Goal: Task Accomplishment & Management: Complete application form

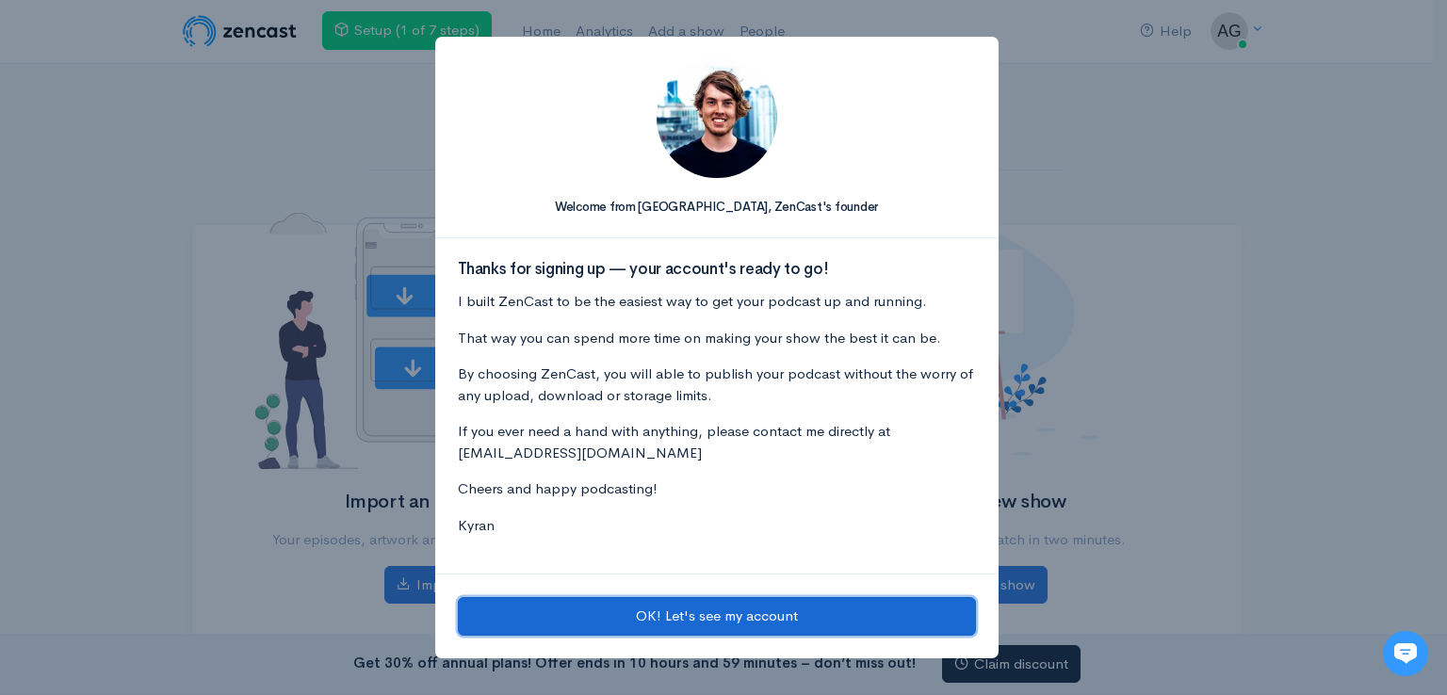
click at [738, 609] on button "OK! Let's see my account" at bounding box center [717, 616] width 518 height 39
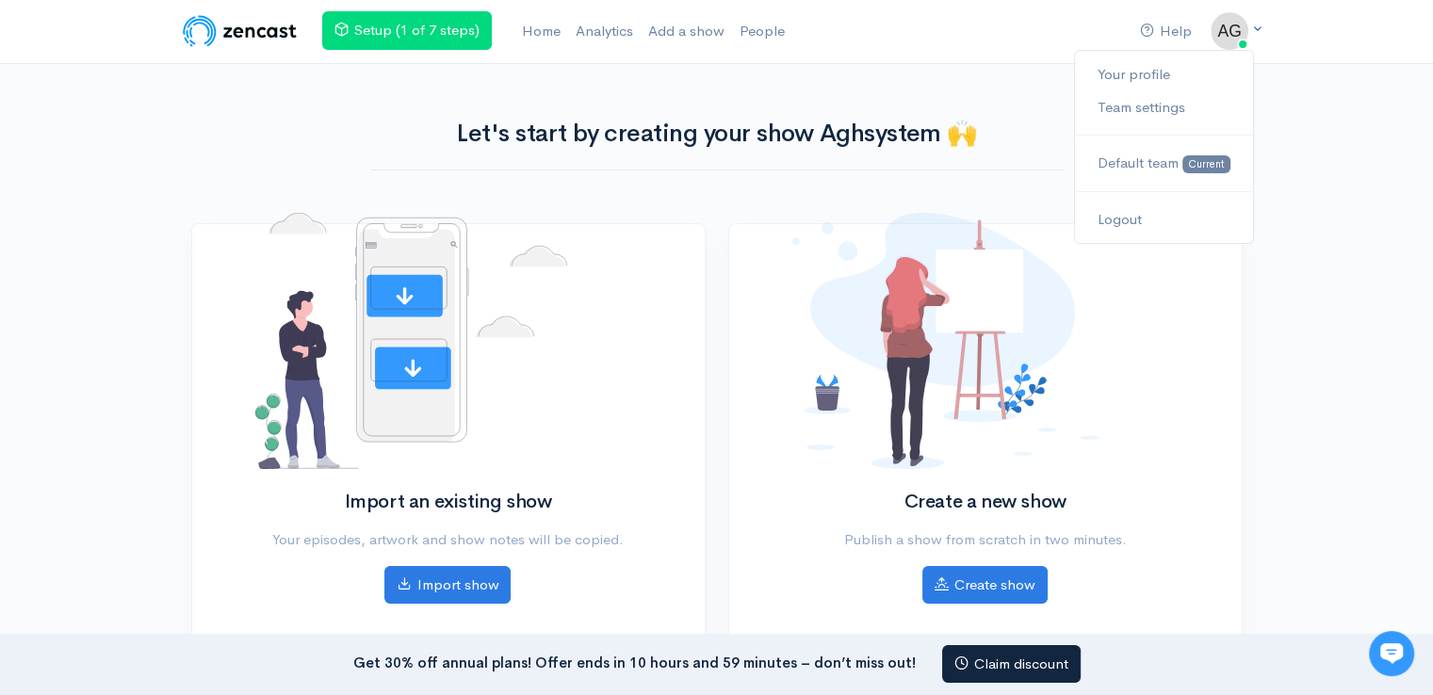
click at [1221, 35] on img at bounding box center [1229, 31] width 38 height 38
click at [1126, 66] on link "Your profile" at bounding box center [1163, 74] width 177 height 33
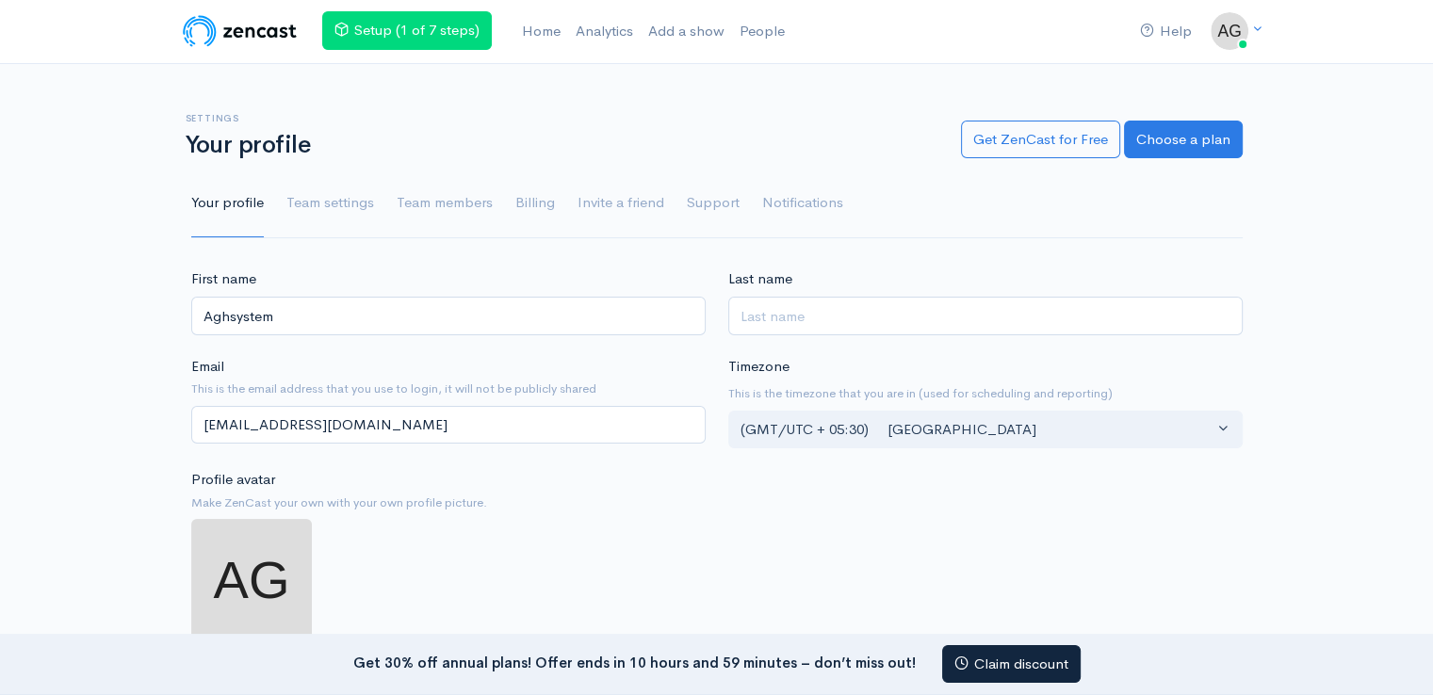
click at [234, 27] on img at bounding box center [240, 31] width 120 height 38
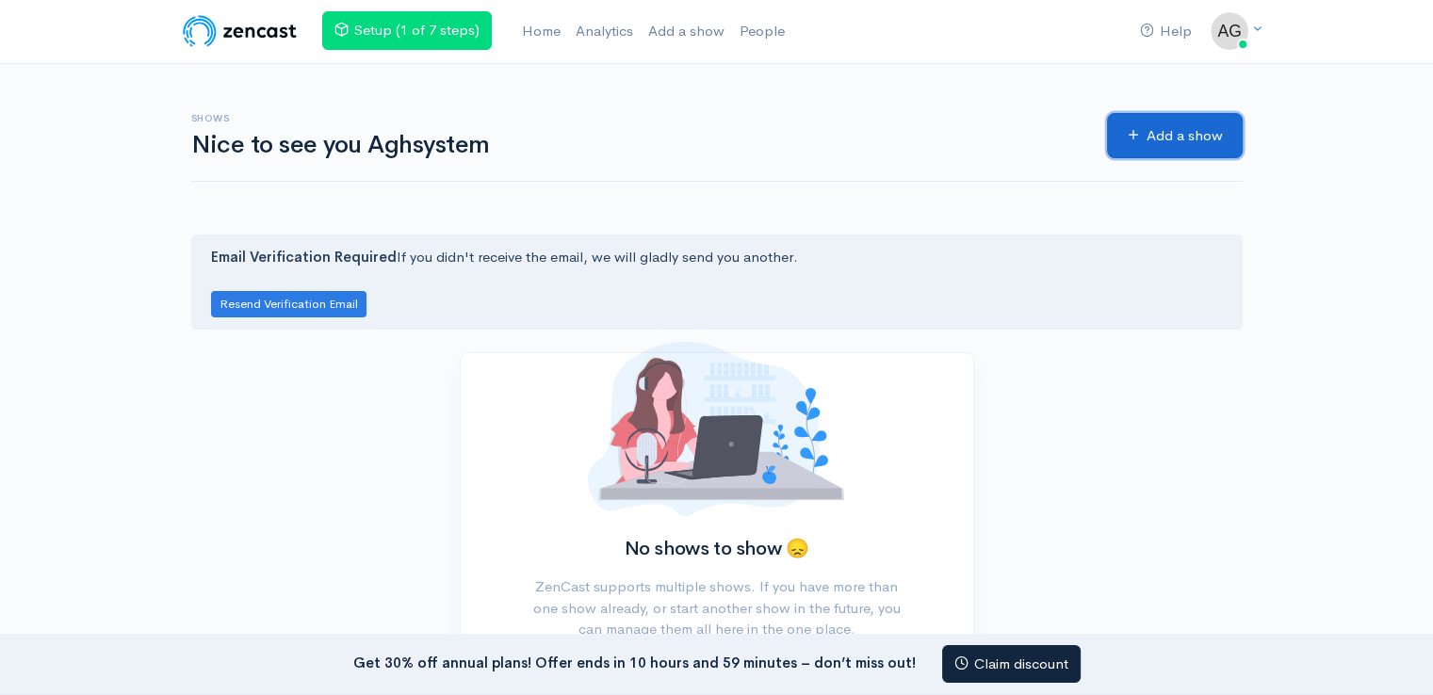
click at [1153, 125] on link "Add a show" at bounding box center [1175, 136] width 136 height 46
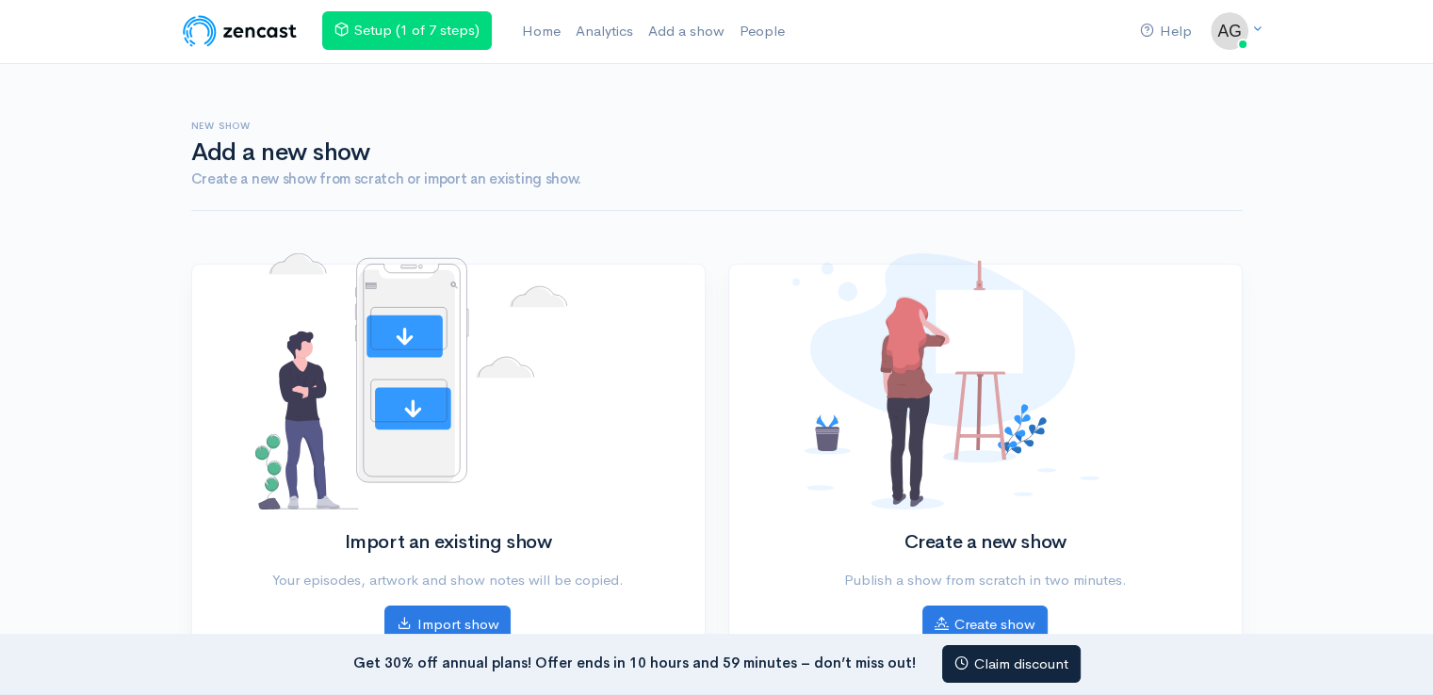
click at [263, 35] on img at bounding box center [240, 31] width 120 height 38
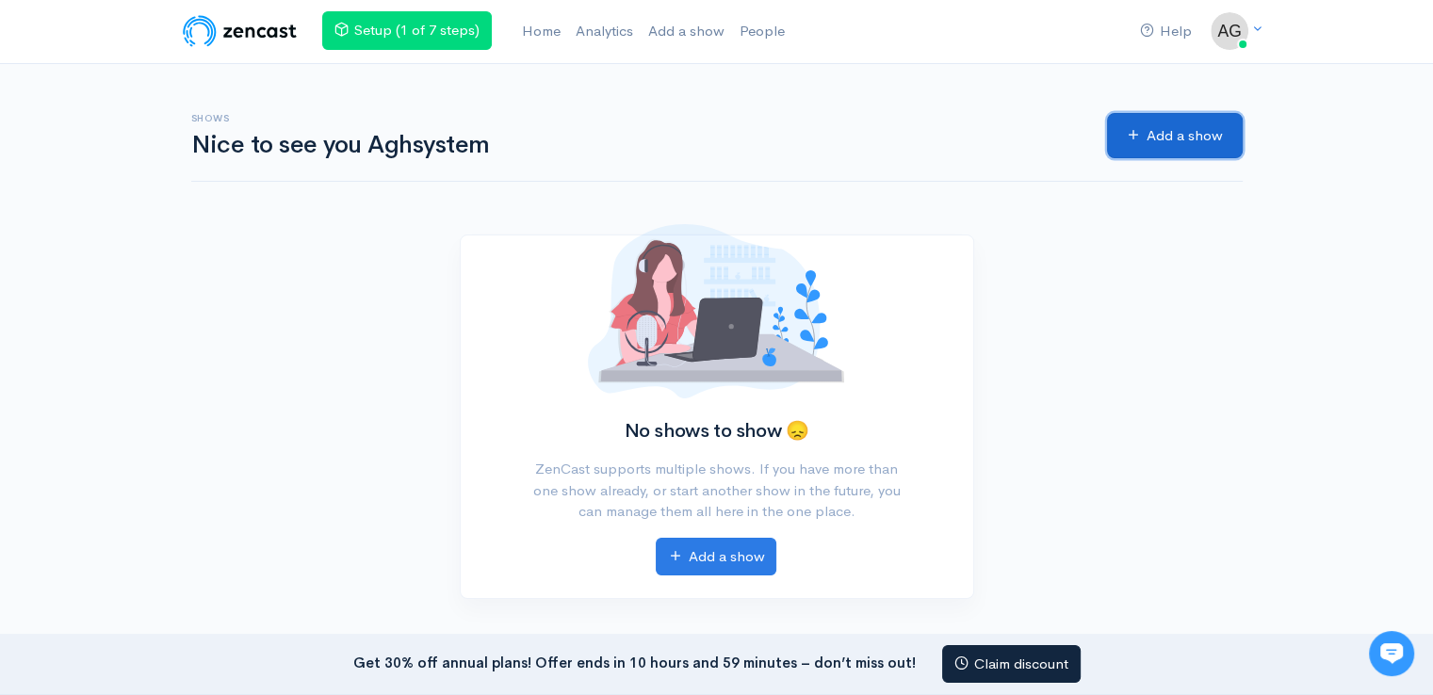
click at [1157, 139] on link "Add a show" at bounding box center [1175, 136] width 136 height 46
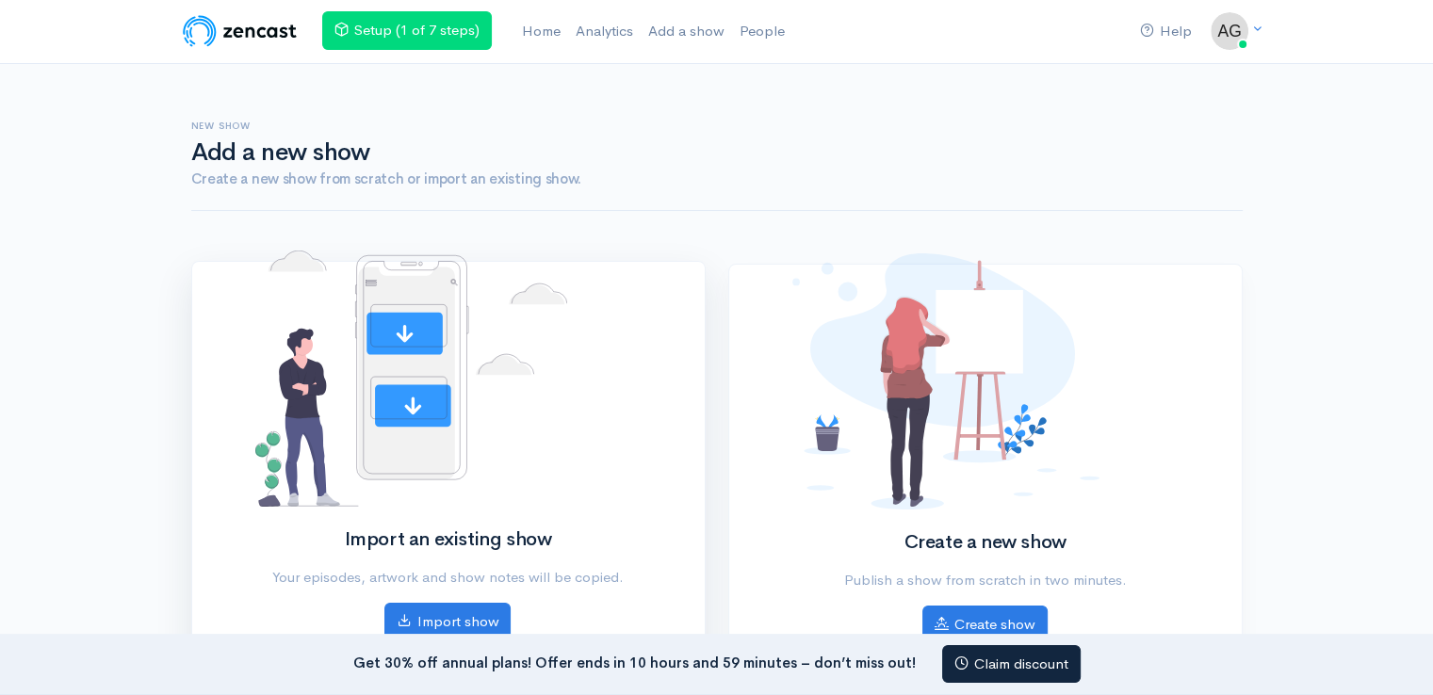
scroll to position [238, 0]
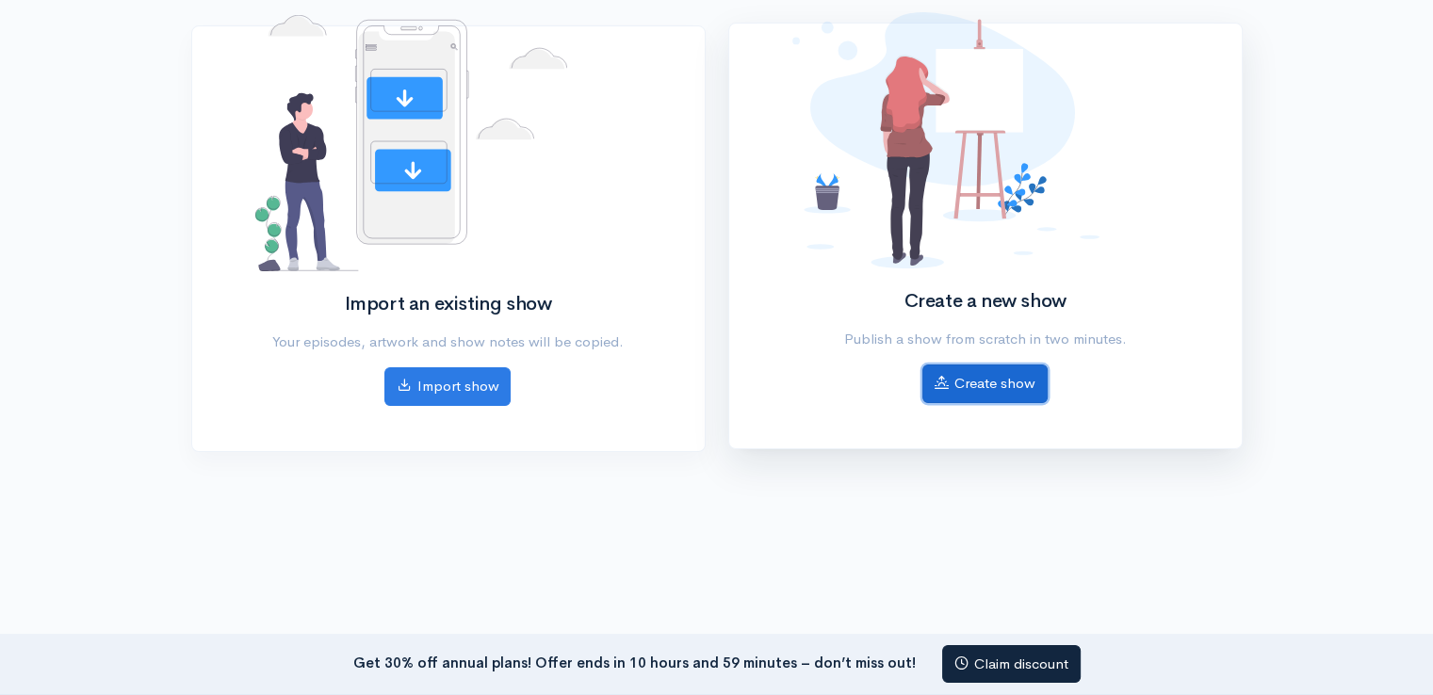
click at [1029, 391] on link "Create show" at bounding box center [984, 384] width 125 height 39
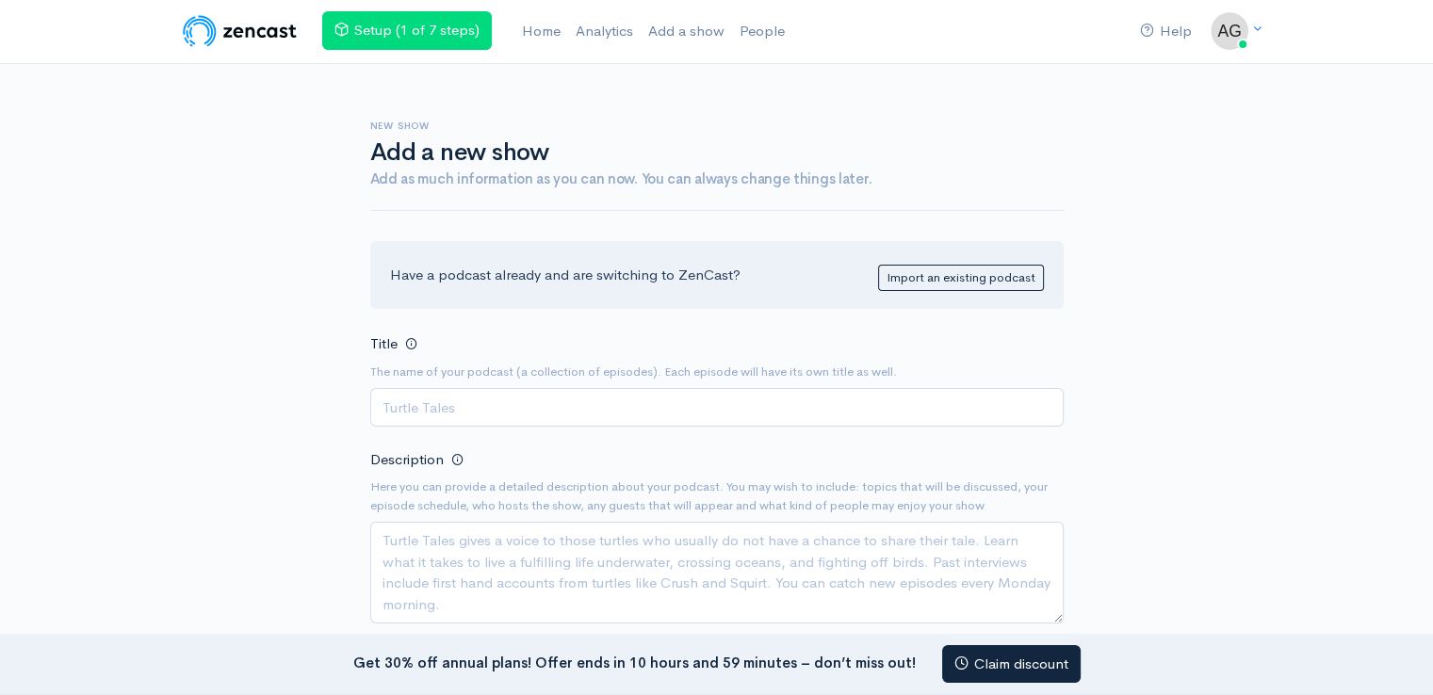
click at [489, 419] on input "Title" at bounding box center [716, 407] width 693 height 39
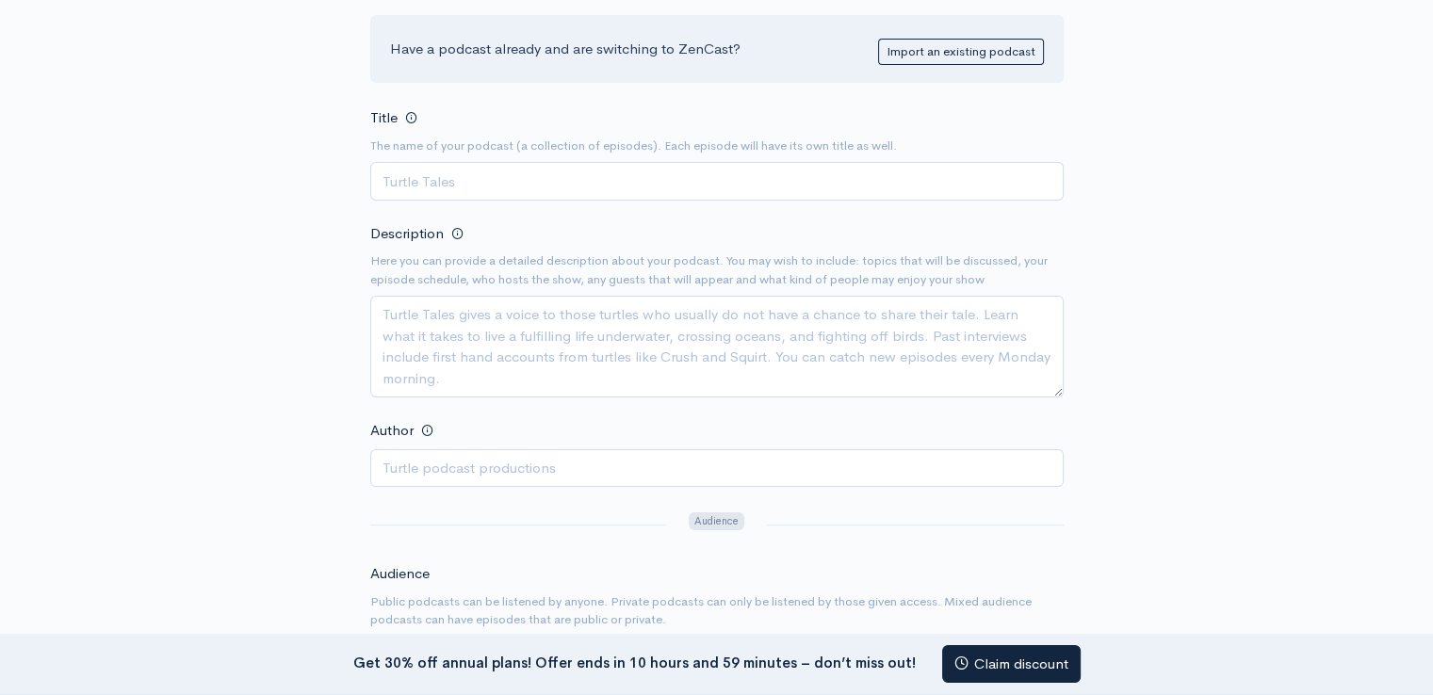
scroll to position [188, 0]
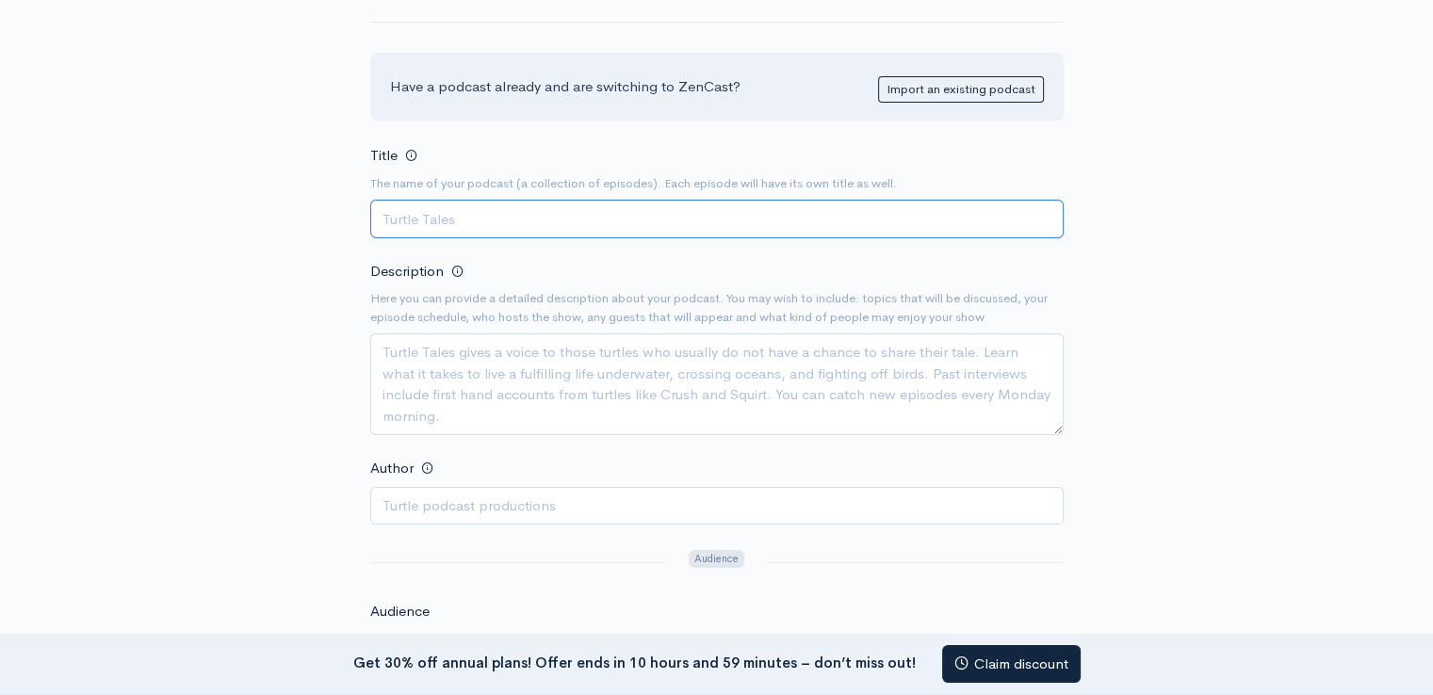
paste input "“Hospitality Essentials with AGH Supply”"
click at [385, 221] on input "“Hospitality Essentials with AGH Supply" at bounding box center [716, 219] width 693 height 39
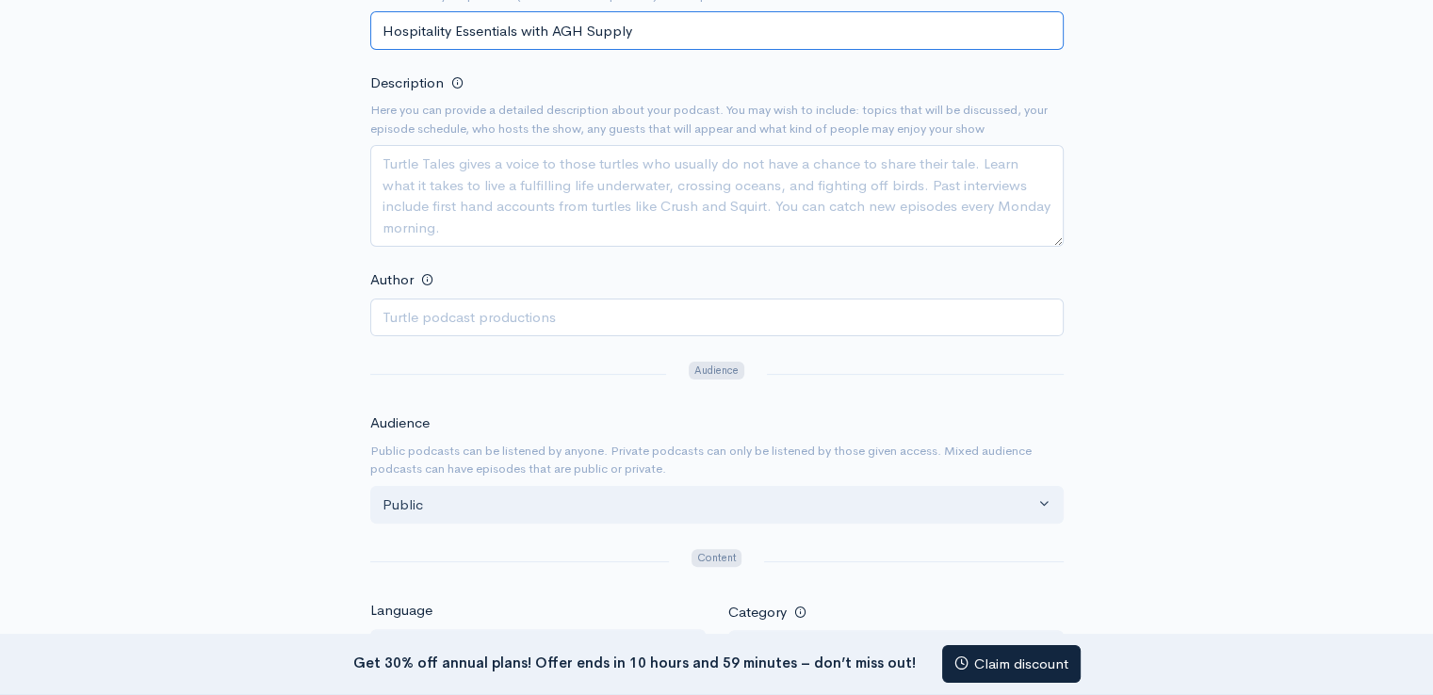
type input "Hospitality Essentials with AGH Supply"
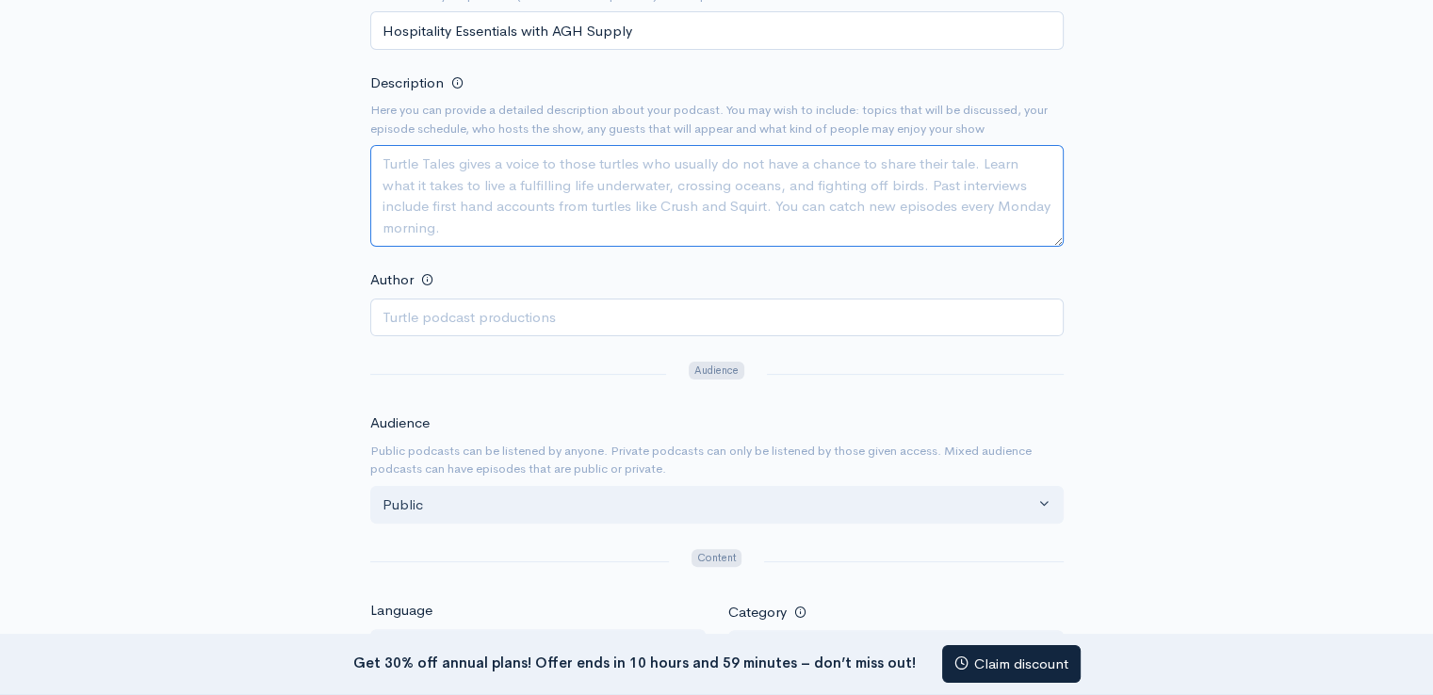
click at [441, 218] on textarea "Description" at bounding box center [716, 196] width 693 height 102
paste textarea ""Hospitality Essentials with AGH Supply" is your go-to podcast for everything y…"
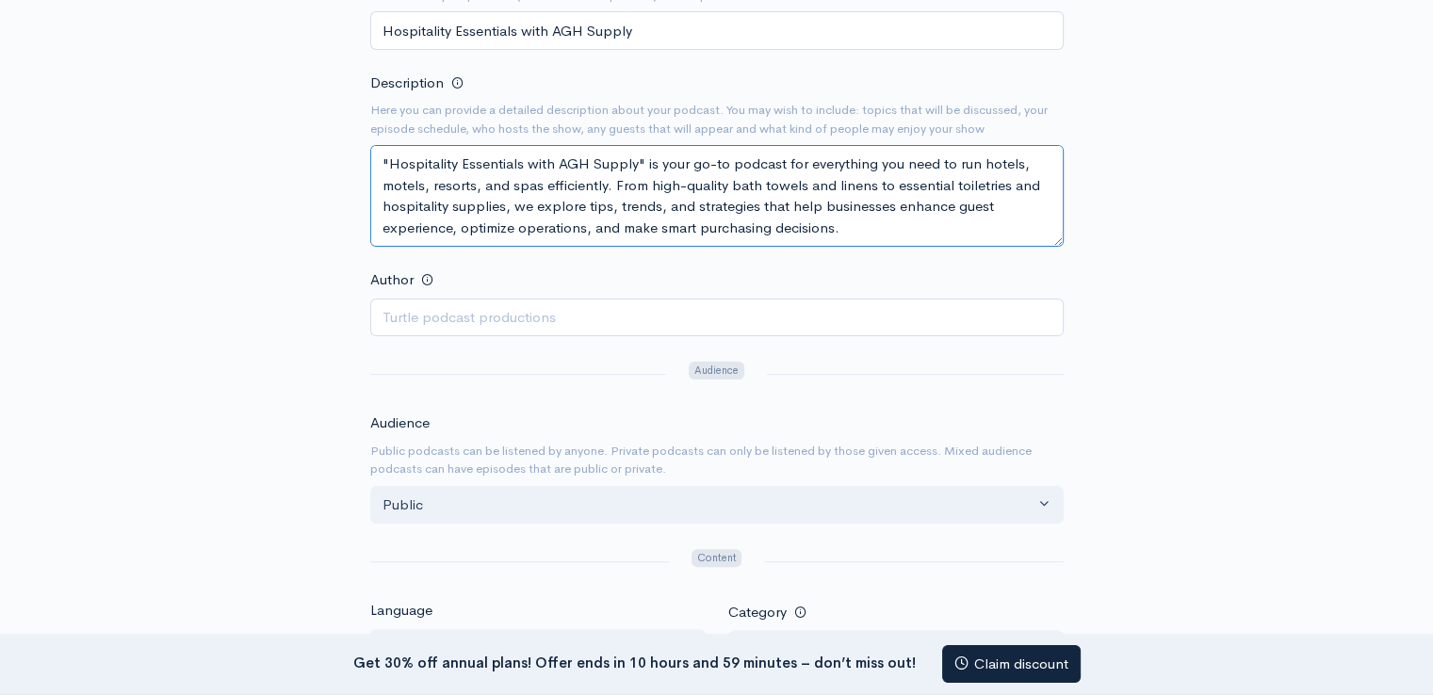
scroll to position [54, 0]
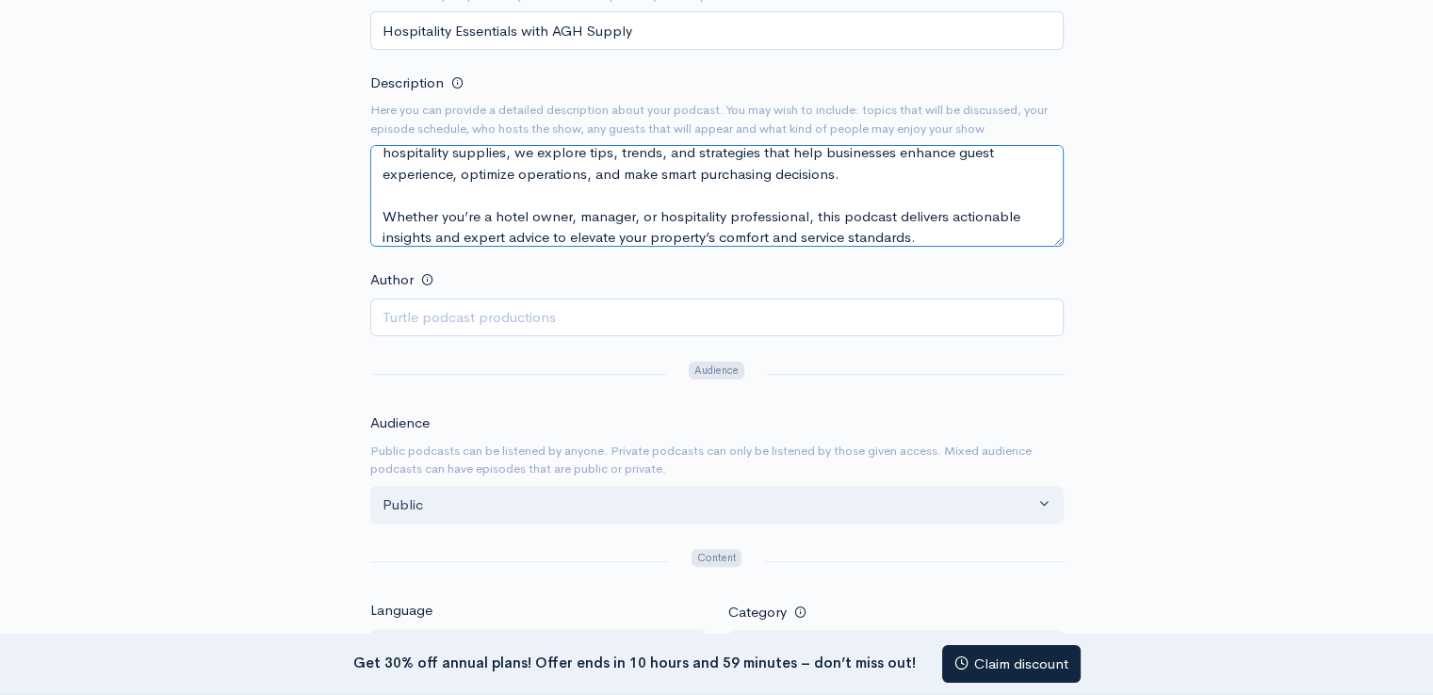
type textarea ""Hospitality Essentials with AGH Supply" is your go-to podcast for everything y…"
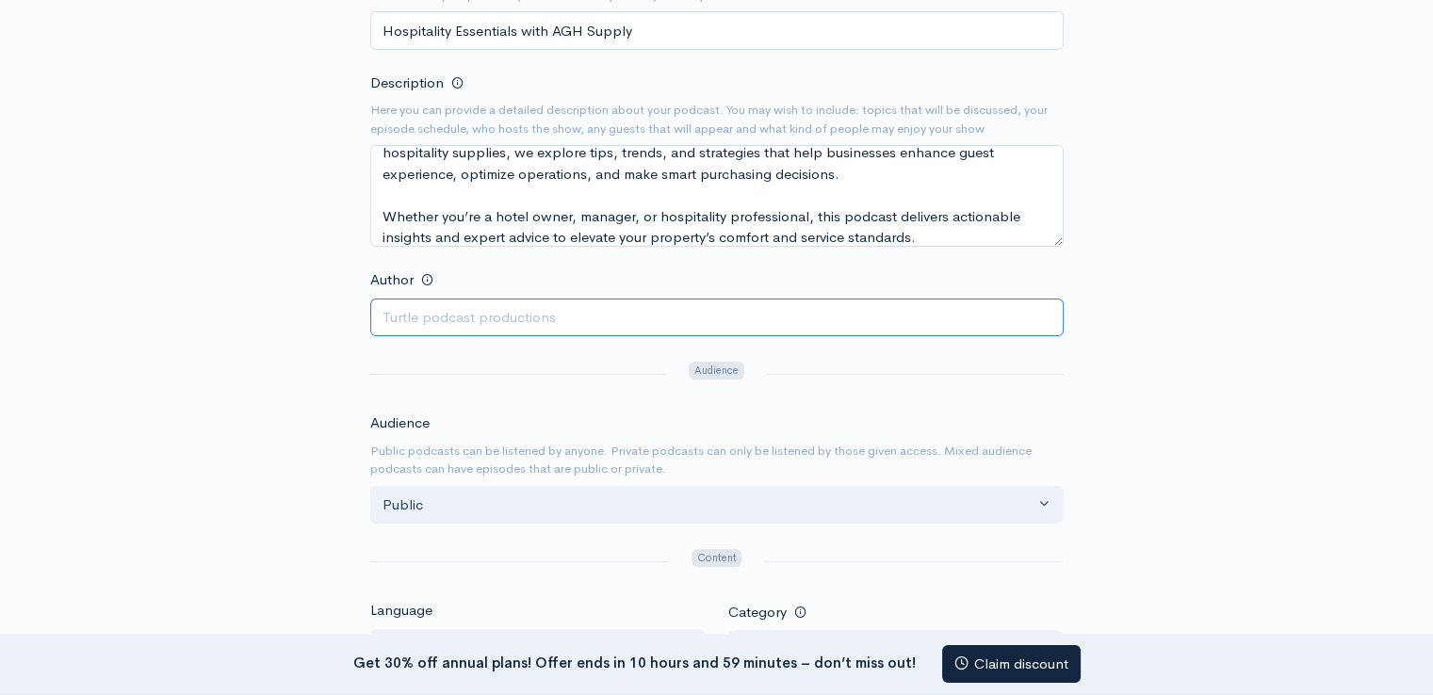
click at [515, 310] on input "Author" at bounding box center [716, 318] width 693 height 39
type input "aghsystem"
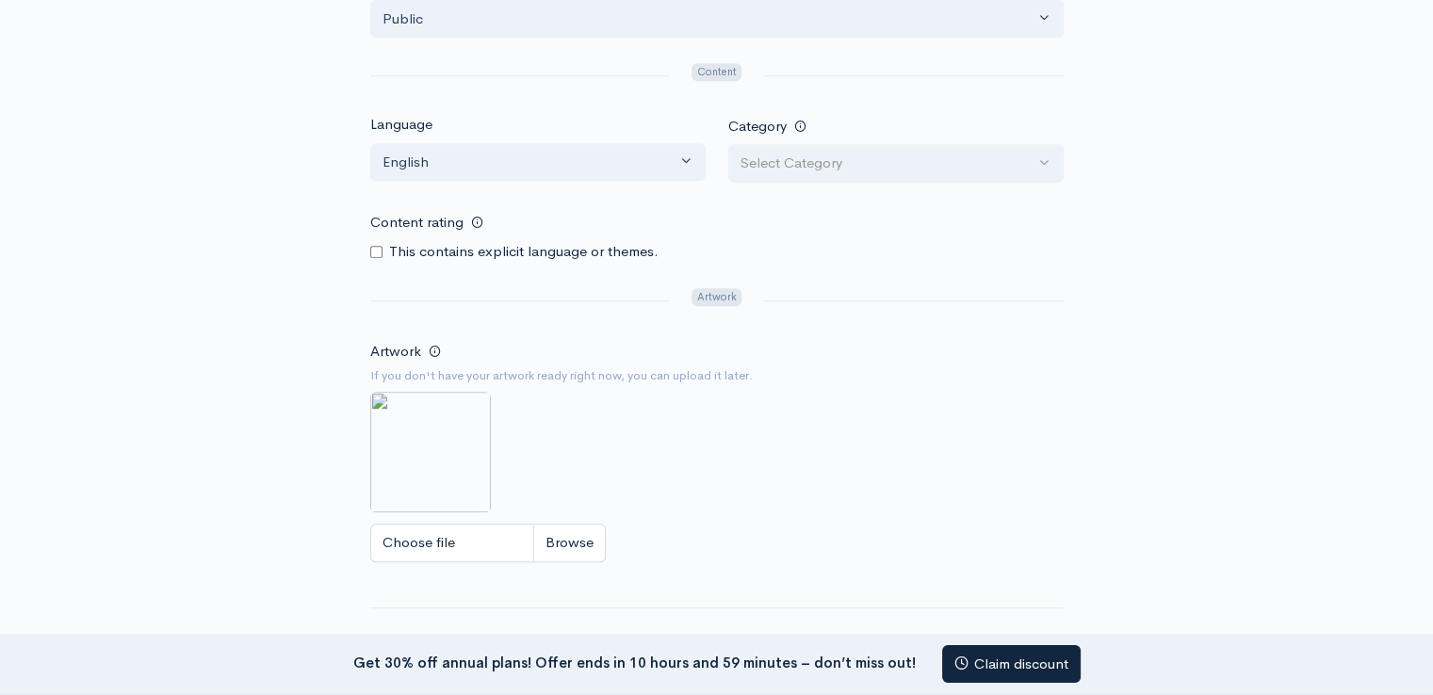
scroll to position [1036, 0]
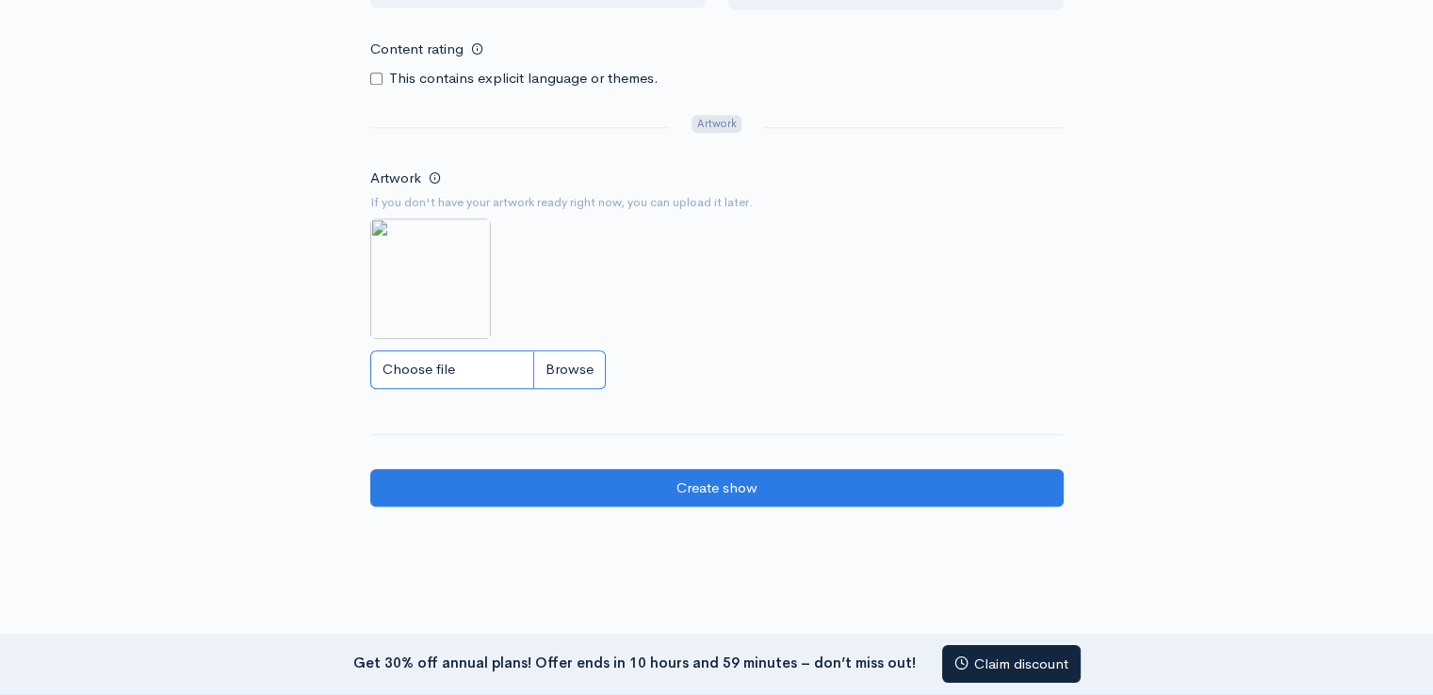
click at [436, 365] on input "Choose file" at bounding box center [487, 369] width 235 height 39
type input "C:\fakepath\41445890-1741158039493-9300f49930abf.jpg"
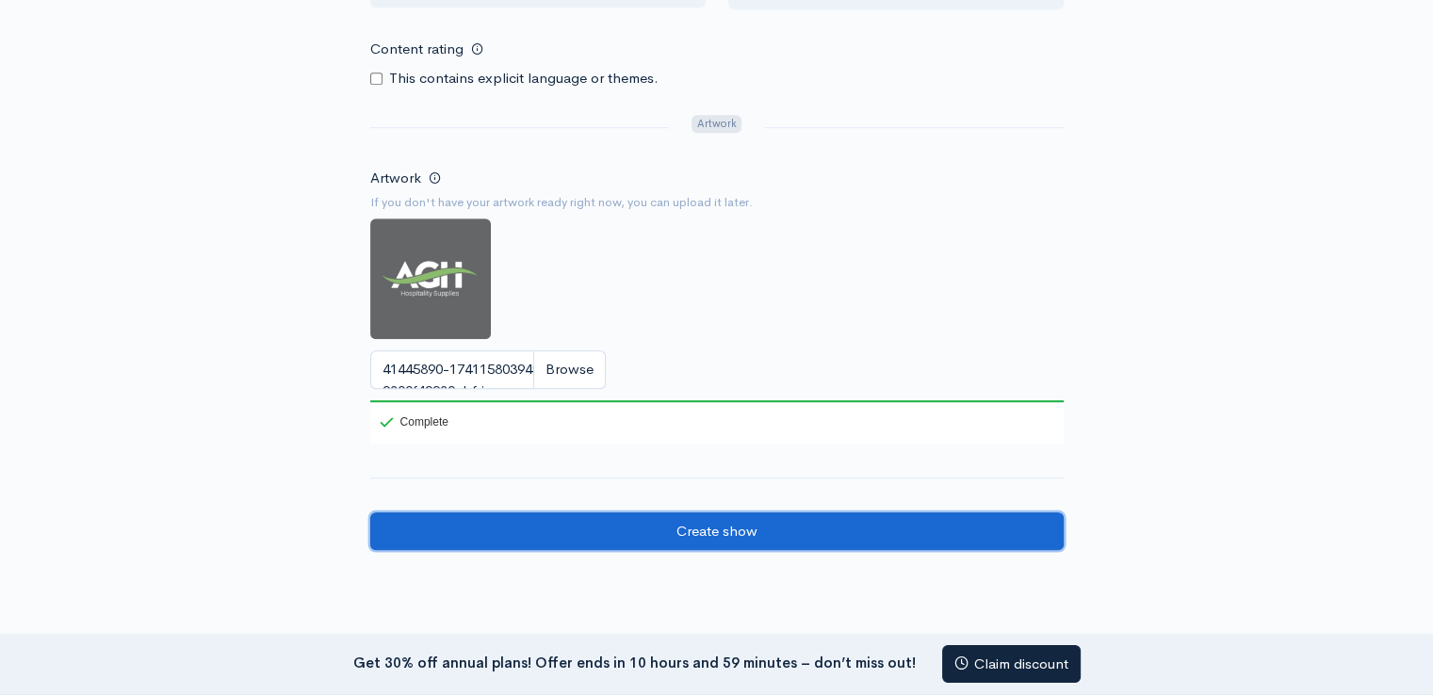
click at [709, 529] on input "Create show" at bounding box center [716, 531] width 693 height 39
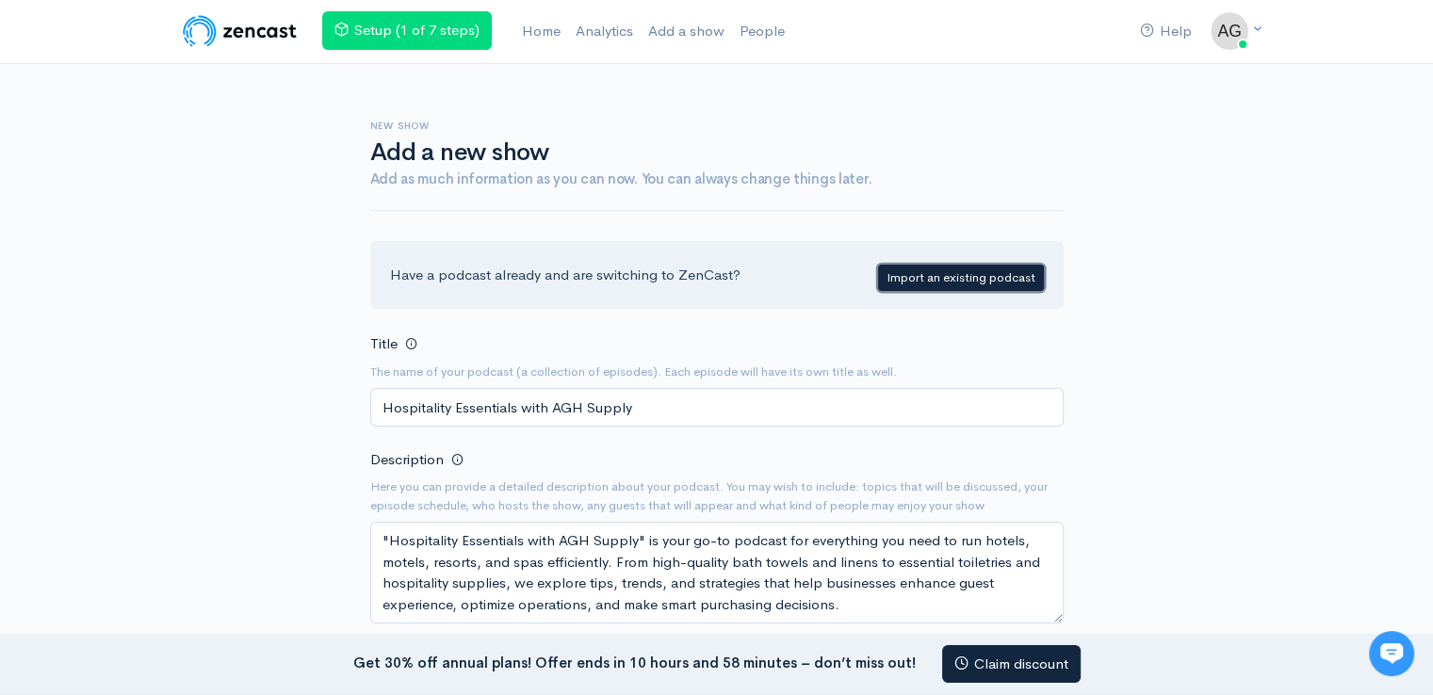
click at [948, 276] on link "Import an existing podcast" at bounding box center [961, 278] width 166 height 27
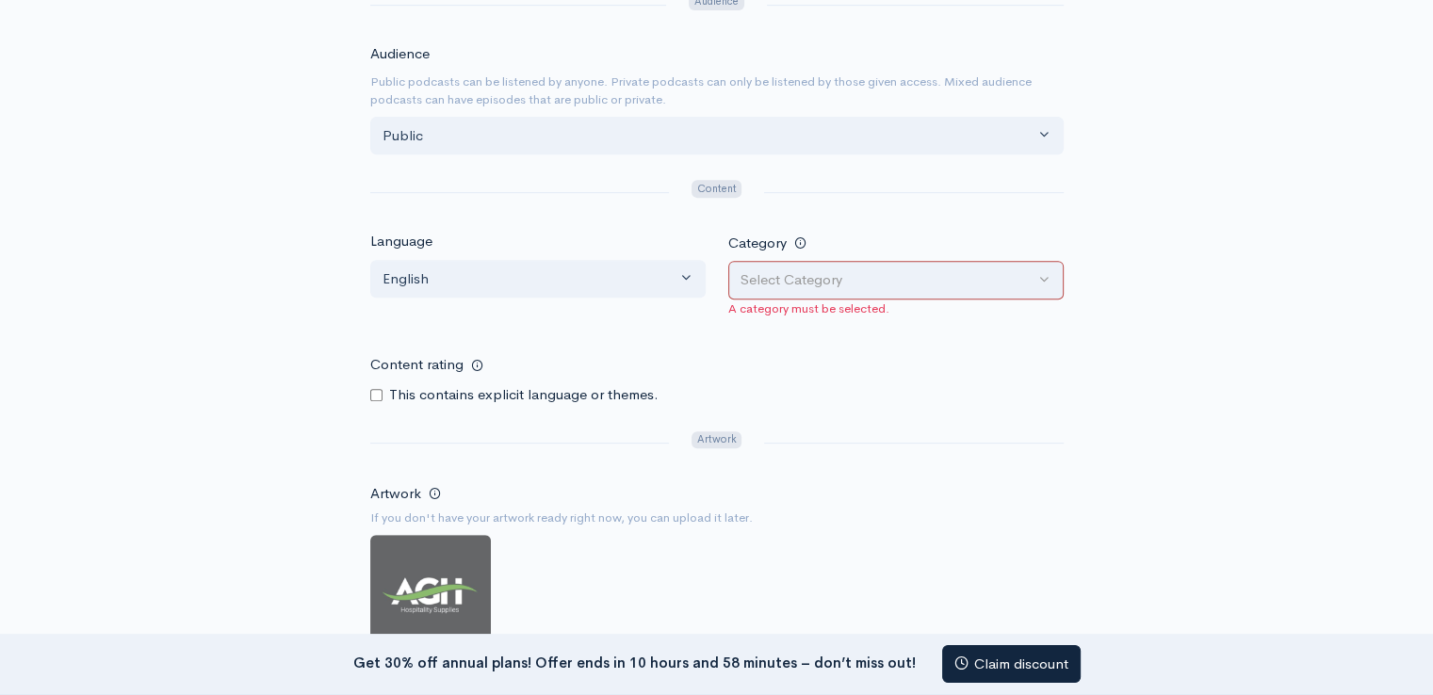
scroll to position [754, 0]
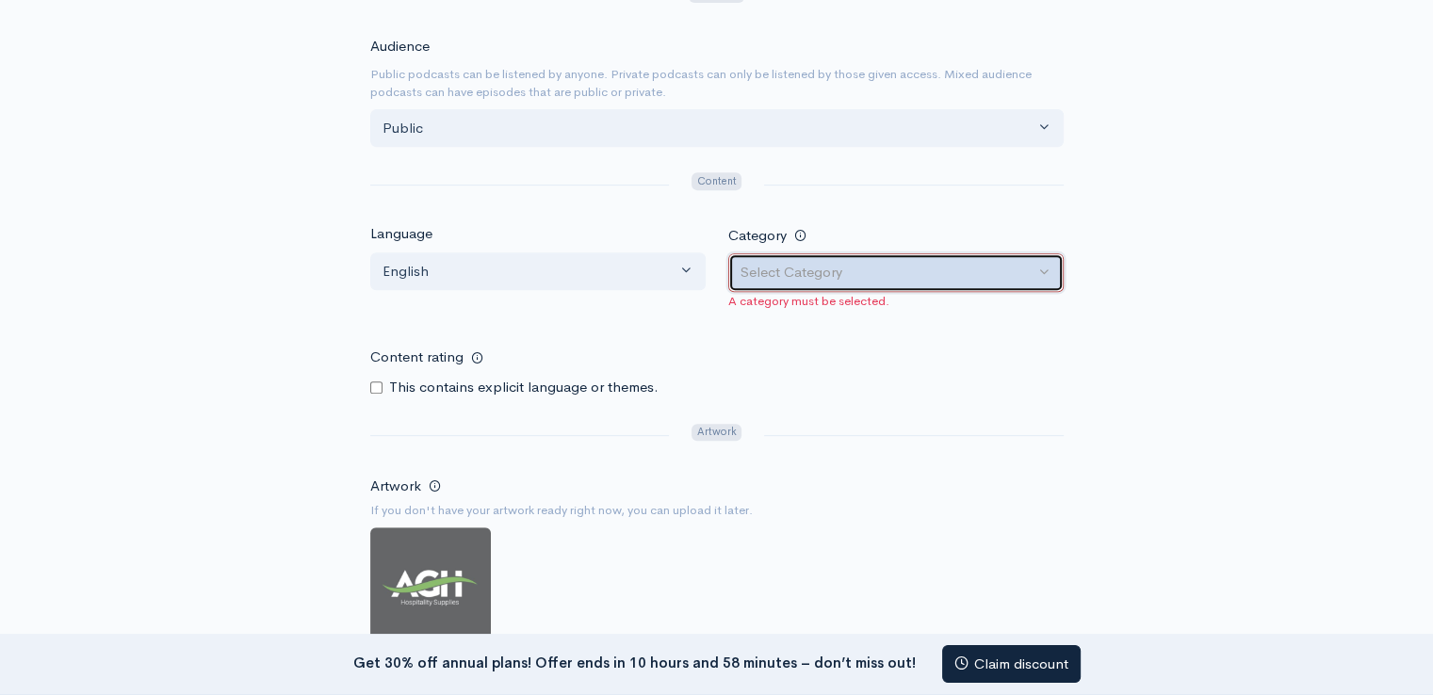
click at [795, 278] on div "Select Category" at bounding box center [887, 273] width 294 height 22
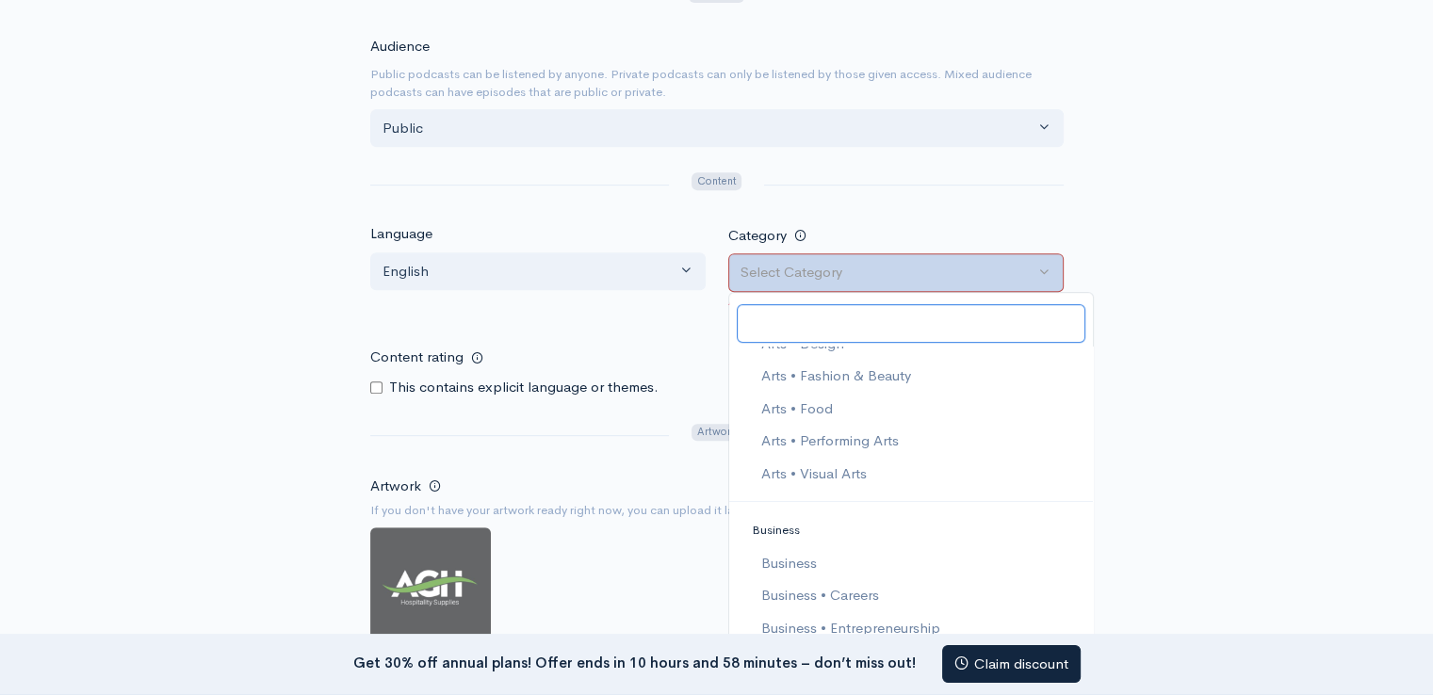
scroll to position [283, 0]
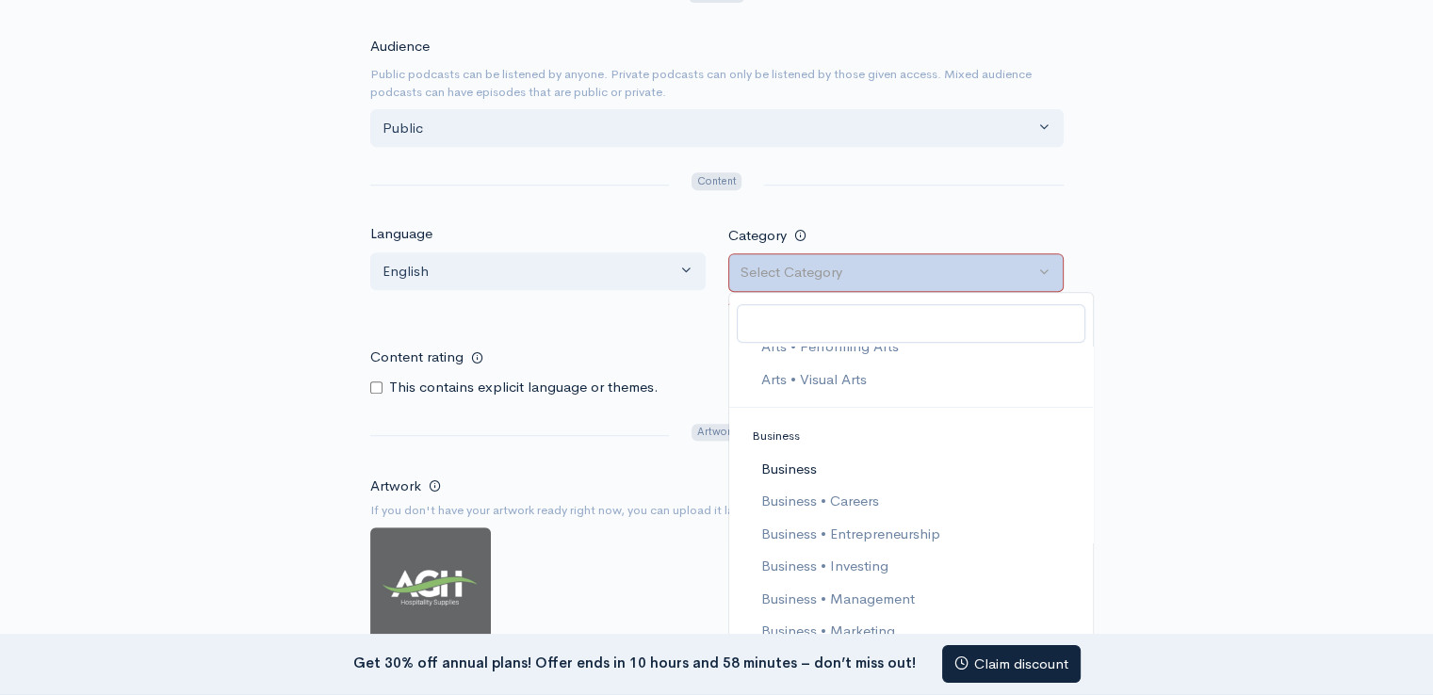
click at [787, 470] on span "Business" at bounding box center [788, 470] width 56 height 22
select select "Business"
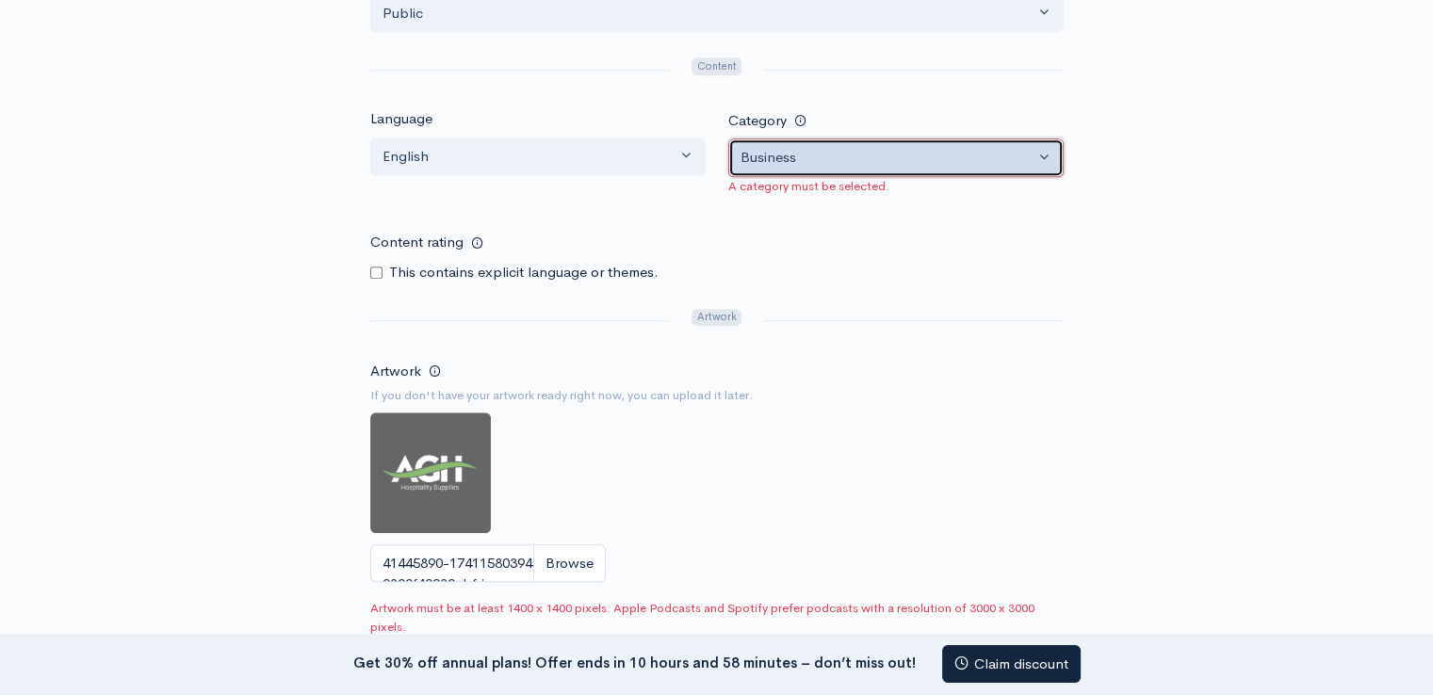
scroll to position [1130, 0]
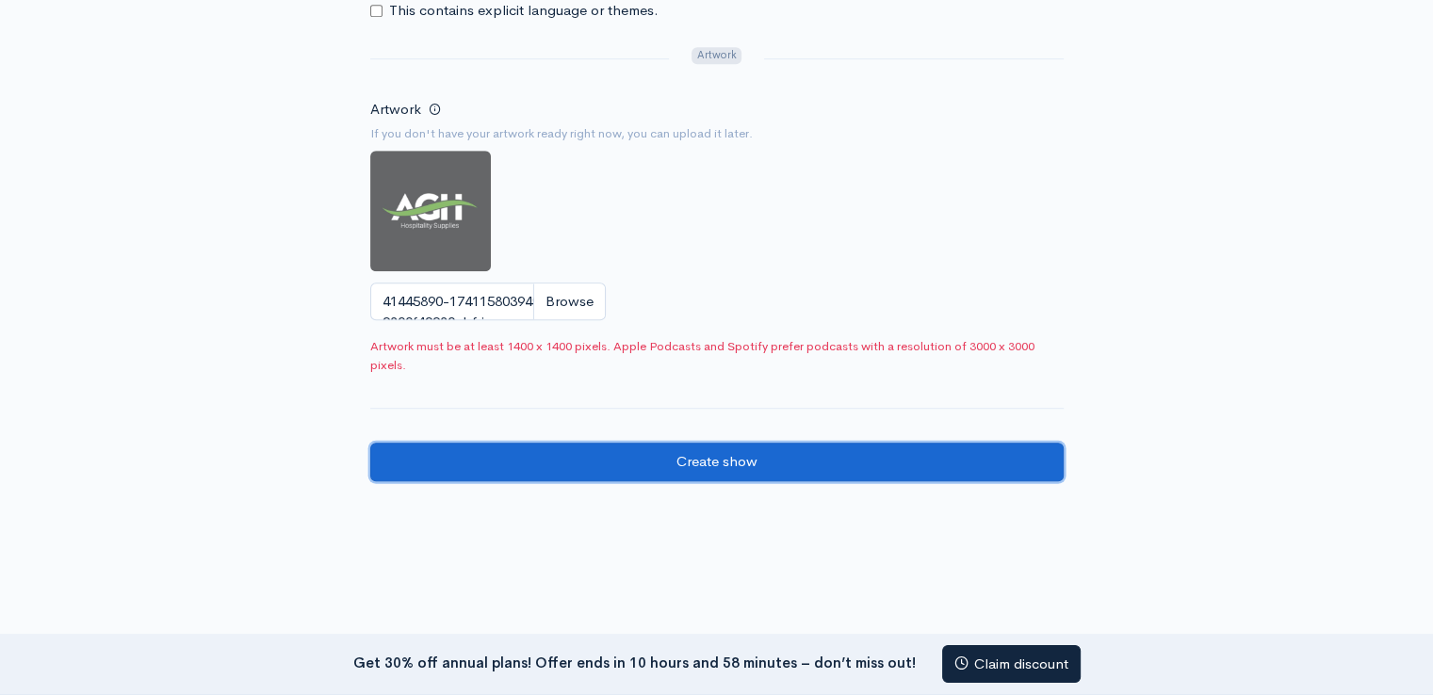
click at [763, 458] on input "Create show" at bounding box center [716, 462] width 693 height 39
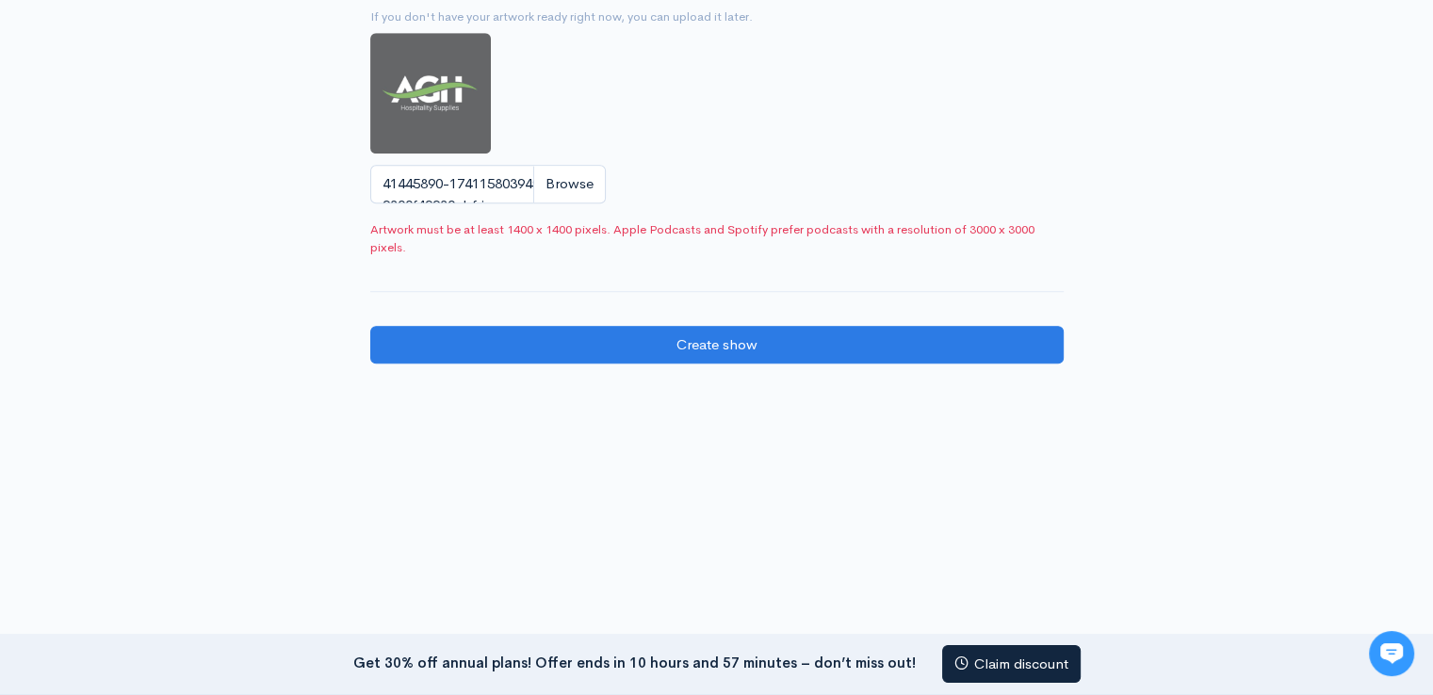
click at [424, 130] on img at bounding box center [430, 93] width 121 height 121
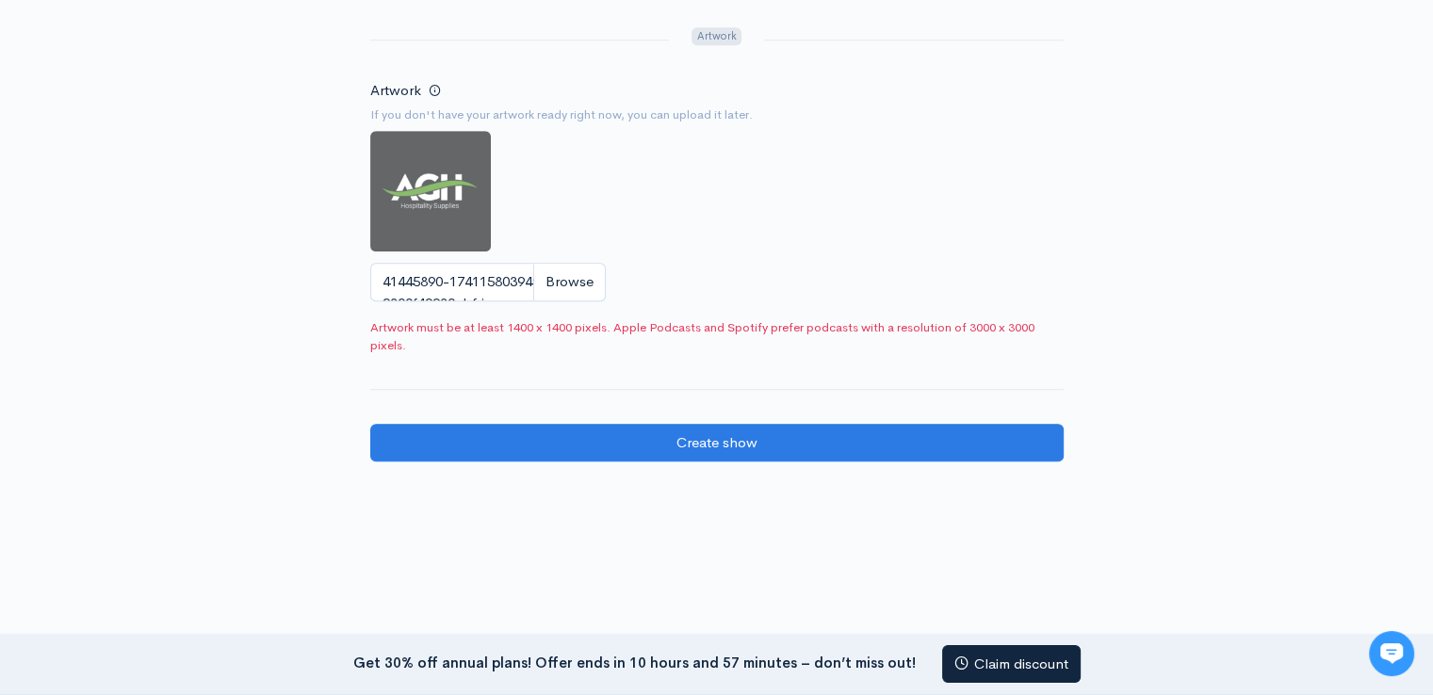
scroll to position [1033, 0]
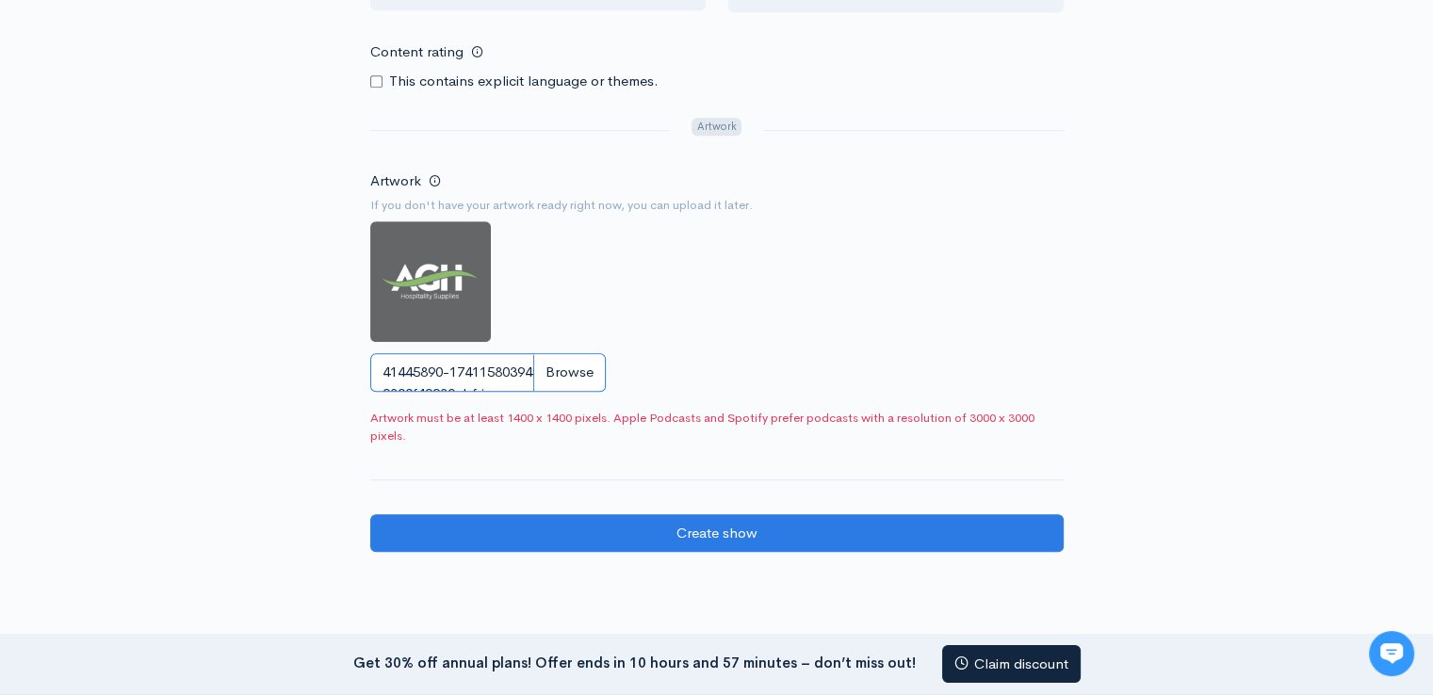
click at [547, 371] on input "41445890-1741158039493-9300f49930abf.jpg" at bounding box center [487, 372] width 235 height 39
click at [451, 376] on input "41445890-1741158039493-9300f49930abf.jpg" at bounding box center [487, 372] width 235 height 39
click at [429, 287] on img at bounding box center [430, 281] width 121 height 121
drag, startPoint x: 429, startPoint y: 287, endPoint x: 330, endPoint y: 296, distance: 100.2
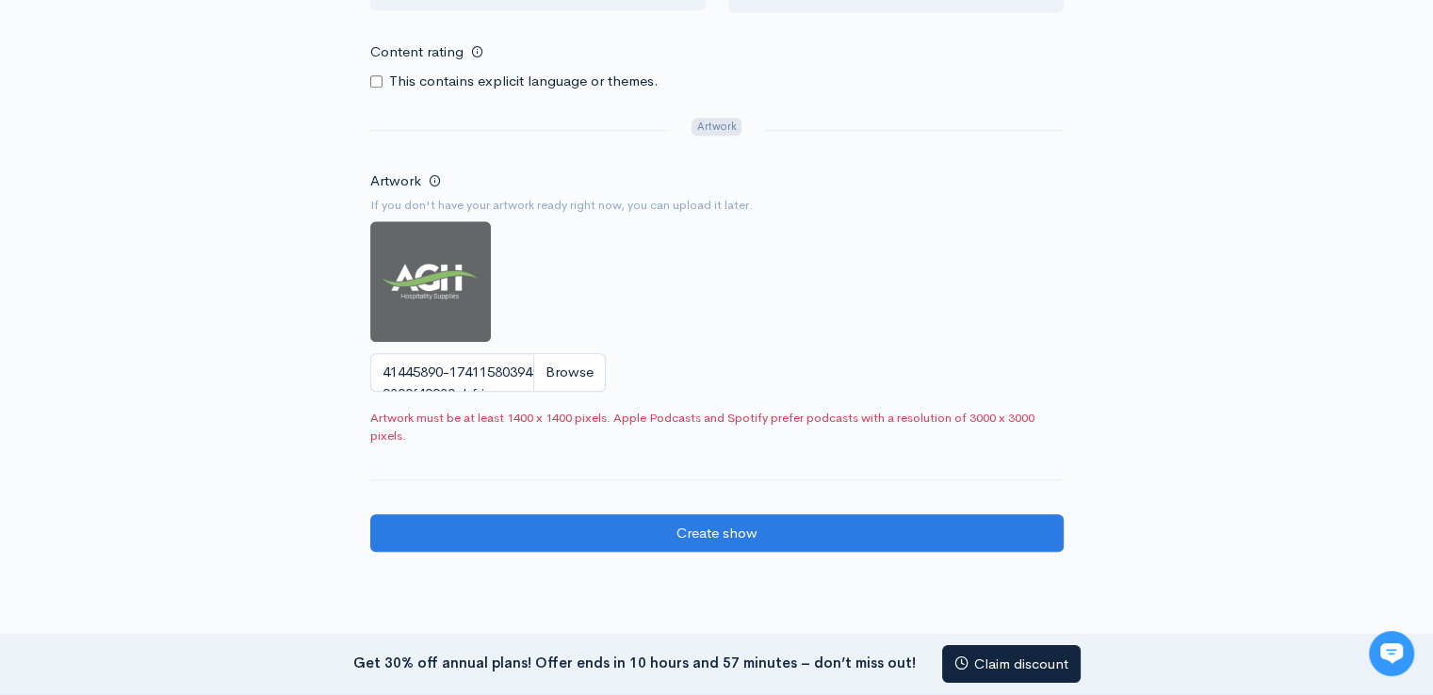
scroll to position [0, 0]
click at [441, 276] on img at bounding box center [430, 281] width 121 height 121
click at [440, 276] on img at bounding box center [430, 281] width 121 height 121
click at [561, 364] on input "41445890-1741158039493-9300f49930abf.jpg" at bounding box center [487, 372] width 235 height 39
click at [520, 362] on input "41445890-1741158039493-9300f49930abf.jpg" at bounding box center [487, 372] width 235 height 39
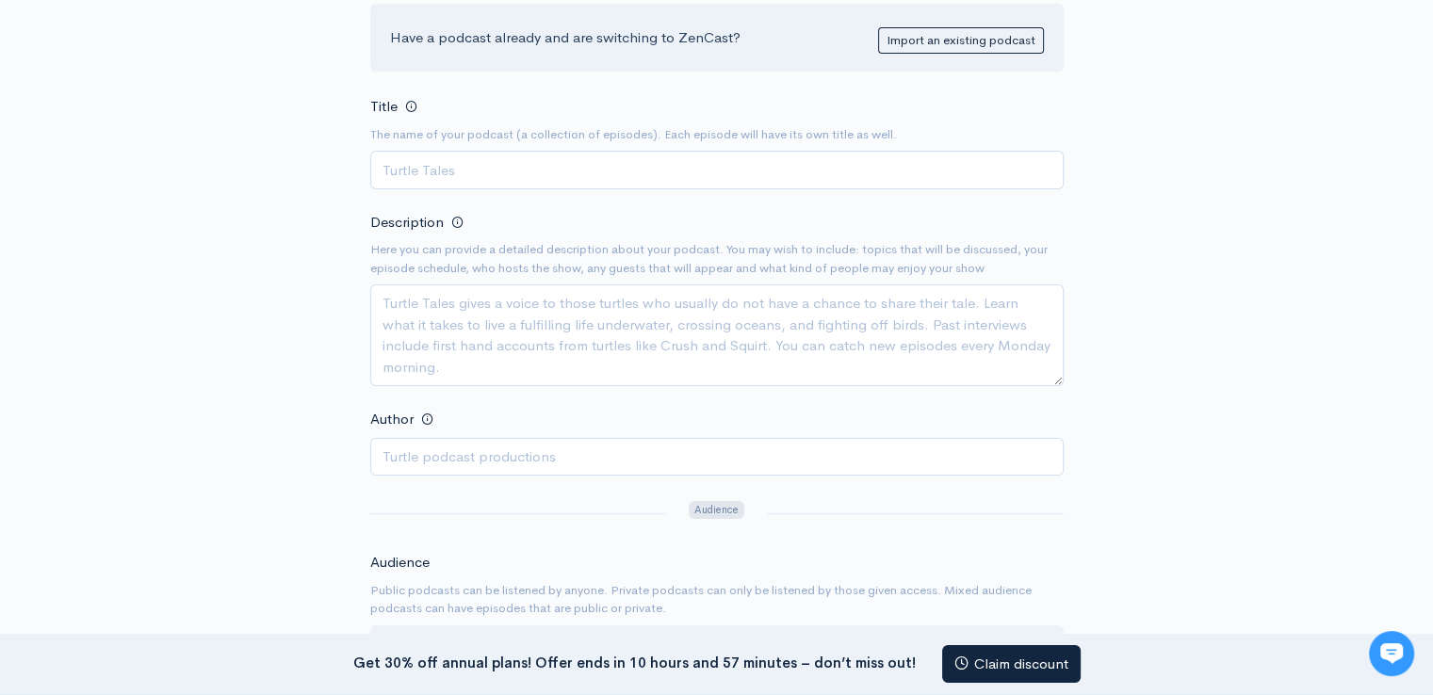
scroll to position [143, 0]
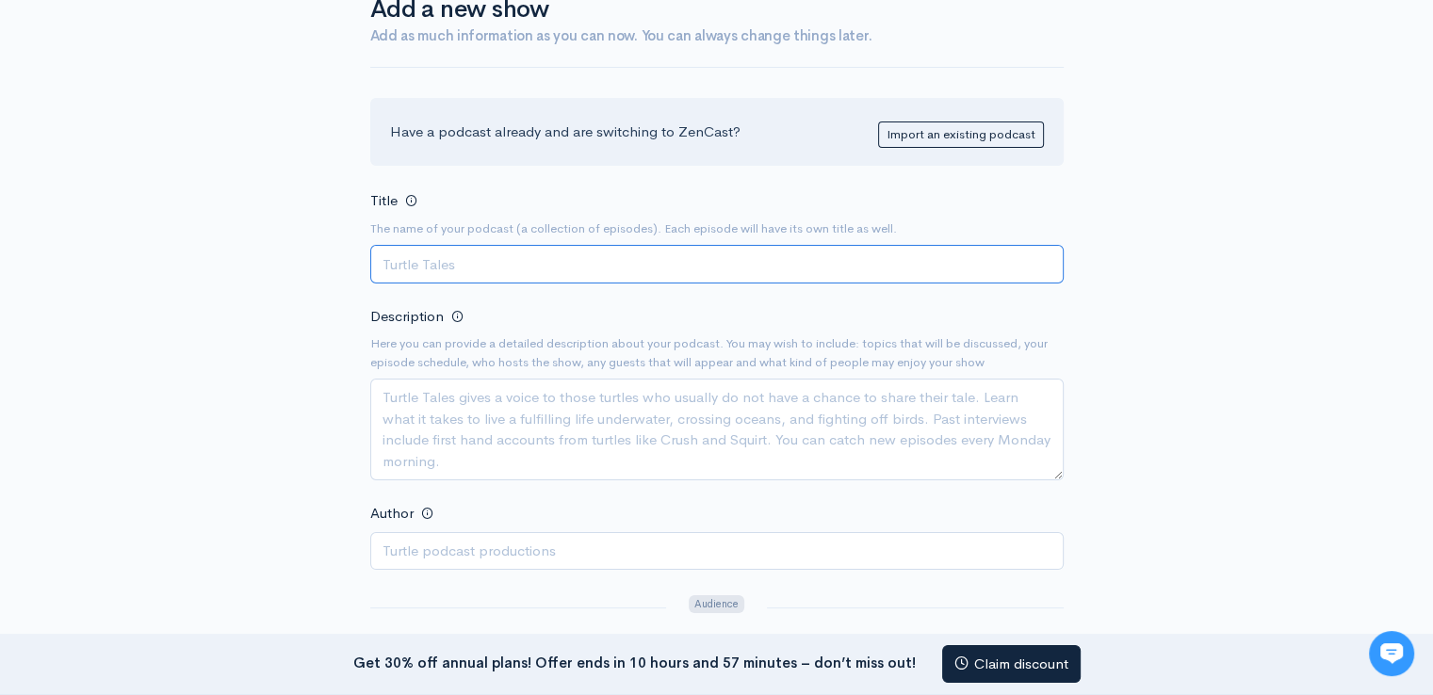
click at [429, 246] on input "Title" at bounding box center [716, 264] width 693 height 39
paste input "Hospitality Essentials with AGH Supply"
type input "Hospitality Essentials with AGH Supply"
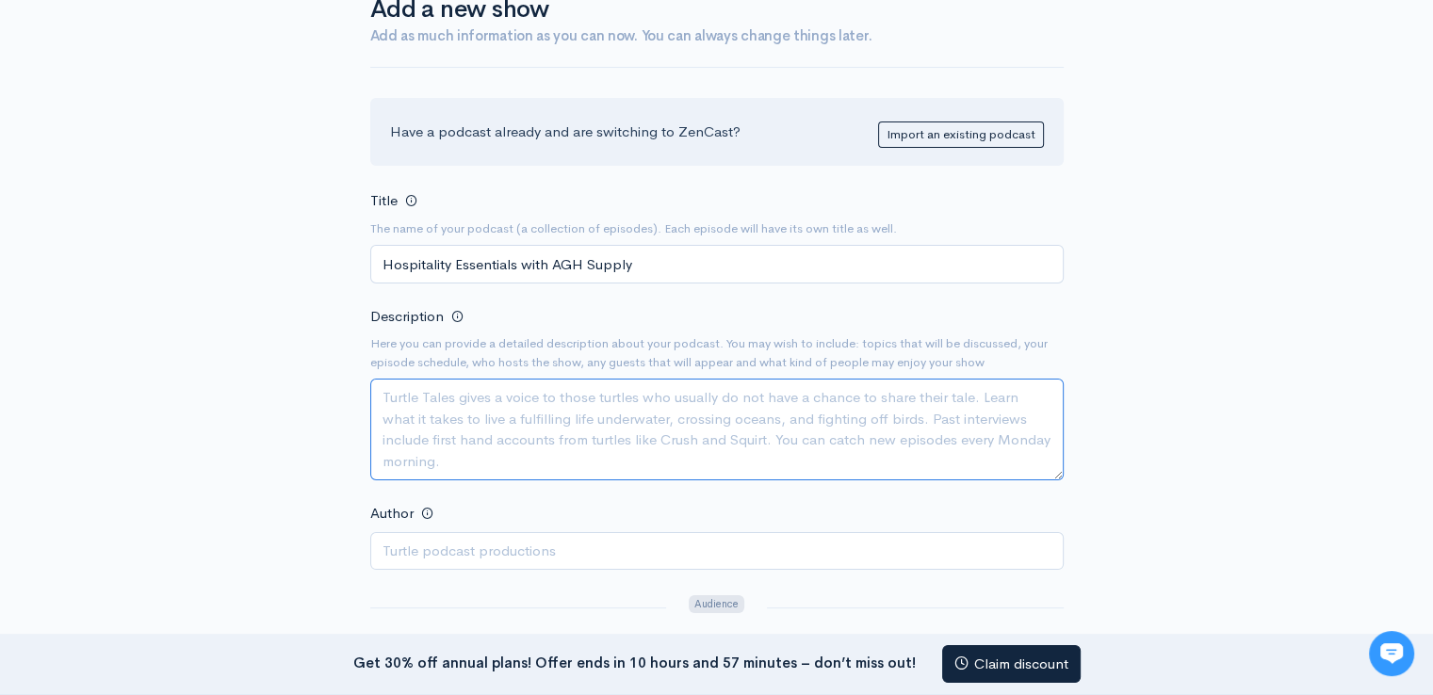
click at [485, 387] on textarea "Description" at bounding box center [716, 430] width 693 height 102
paste textarea ""Hospitality Essentials with AGH Supply" is your go-to podcast for everything y…"
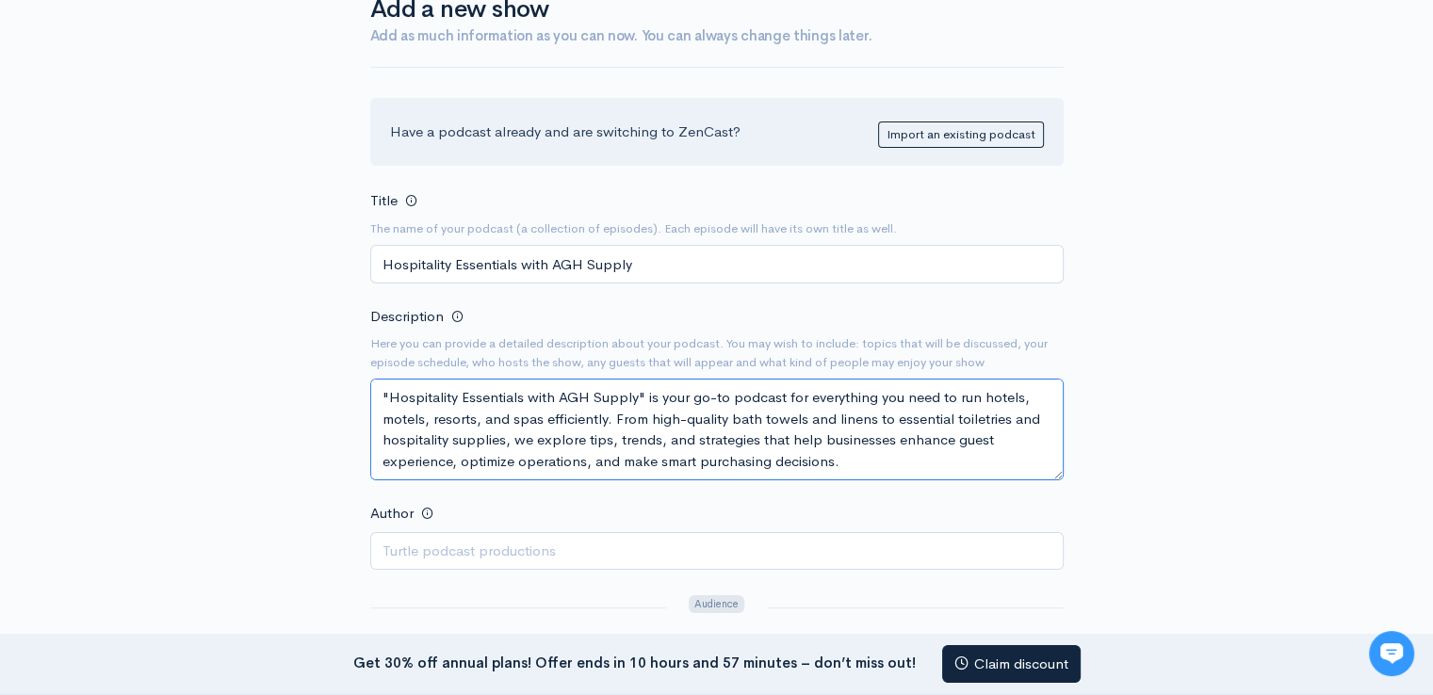
scroll to position [54, 0]
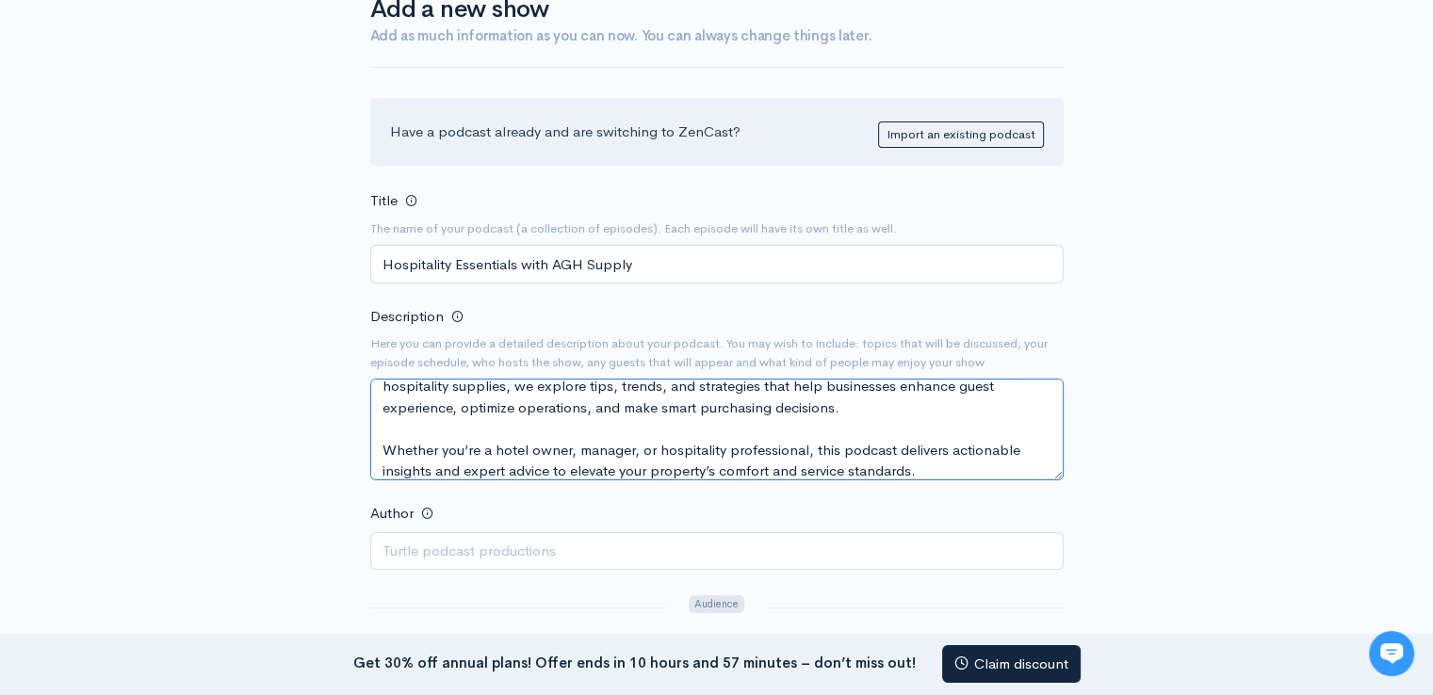
type textarea ""Hospitality Essentials with AGH Supply" is your go-to podcast for everything y…"
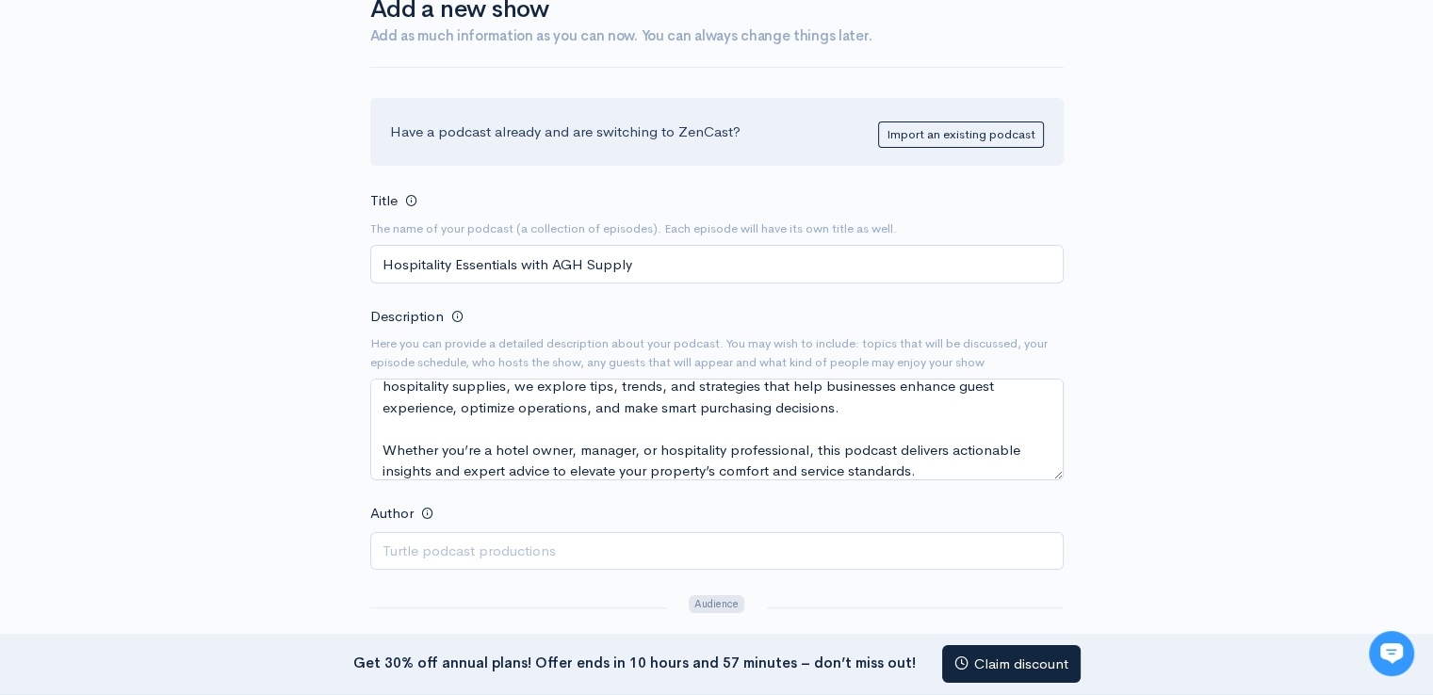
click at [535, 528] on div "Author" at bounding box center [717, 535] width 716 height 69
click at [530, 543] on input "Author" at bounding box center [716, 551] width 693 height 39
type input "aghsystem"
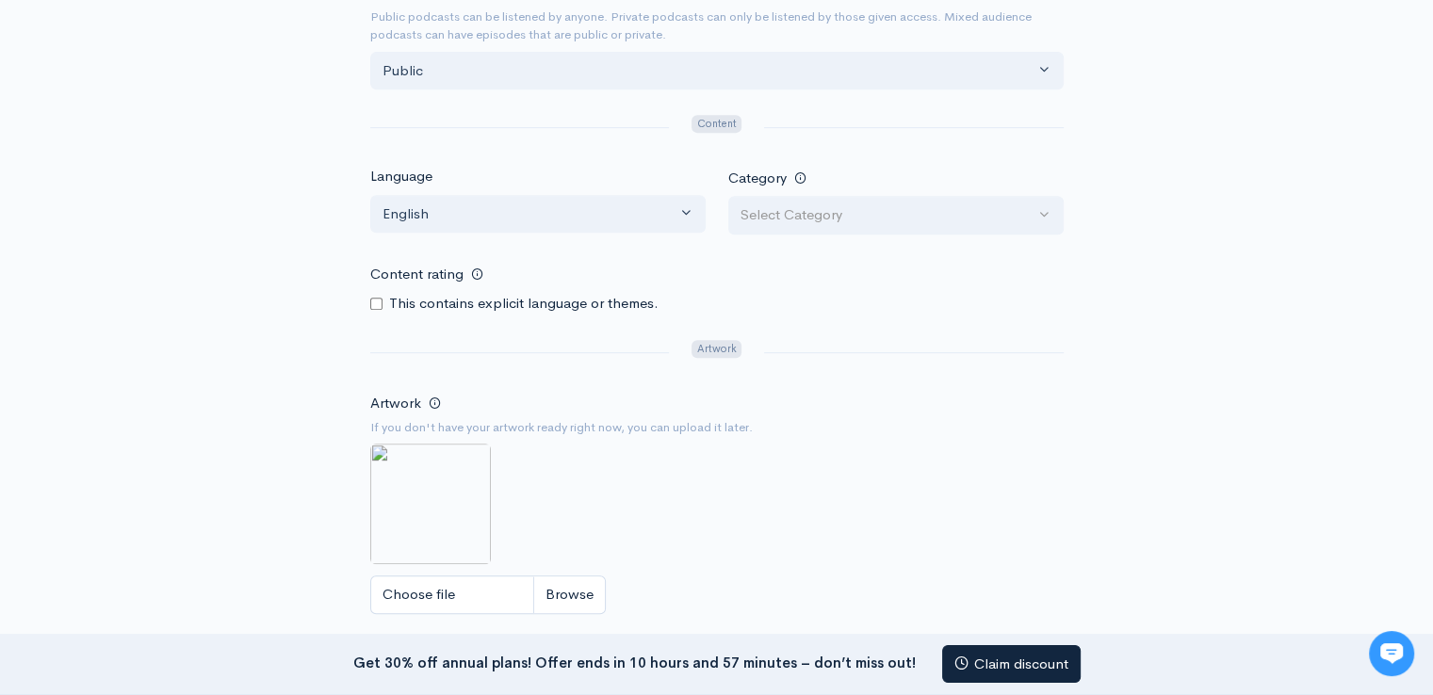
scroll to position [802, 0]
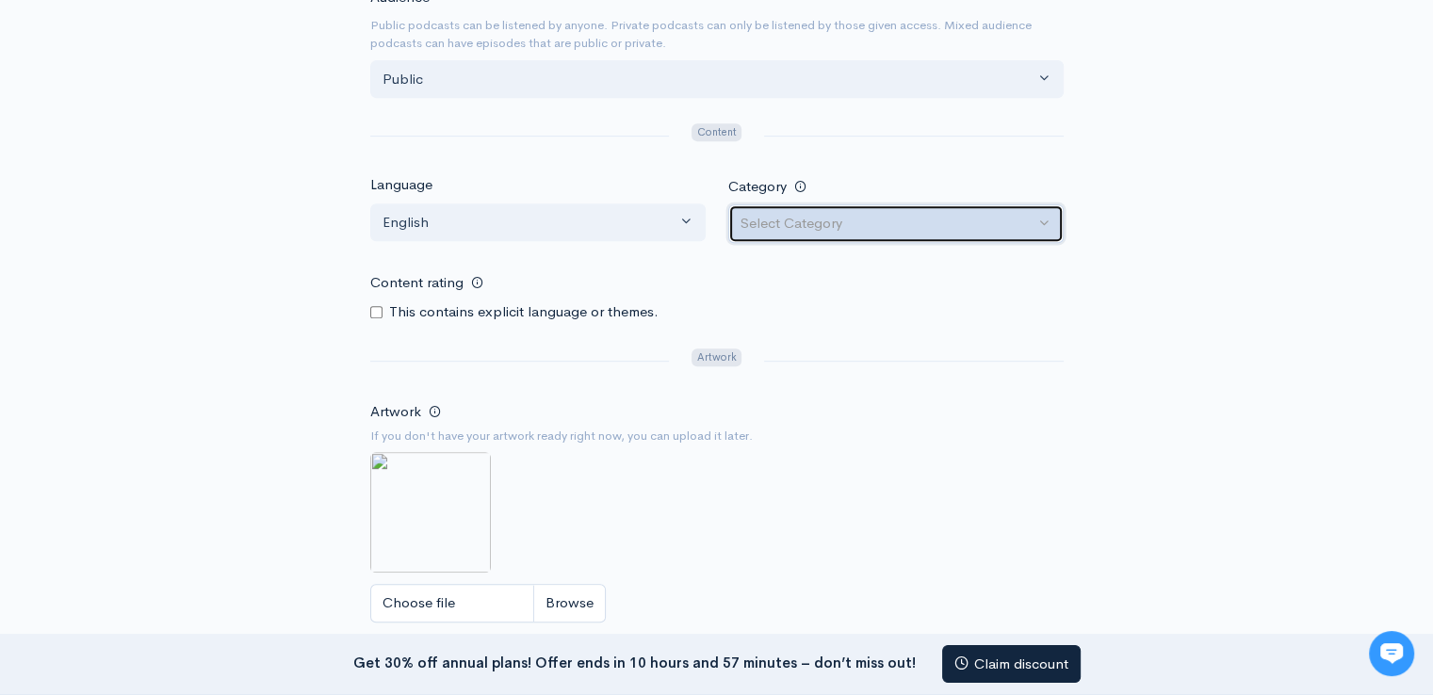
click at [885, 220] on div "Select Category" at bounding box center [887, 224] width 294 height 22
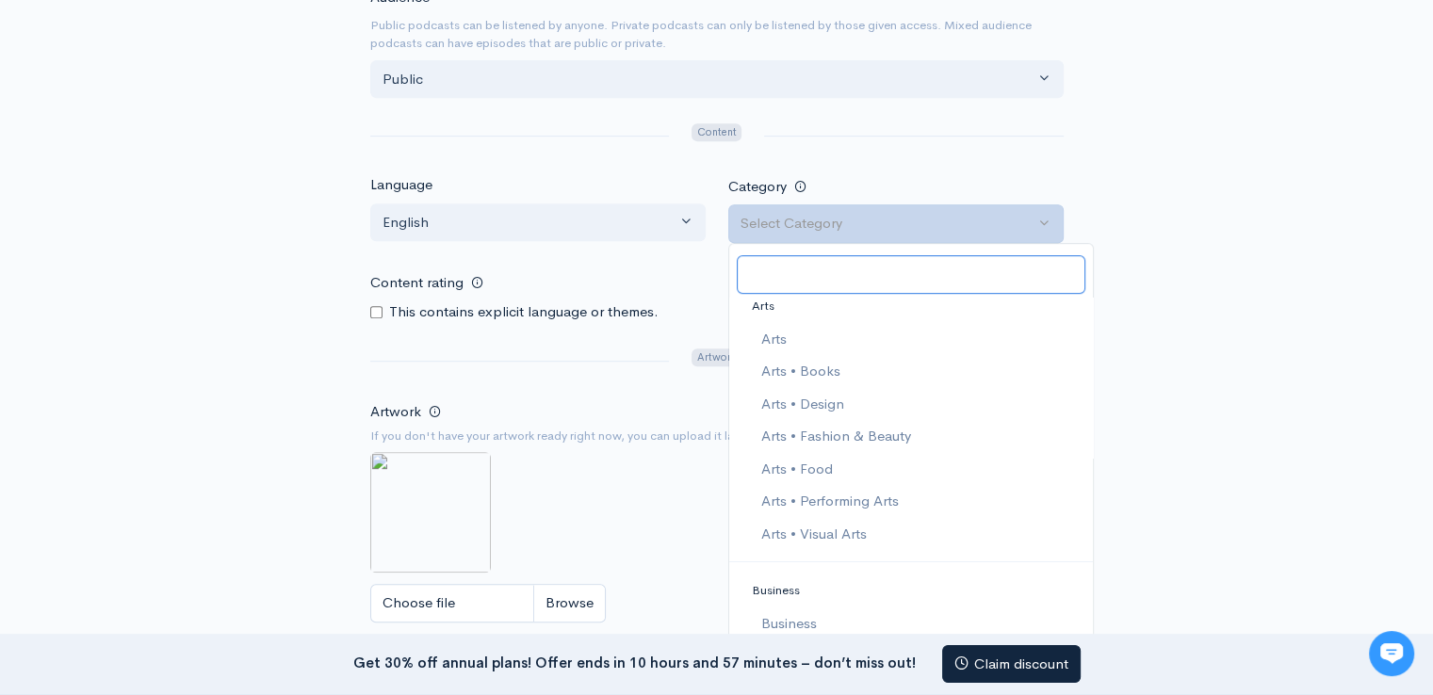
scroll to position [283, 0]
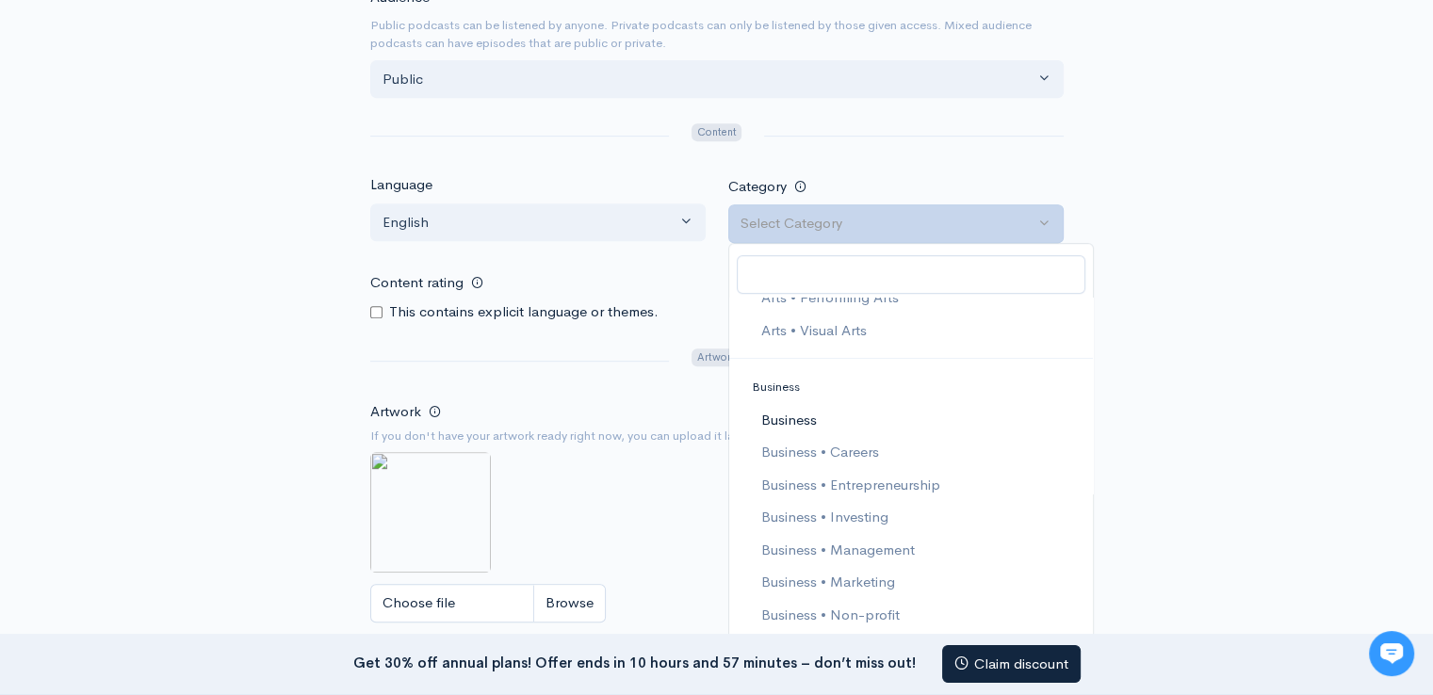
click at [791, 416] on span "Business" at bounding box center [788, 421] width 56 height 22
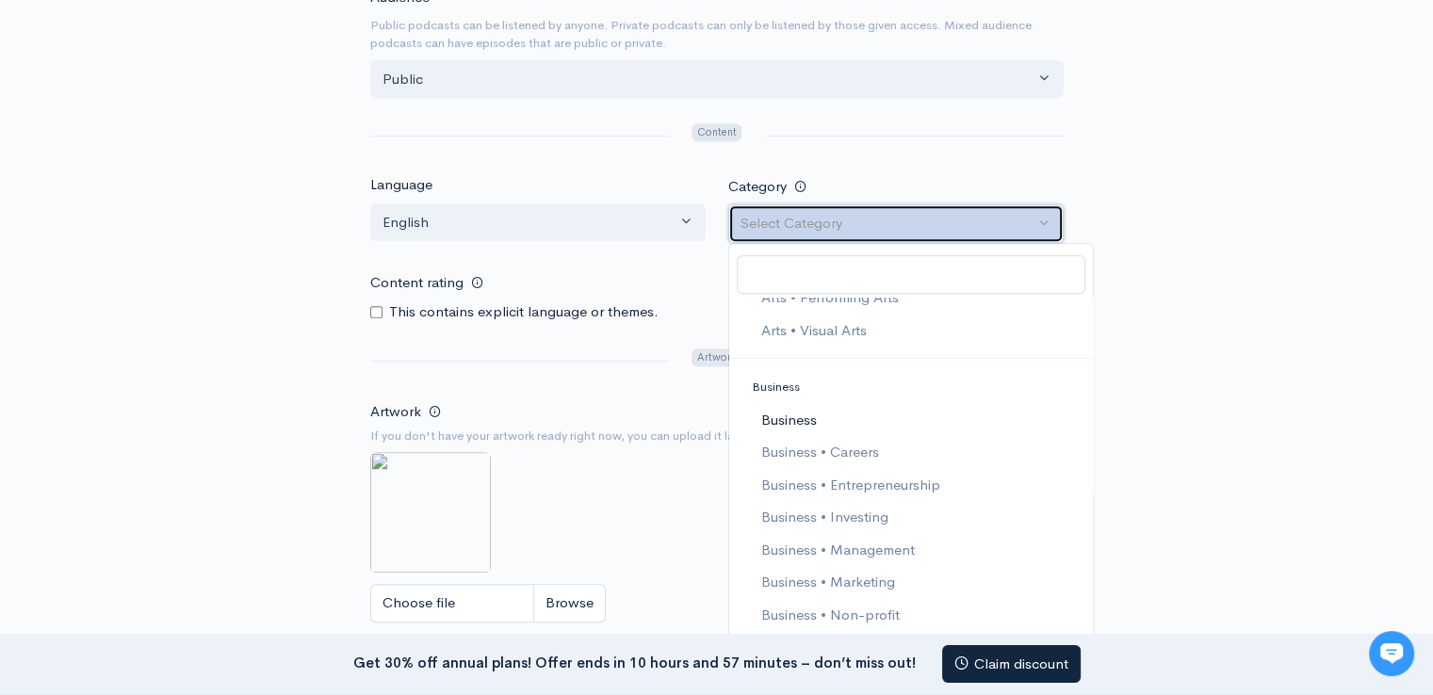
select select "Business"
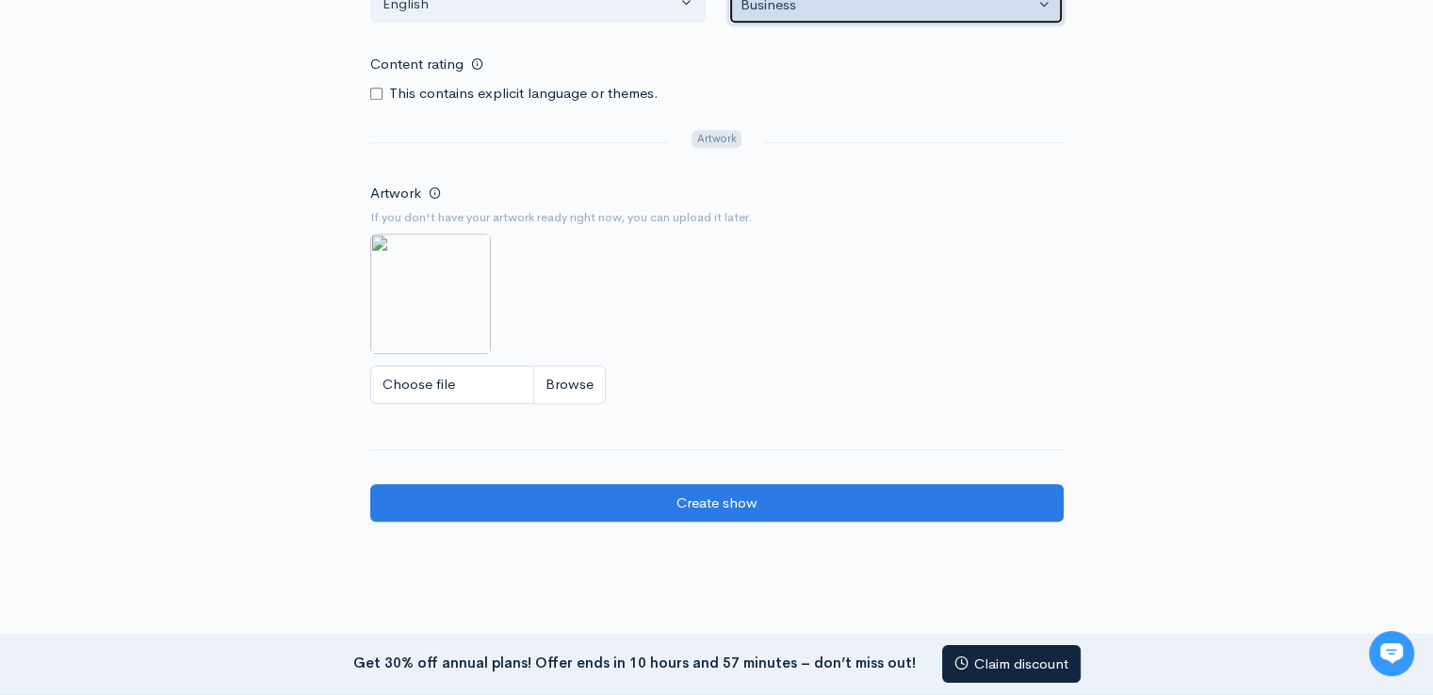
scroll to position [1179, 0]
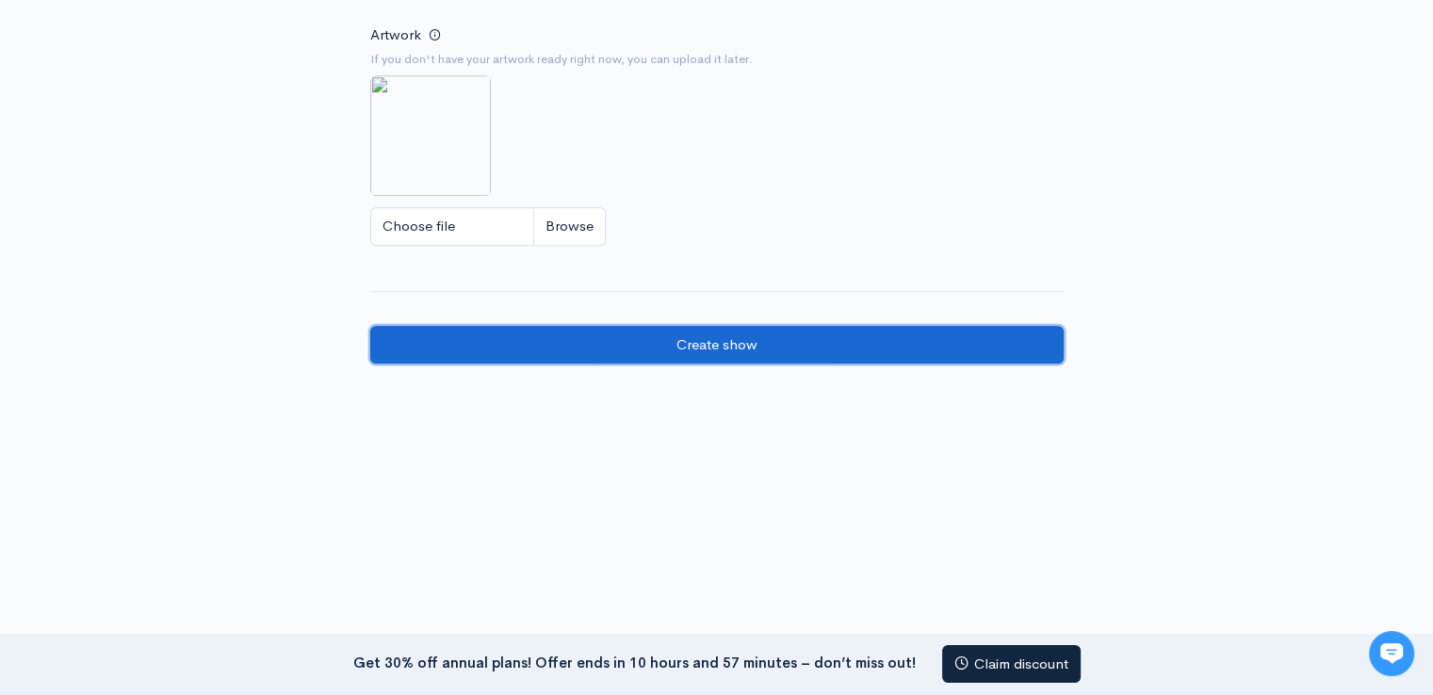
click at [702, 342] on input "Create show" at bounding box center [716, 345] width 693 height 39
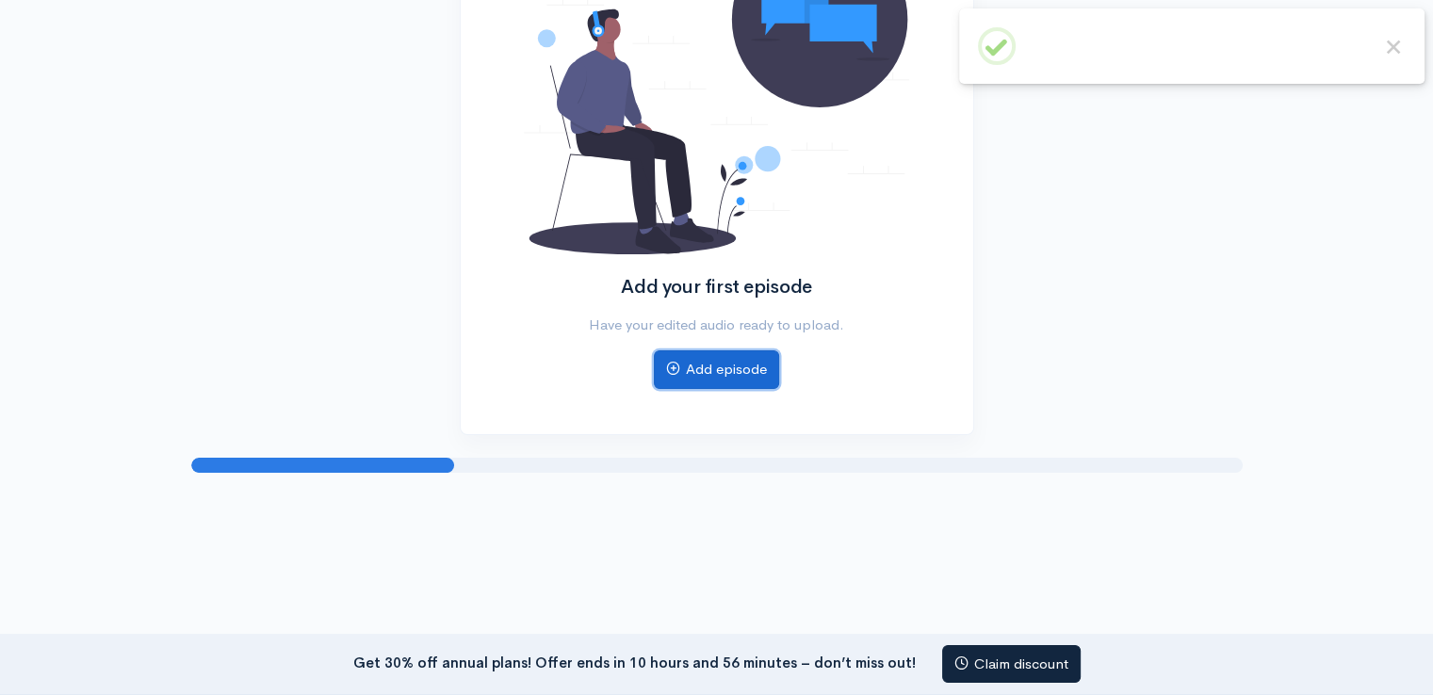
click at [712, 361] on link "Add episode" at bounding box center [716, 369] width 125 height 39
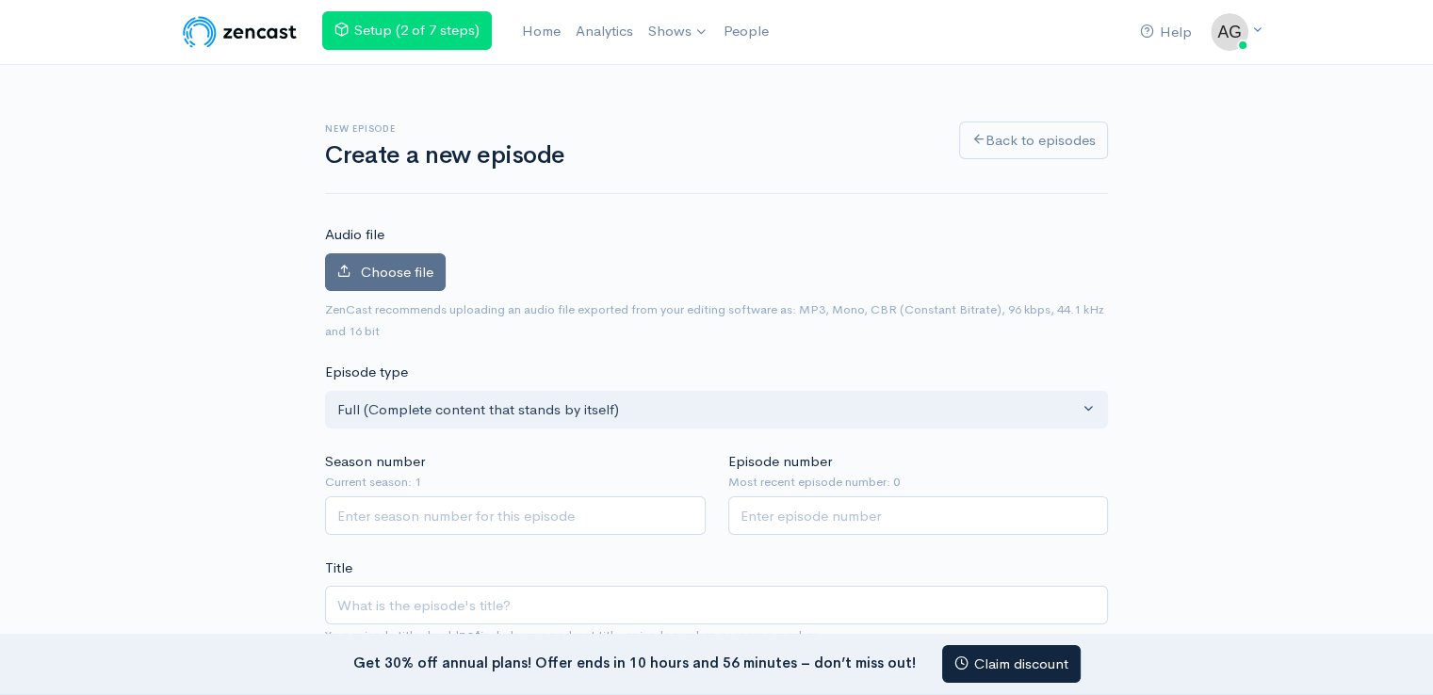
click at [354, 262] on label "Choose file" at bounding box center [385, 272] width 121 height 39
click at [0, 0] on input "Choose file" at bounding box center [0, 0] width 0 height 0
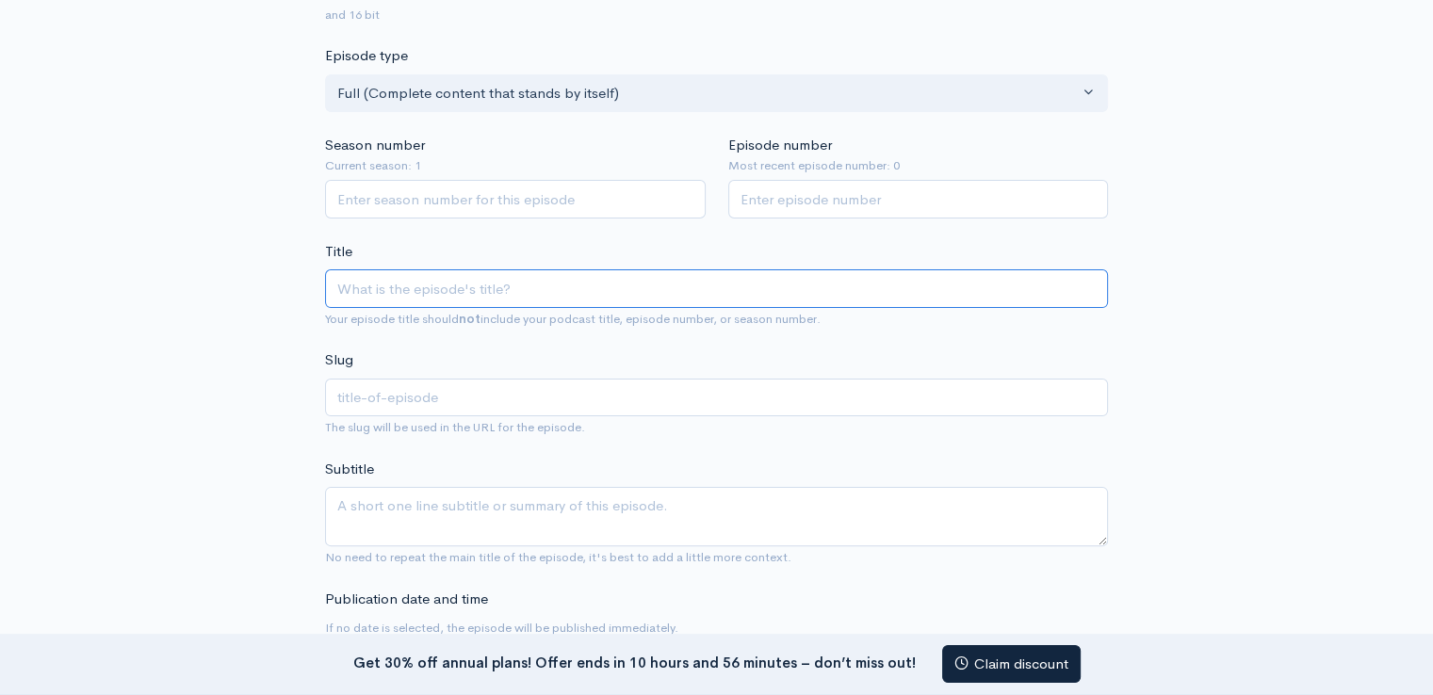
scroll to position [377, 0]
click at [372, 295] on input "Title" at bounding box center [716, 288] width 783 height 39
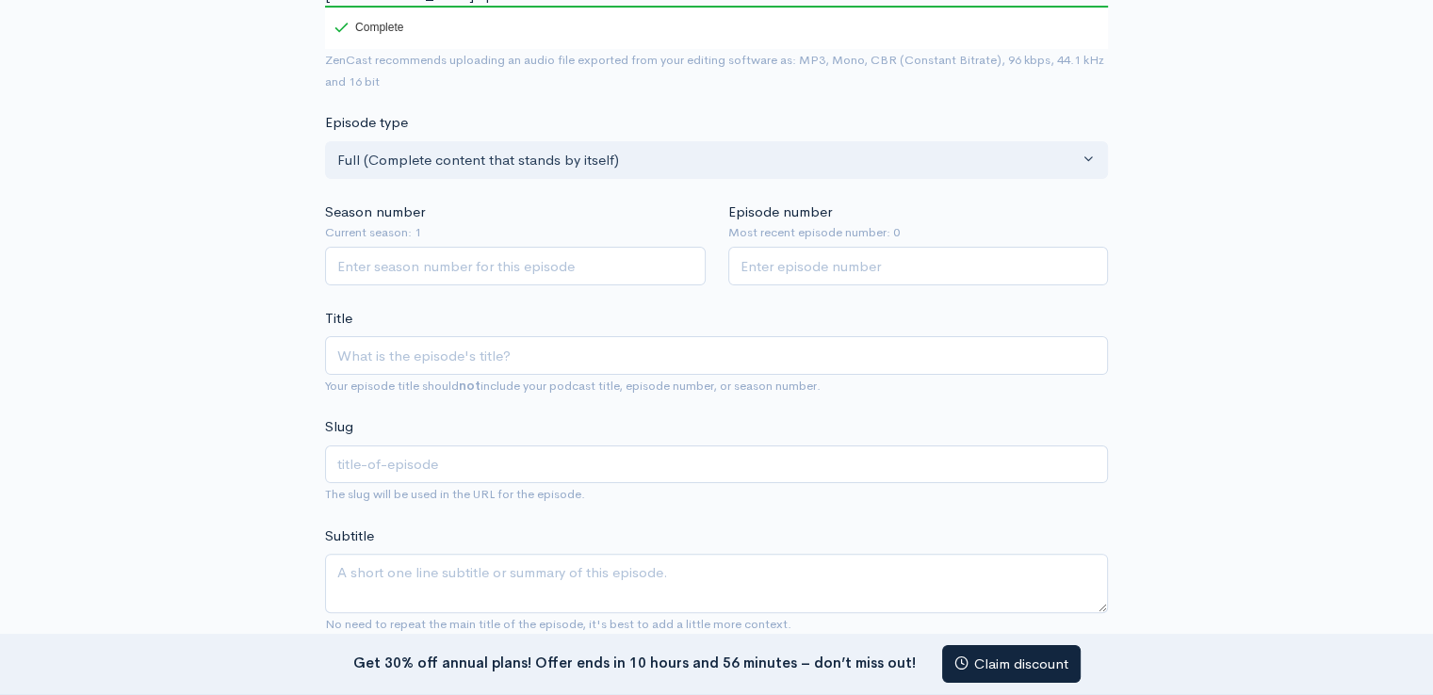
scroll to position [422, 0]
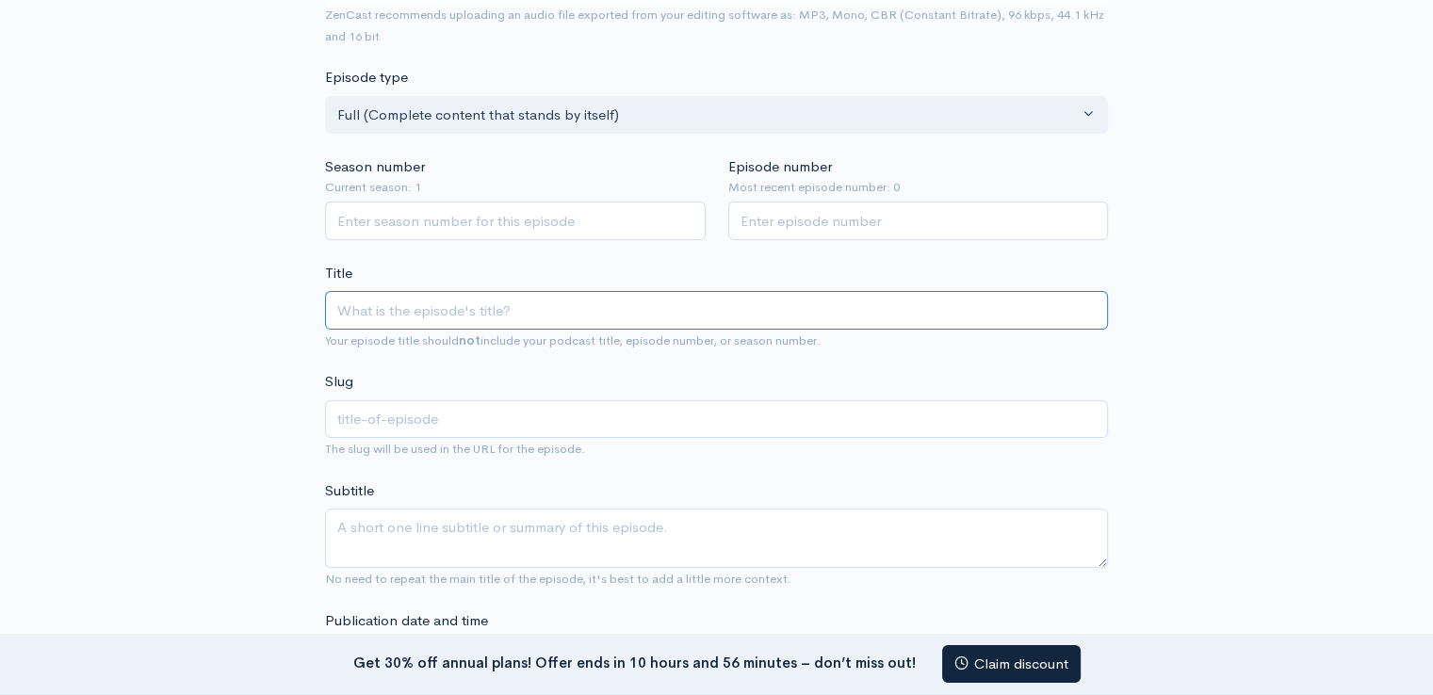
paste input "Why Bulk Purchasing Wholesale Hotel Towels is Cost-Effective for Hotels in the …"
type input "Why Bulk Purchasing Wholesale Hotel Towels is Cost-Effective for Hotels in the …"
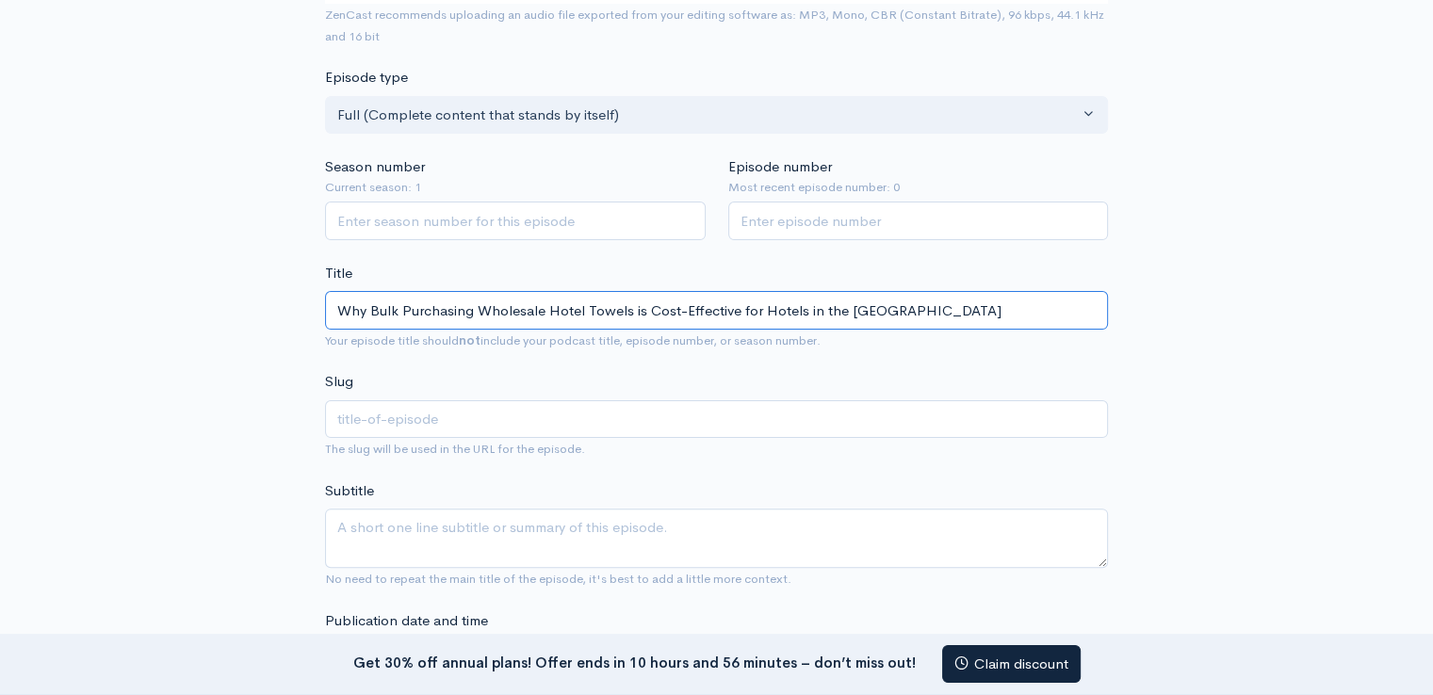
type input "why-bulk-purchasing-wholesale-hotel-towels-is-cost-effective-for-hotels-in-the-…"
type input "Why Bulk Purchasing Wholesale Hotel Towels is Cost-Effective for Hotels in the …"
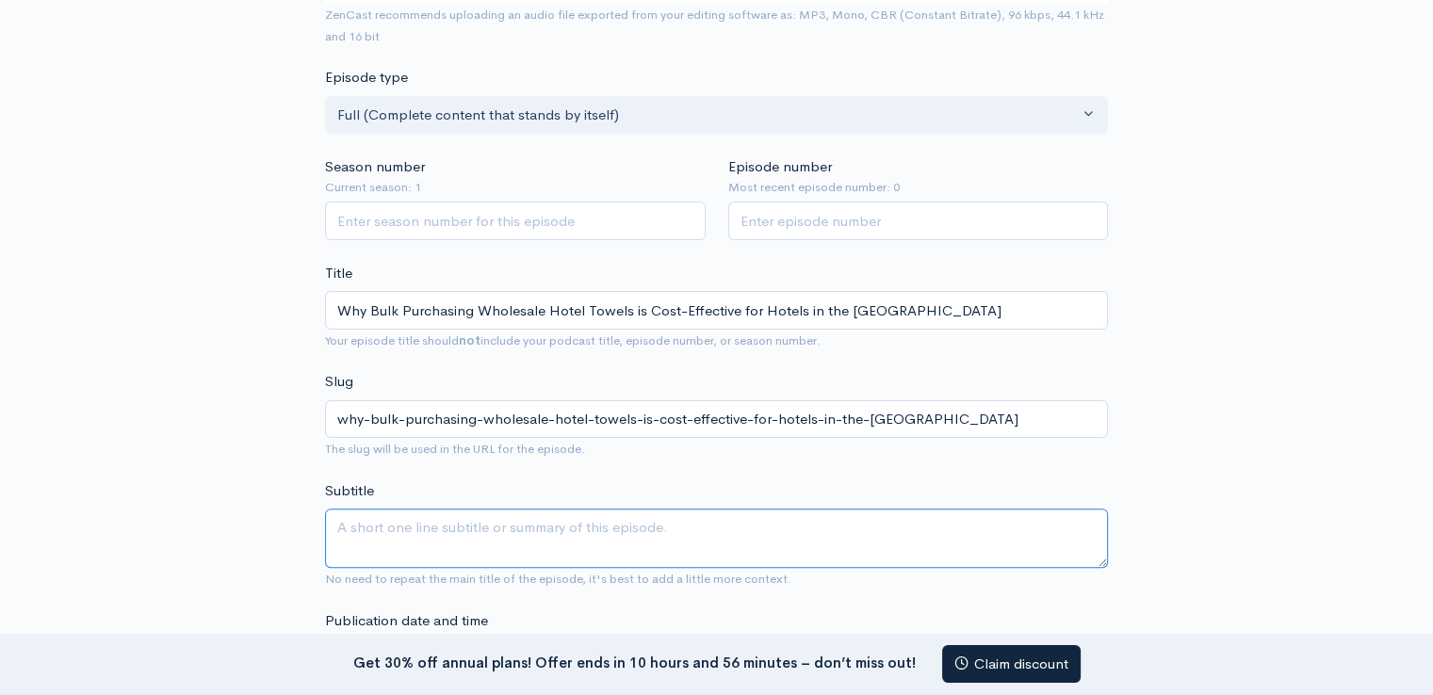
click at [406, 509] on textarea "Subtitle" at bounding box center [716, 538] width 783 height 59
paste textarea "Discover why bulk purchasing wholesale hotel towels is a smart and cost-effecti…"
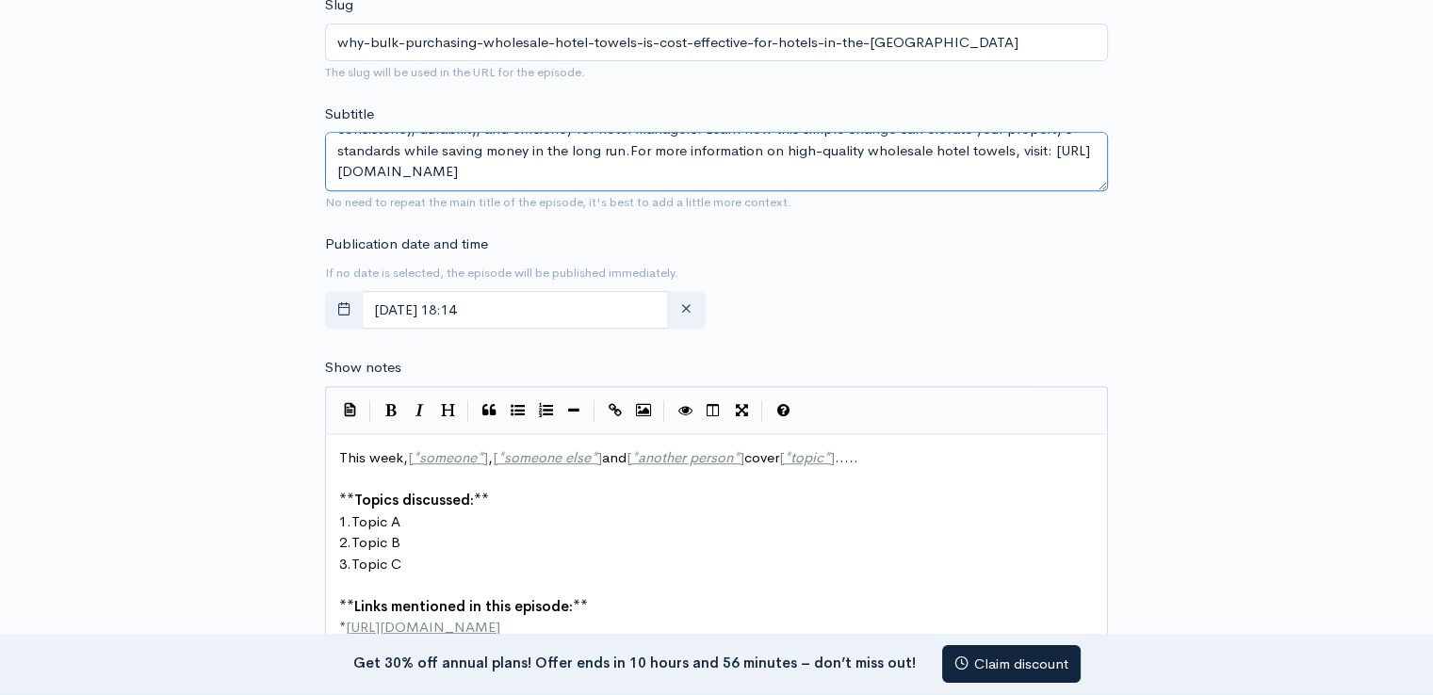
scroll to position [987, 0]
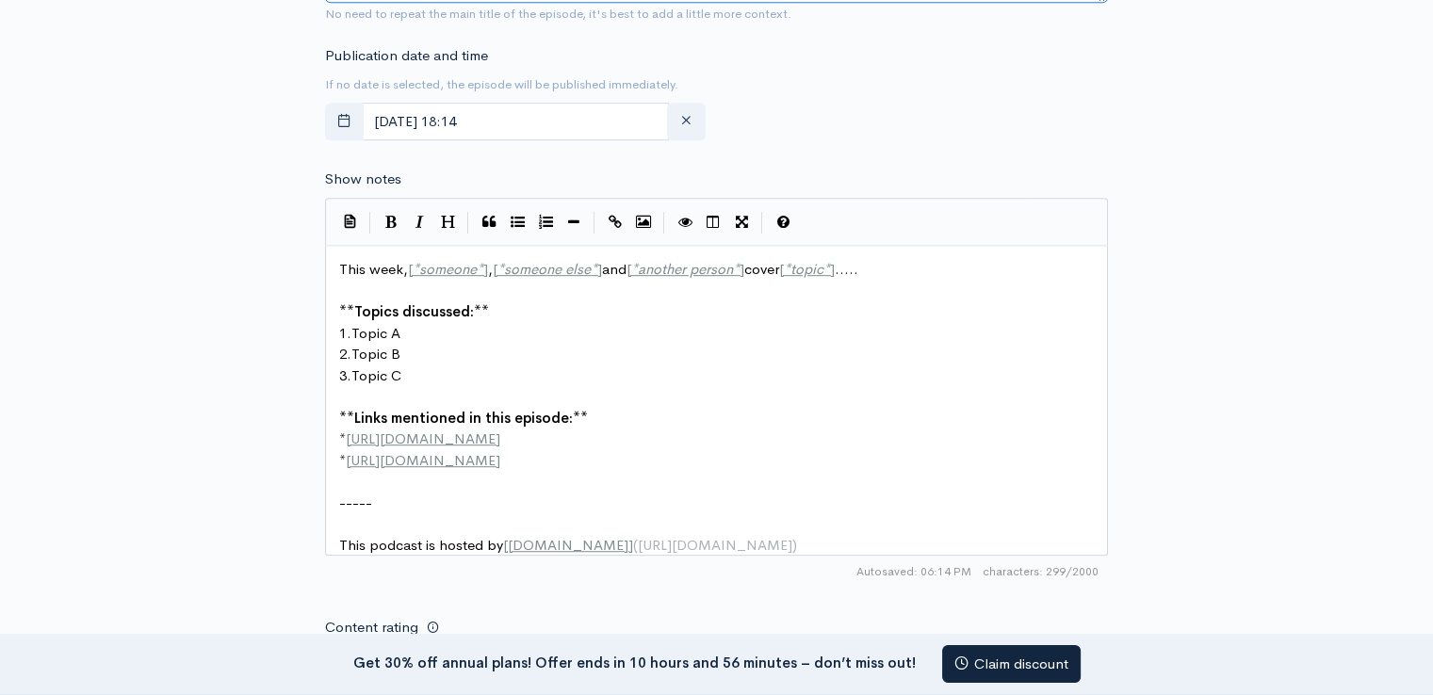
type textarea "Discover why bulk purchasing wholesale hotel towels is a smart and cost-effecti…"
click at [620, 450] on pre "* http://second-example.com" at bounding box center [723, 461] width 776 height 22
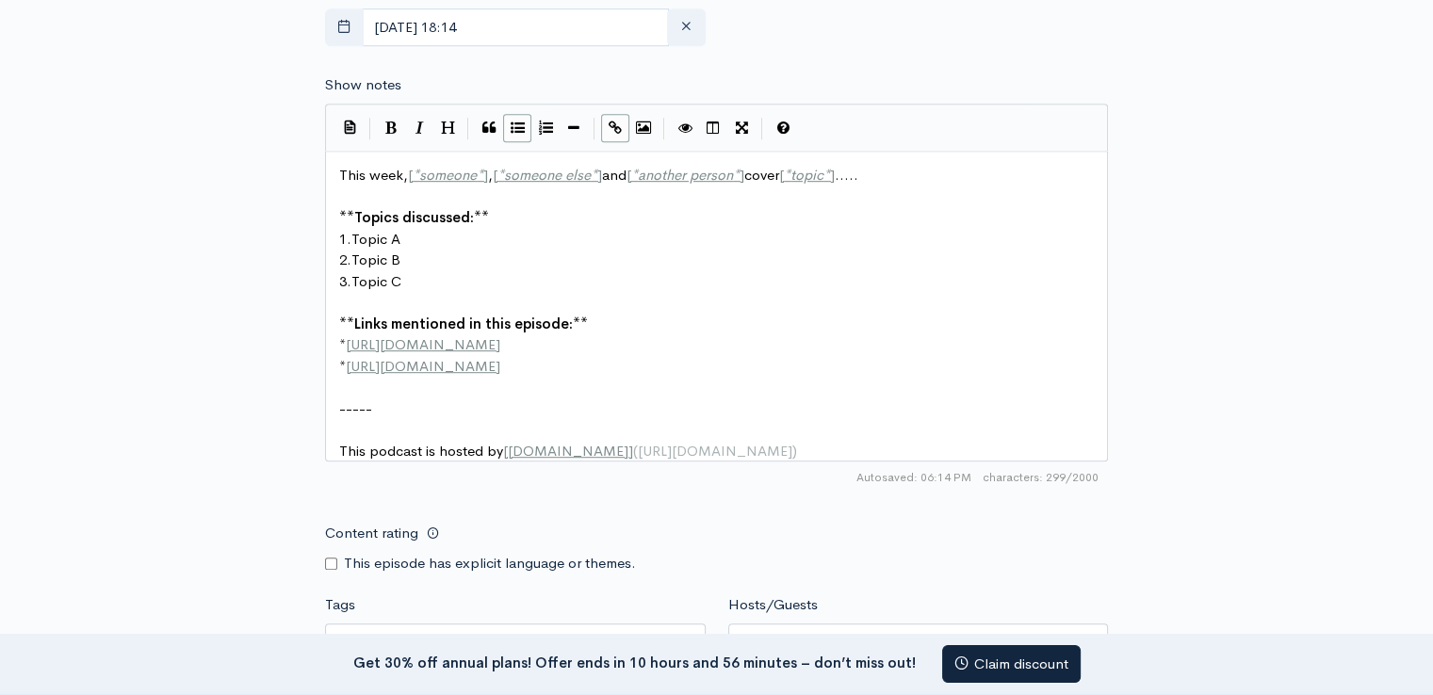
type textarea "This week, [*someone*], [*someone else*] and [*another person*] cover [*topic*]…"
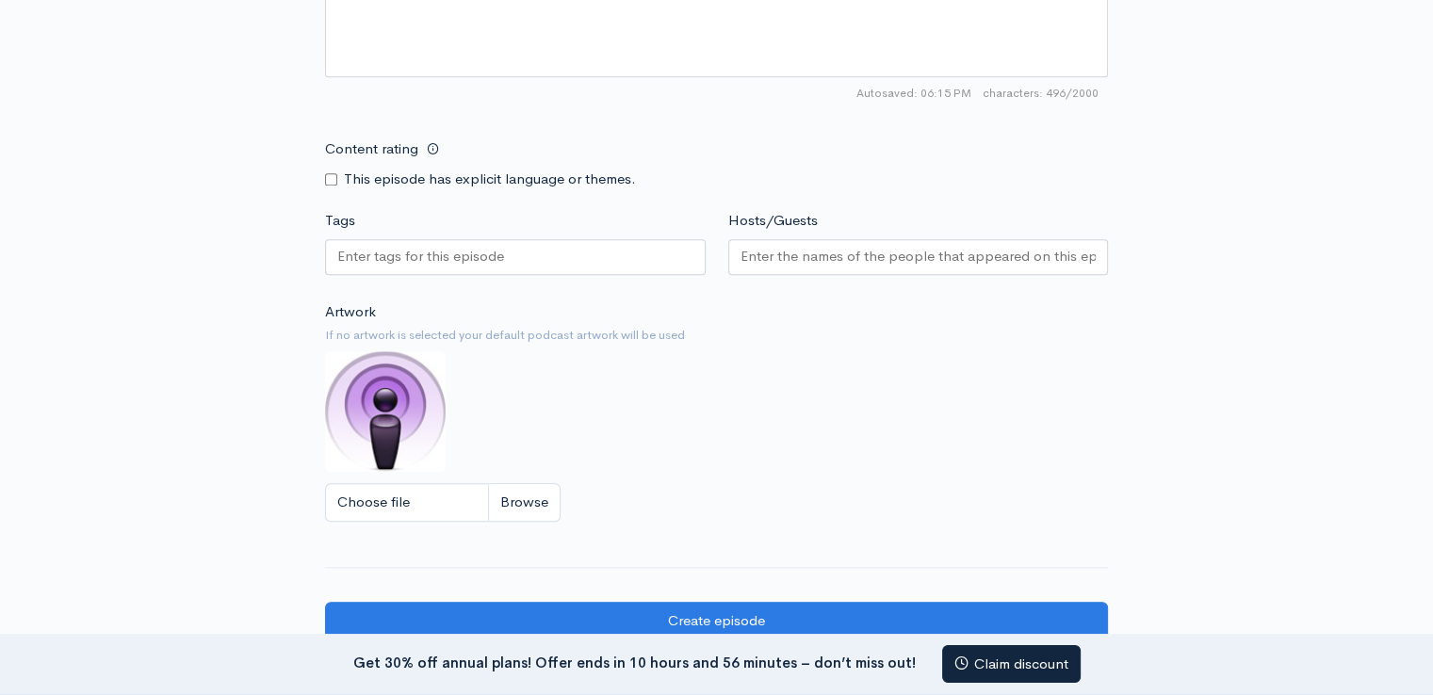
scroll to position [1646, 0]
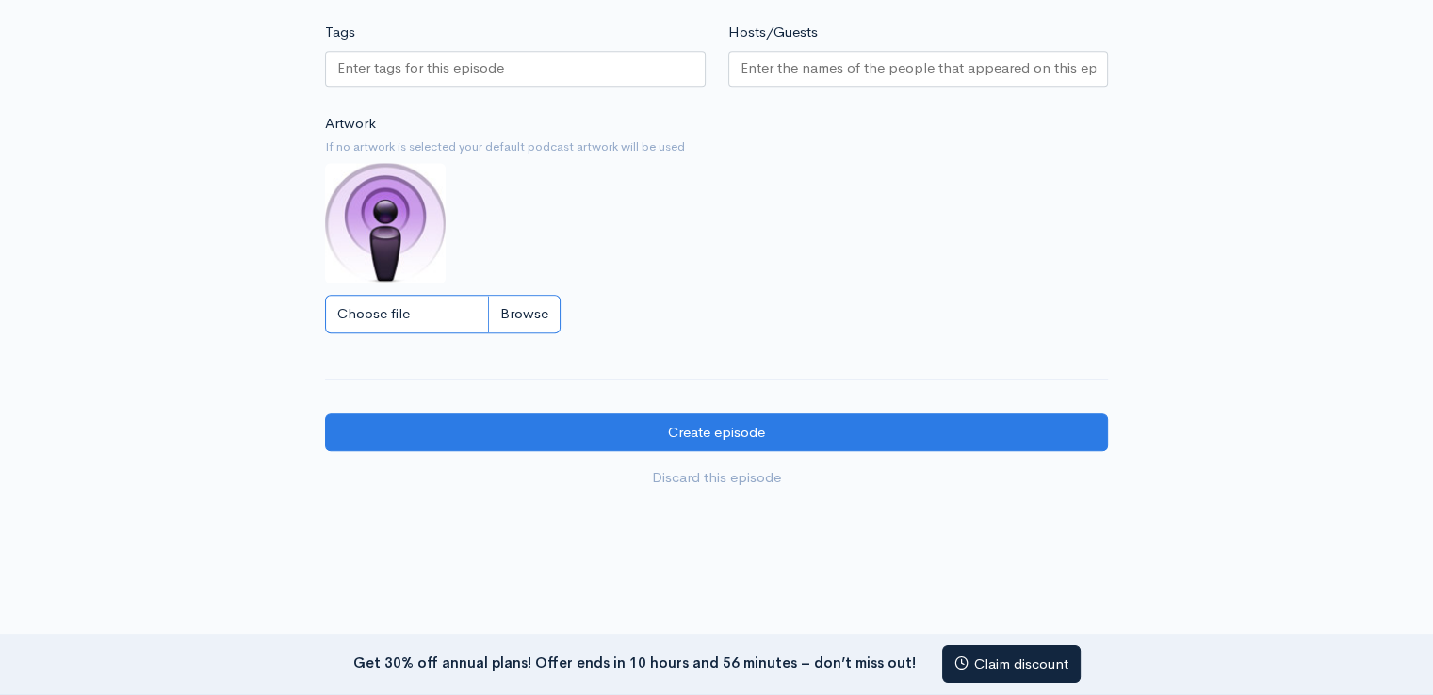
click at [446, 295] on input "Choose file" at bounding box center [442, 314] width 235 height 39
type input "C:\fakepath\Pool-Towel-AGH- (1).jpg"
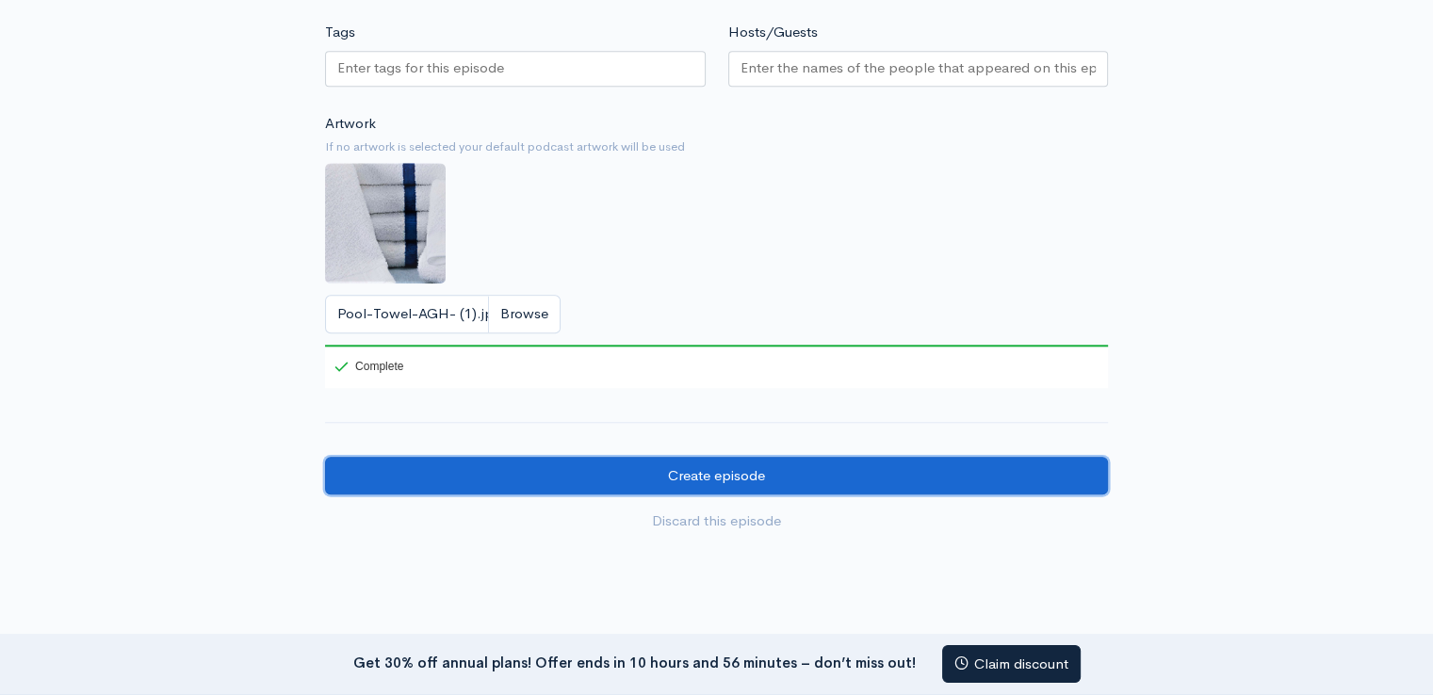
click at [727, 459] on input "Create episode" at bounding box center [716, 476] width 783 height 39
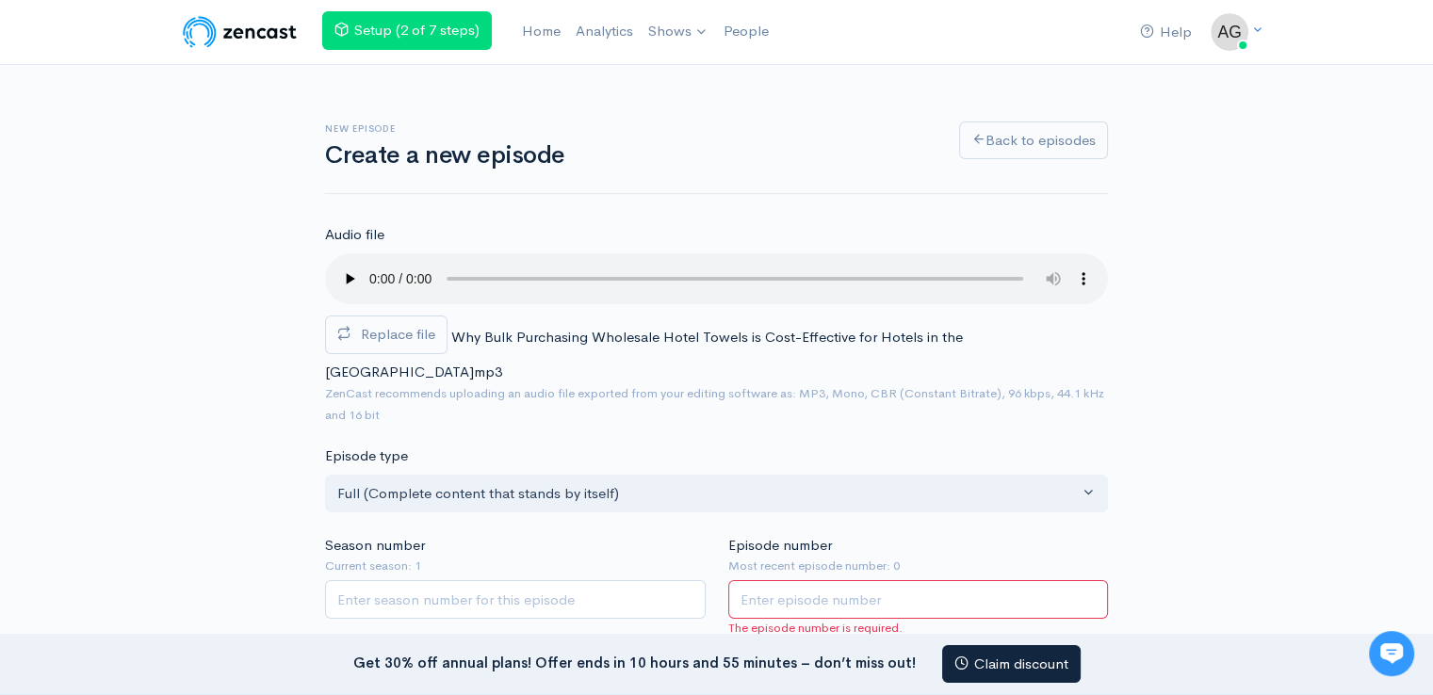
click at [796, 580] on input "Episode number" at bounding box center [918, 599] width 381 height 39
click at [814, 580] on input "Episode number" at bounding box center [918, 599] width 381 height 39
paste input "1"
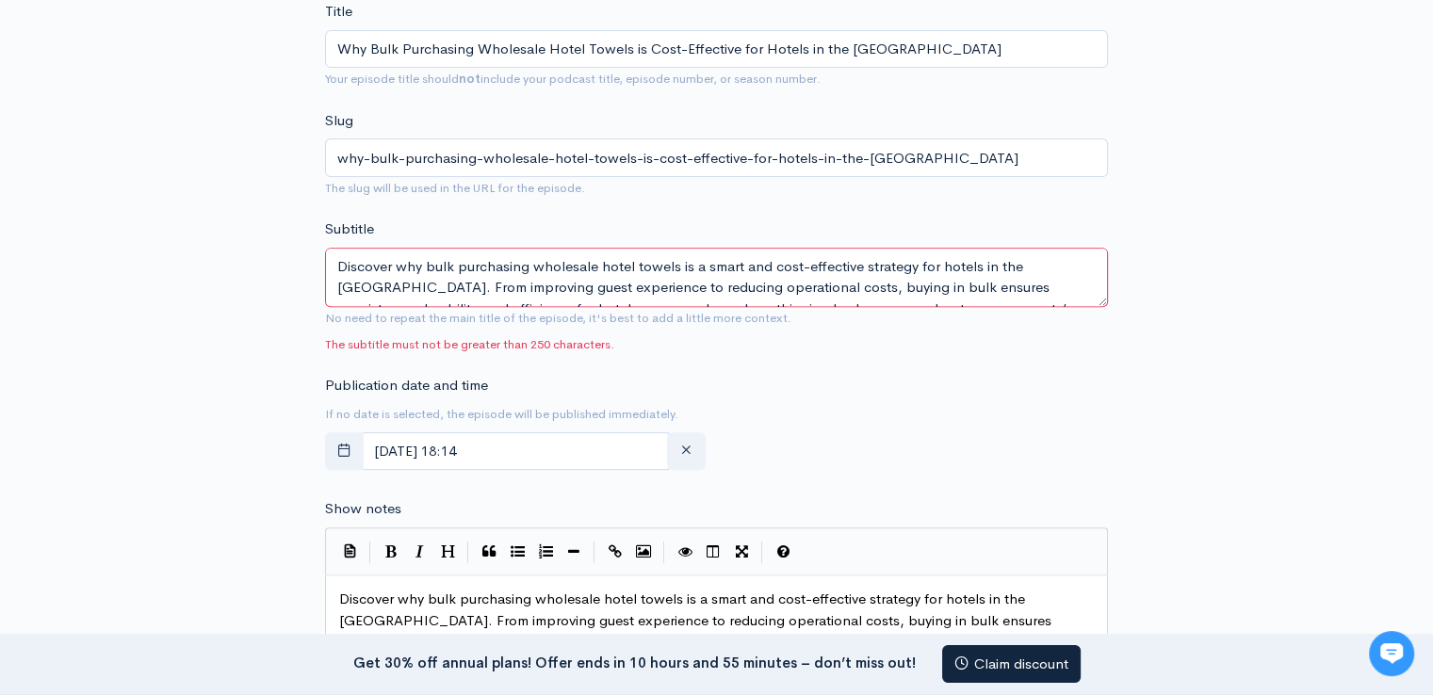
scroll to position [754, 0]
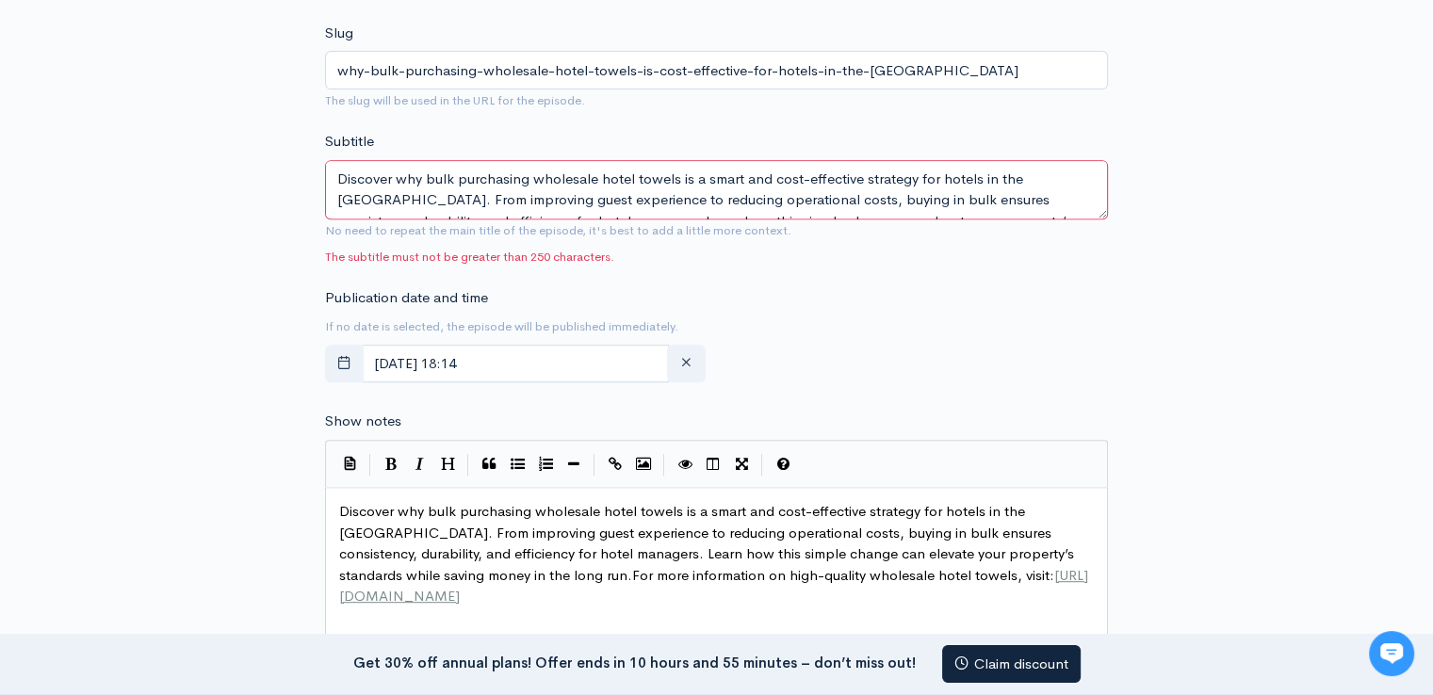
type input "1"
click at [839, 181] on textarea "Discover why bulk purchasing wholesale hotel towels is a smart and cost-effecti…" at bounding box center [716, 189] width 783 height 59
click at [464, 177] on textarea "Discover why bulk purchasing wholesale hotel towels is a smart and cost-effecti…" at bounding box center [716, 189] width 783 height 59
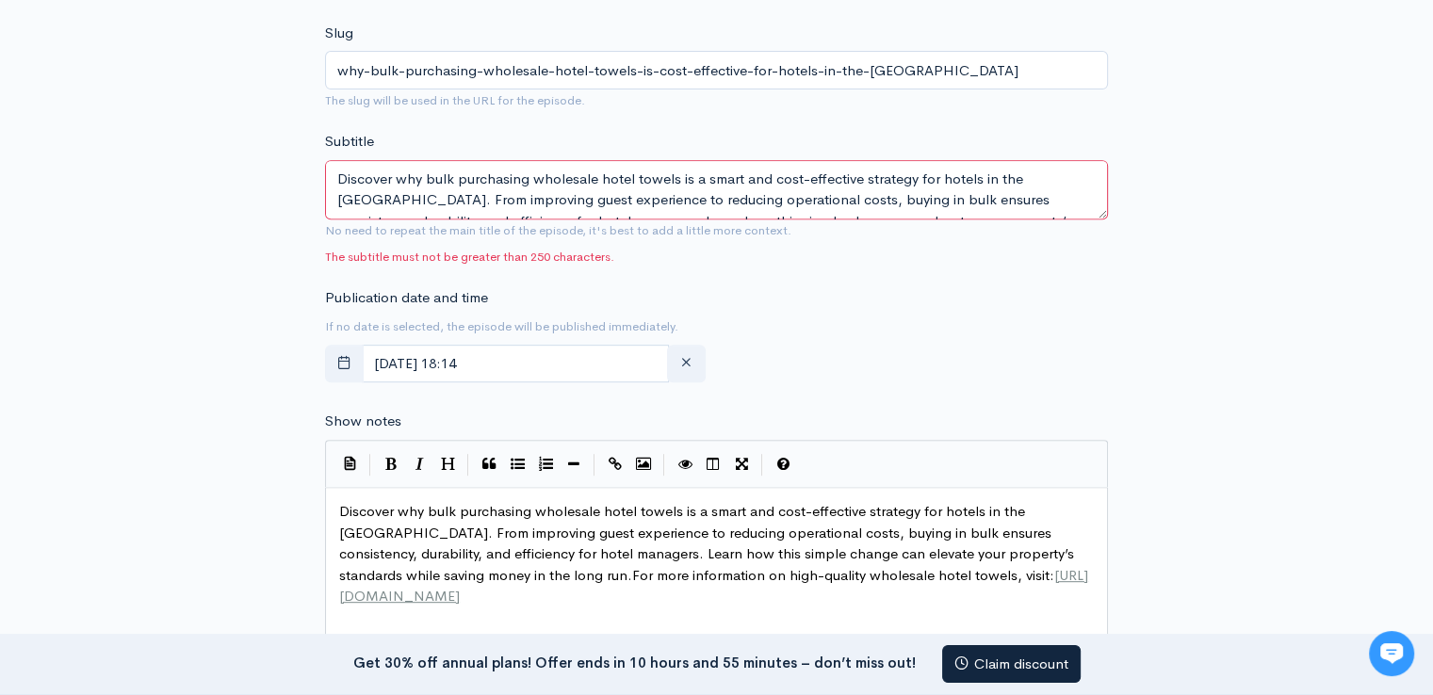
click at [464, 177] on textarea "Discover why bulk purchasing wholesale hotel towels is a smart and cost-effecti…" at bounding box center [716, 189] width 783 height 59
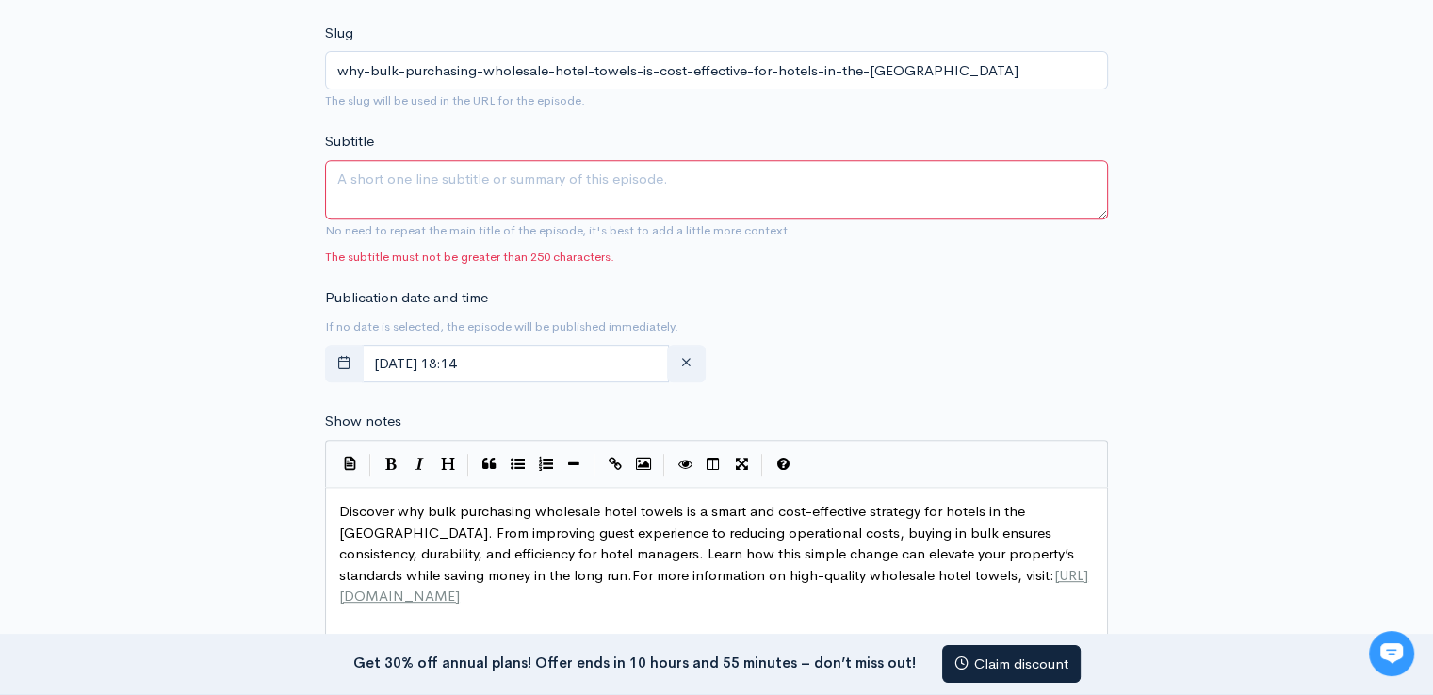
paste textarea "Bulk purchasing wholesale hotel towels boosts guest satisfaction, ensures consi…"
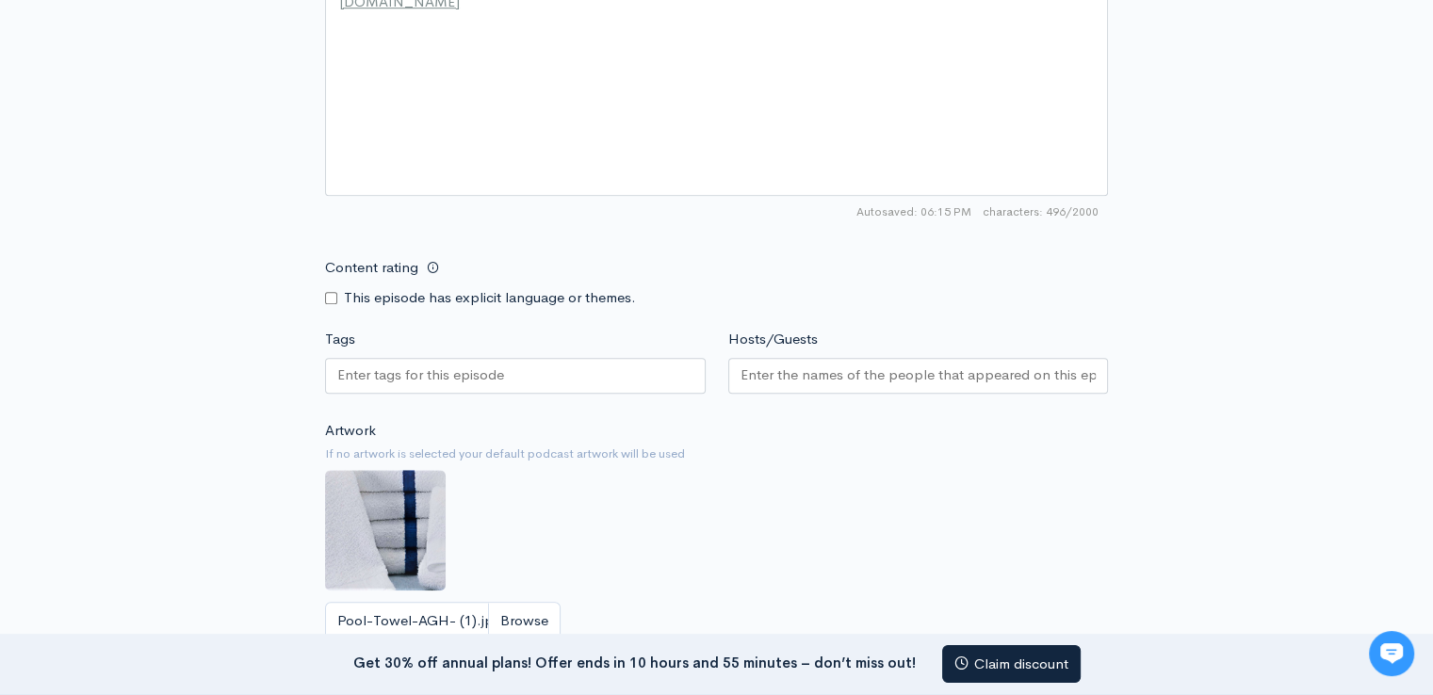
scroll to position [1507, 0]
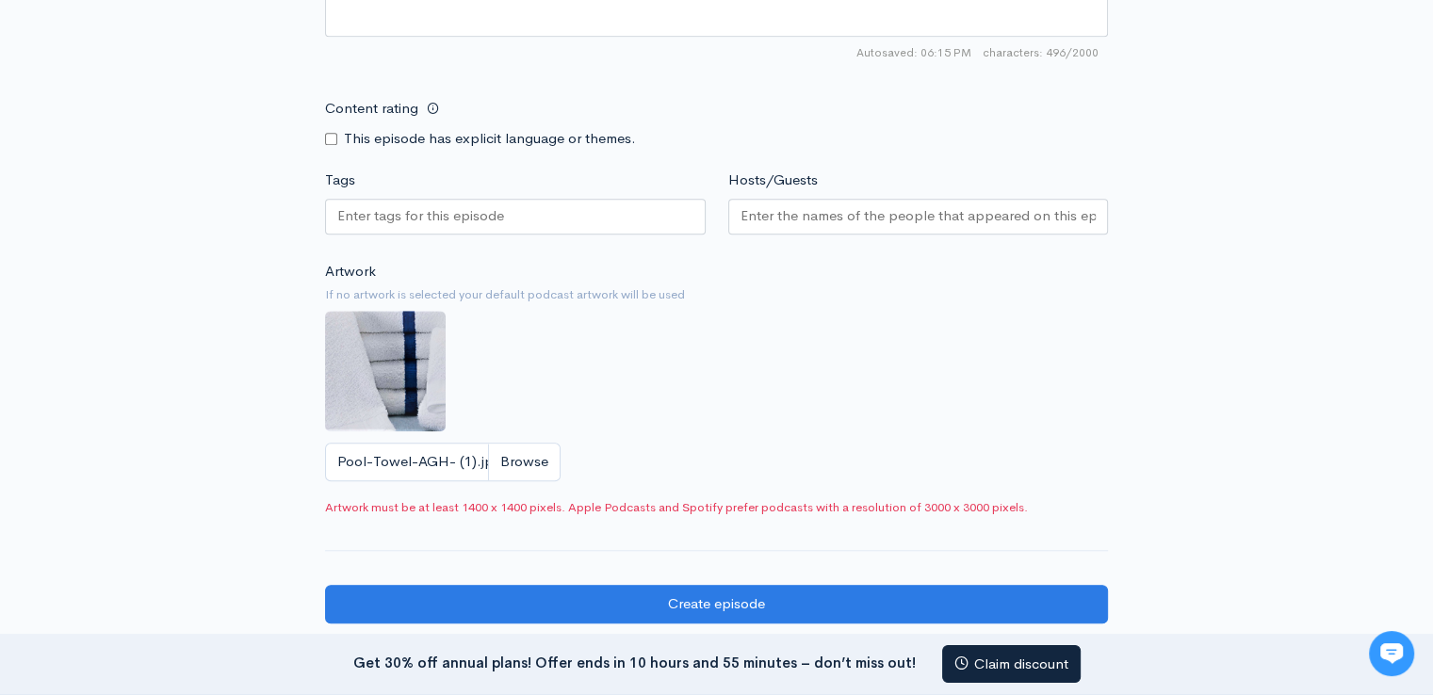
type textarea "Bulk purchasing wholesale hotel towels boosts guest satisfaction, ensures consi…"
click at [381, 331] on img at bounding box center [385, 371] width 121 height 121
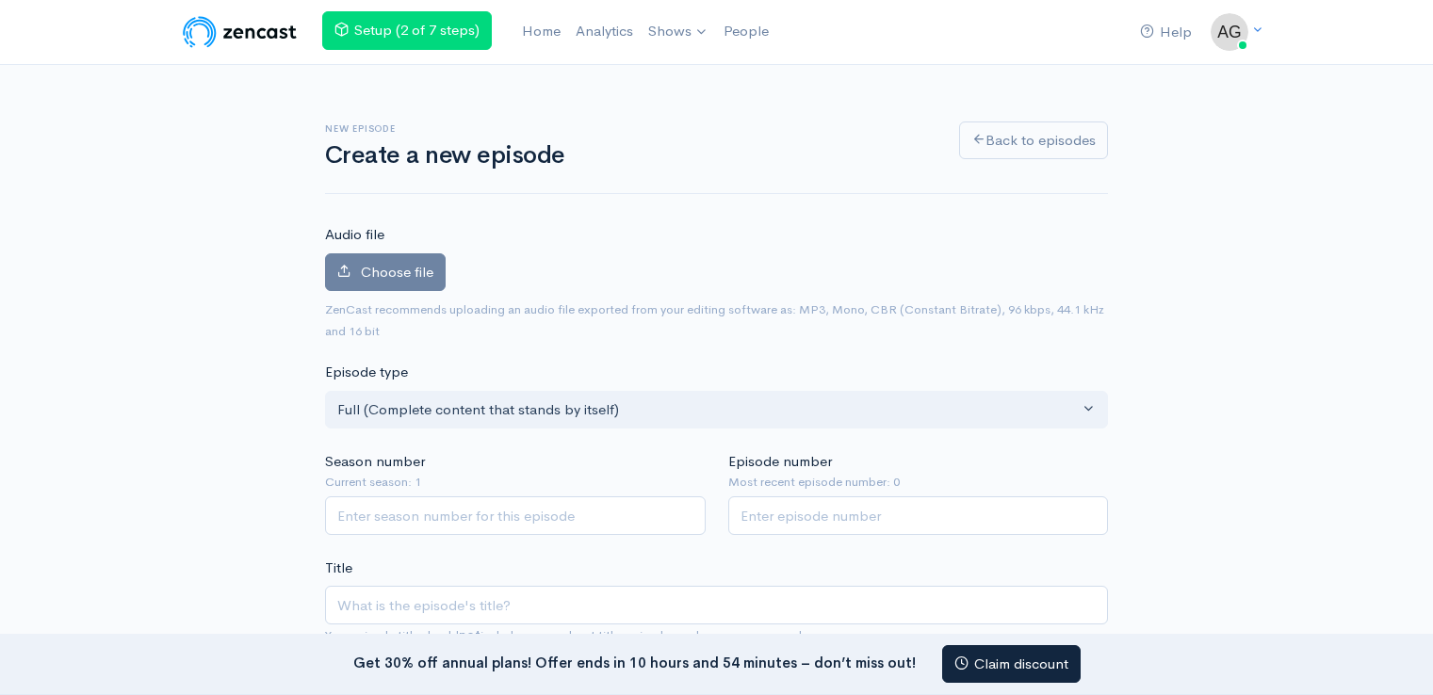
click at [383, 525] on input "Season number" at bounding box center [515, 515] width 381 height 39
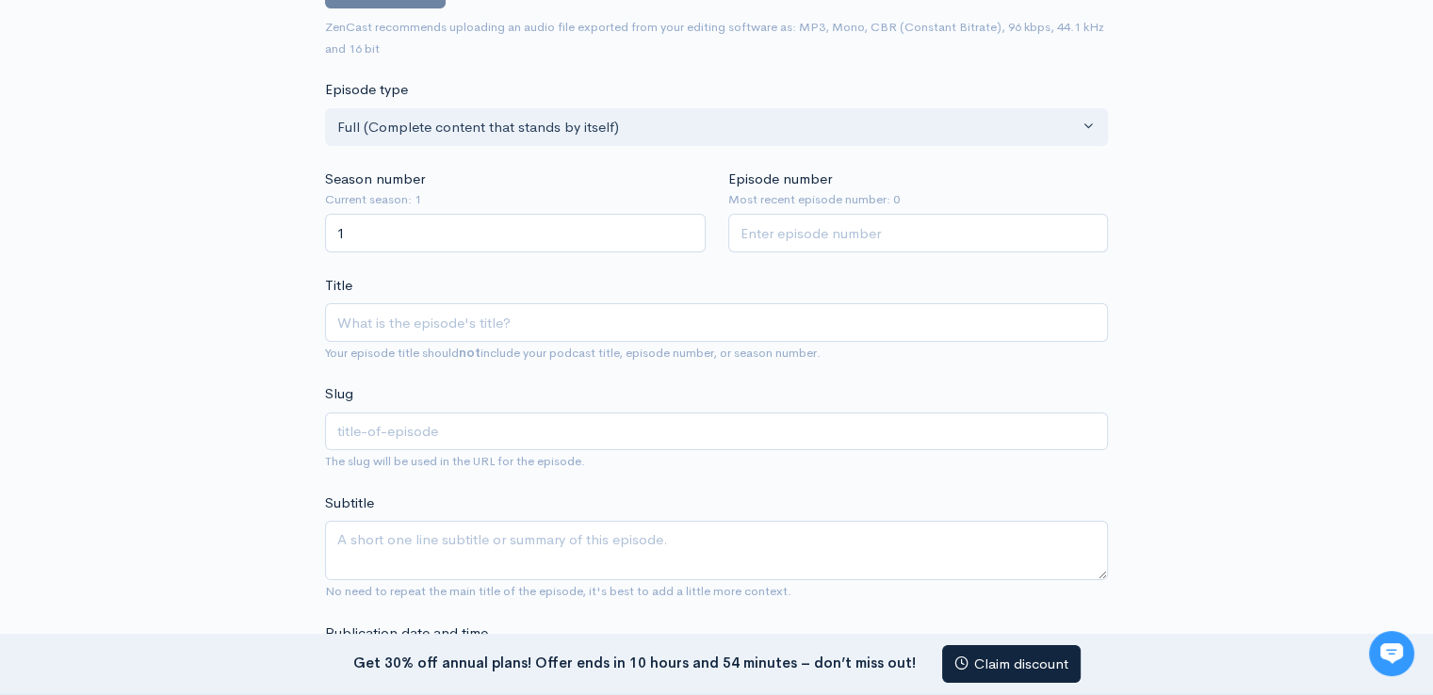
type input "1"
click at [415, 323] on input "Title" at bounding box center [716, 322] width 783 height 39
paste input "Why Bulk Purchasing Wholesale Hotel Towels is Cost-Effective for Hotels in the …"
type input "Why Bulk Purchasing Wholesale Hotel Towels is Cost-Effective for Hotels in the …"
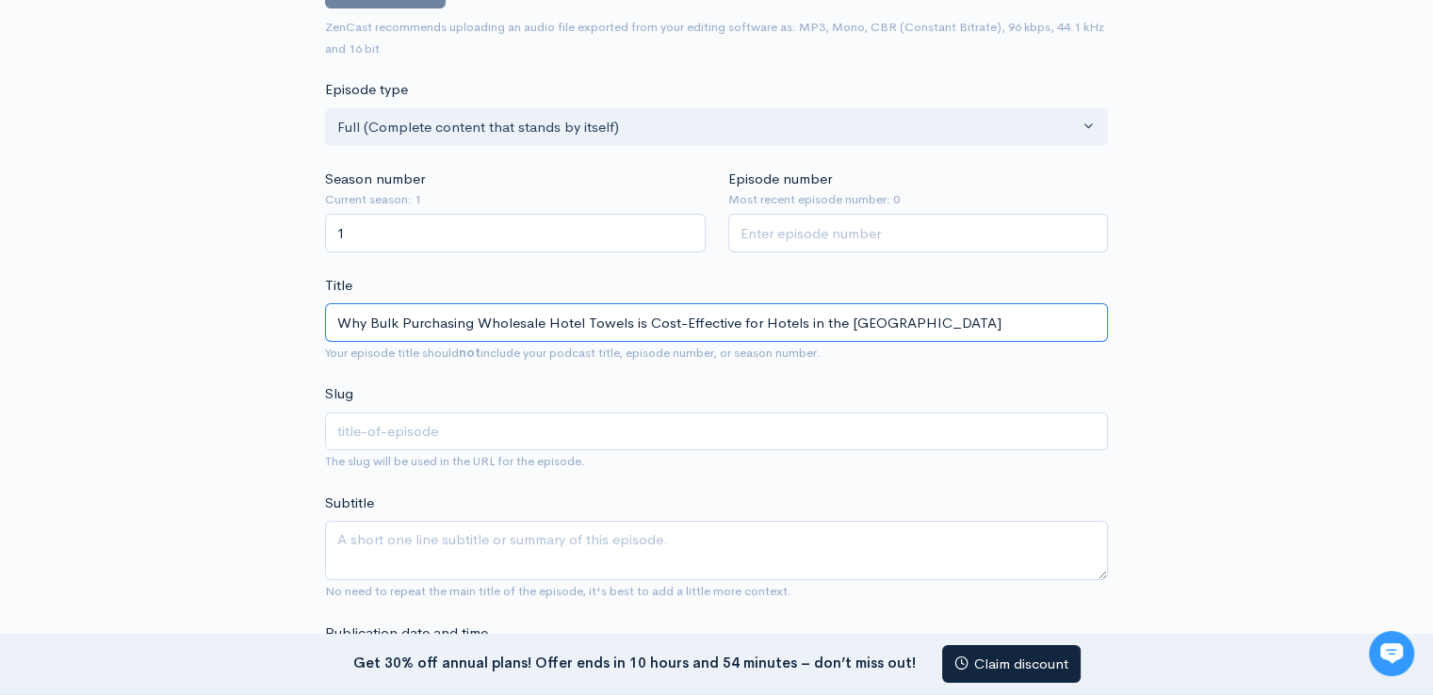
type input "why-bulk-purchasing-wholesale-hotel-towels-is-cost-effective-for-hotels-in-the-…"
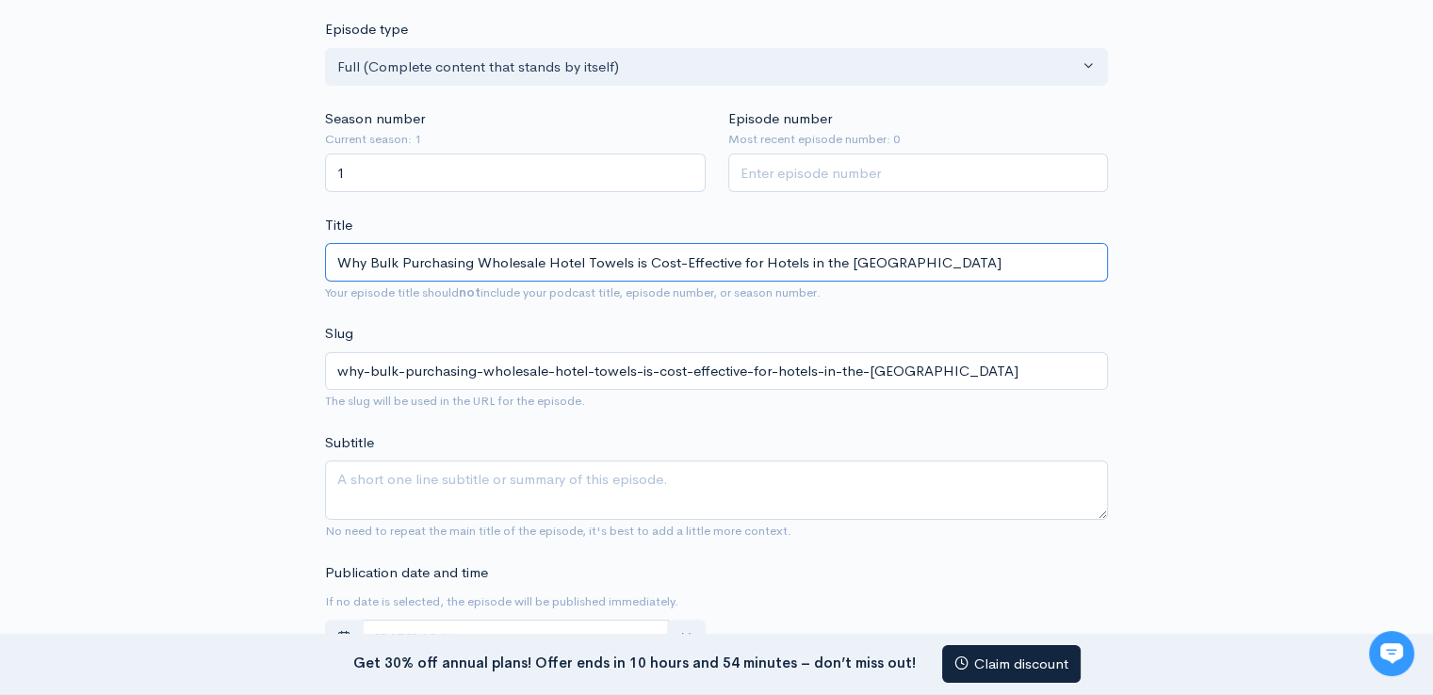
scroll to position [377, 0]
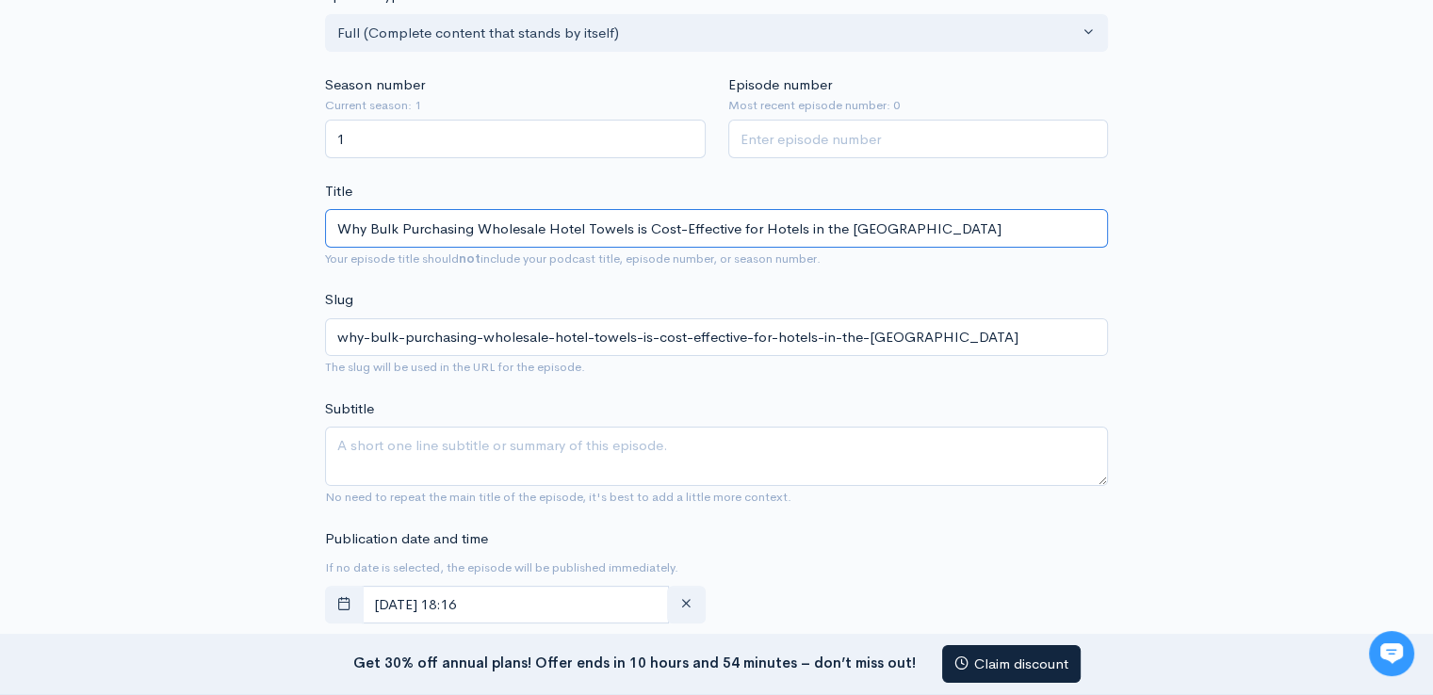
type input "Why Bulk Purchasing Wholesale Hotel Towels is Cost-Effective for Hotels in the …"
click at [392, 457] on textarea "Subtitle" at bounding box center [716, 456] width 783 height 59
paste textarea "Why Bulk Purchasing Wholesale Hotel Towels is Cost-Effective for Hotels in the …"
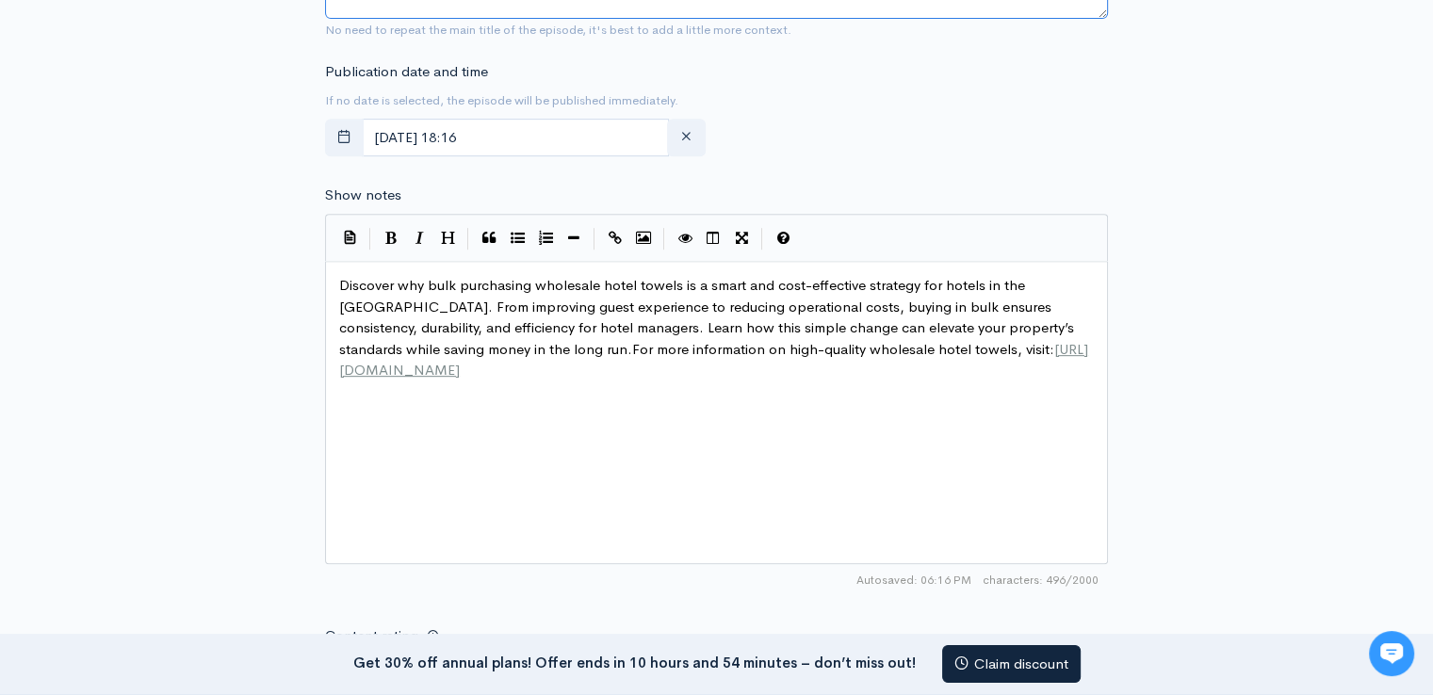
scroll to position [848, 0]
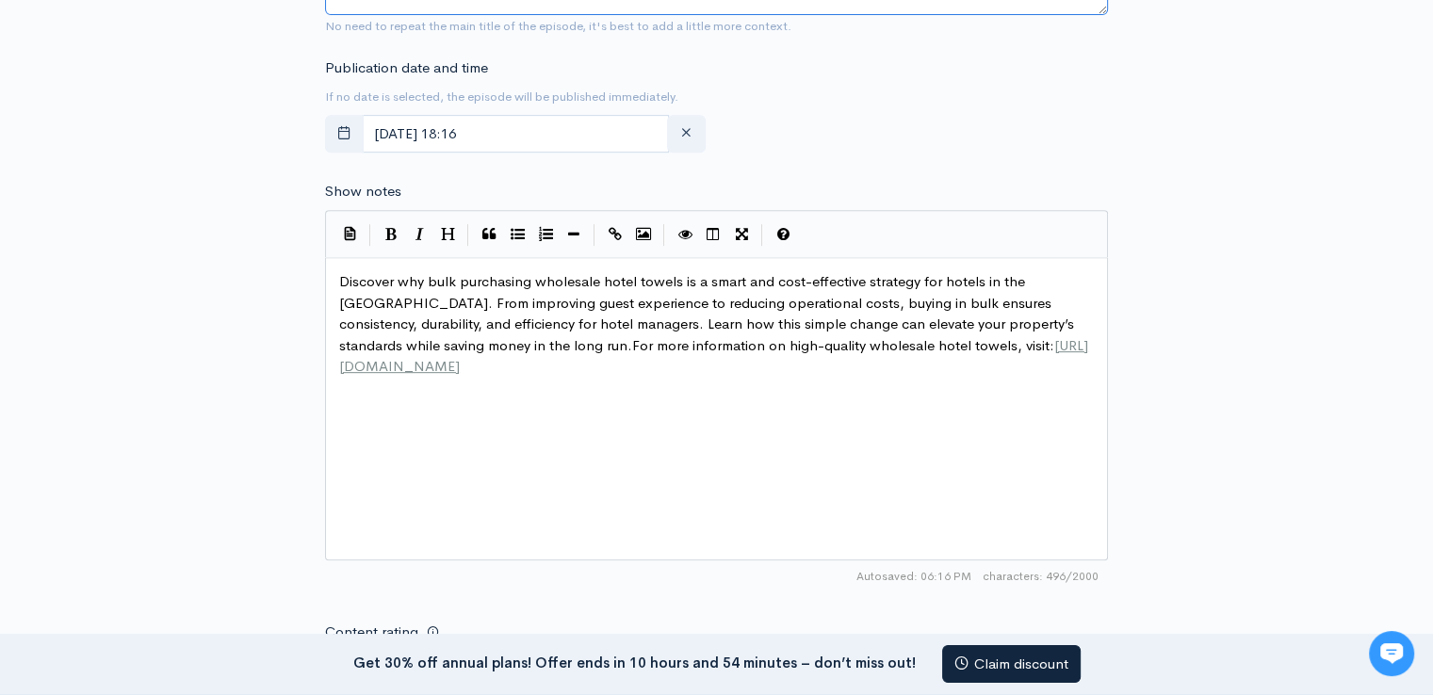
type textarea "Why Bulk Purchasing Wholesale Hotel Towels is Cost-Effective for Hotels in the …"
click at [433, 384] on div "xxxxxxxxxx Discover why bulk purchasing wholesale hotel towels is a smart and c…" at bounding box center [739, 432] width 809 height 330
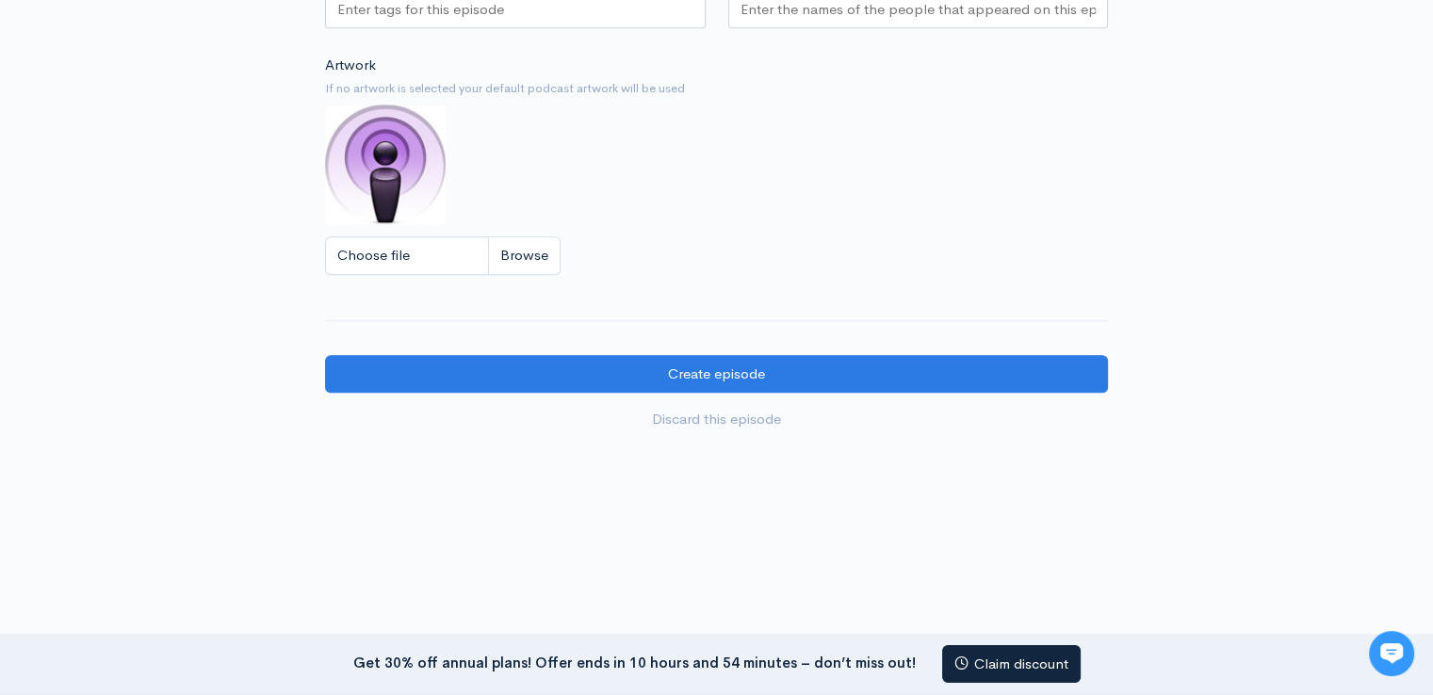
scroll to position [1585, 0]
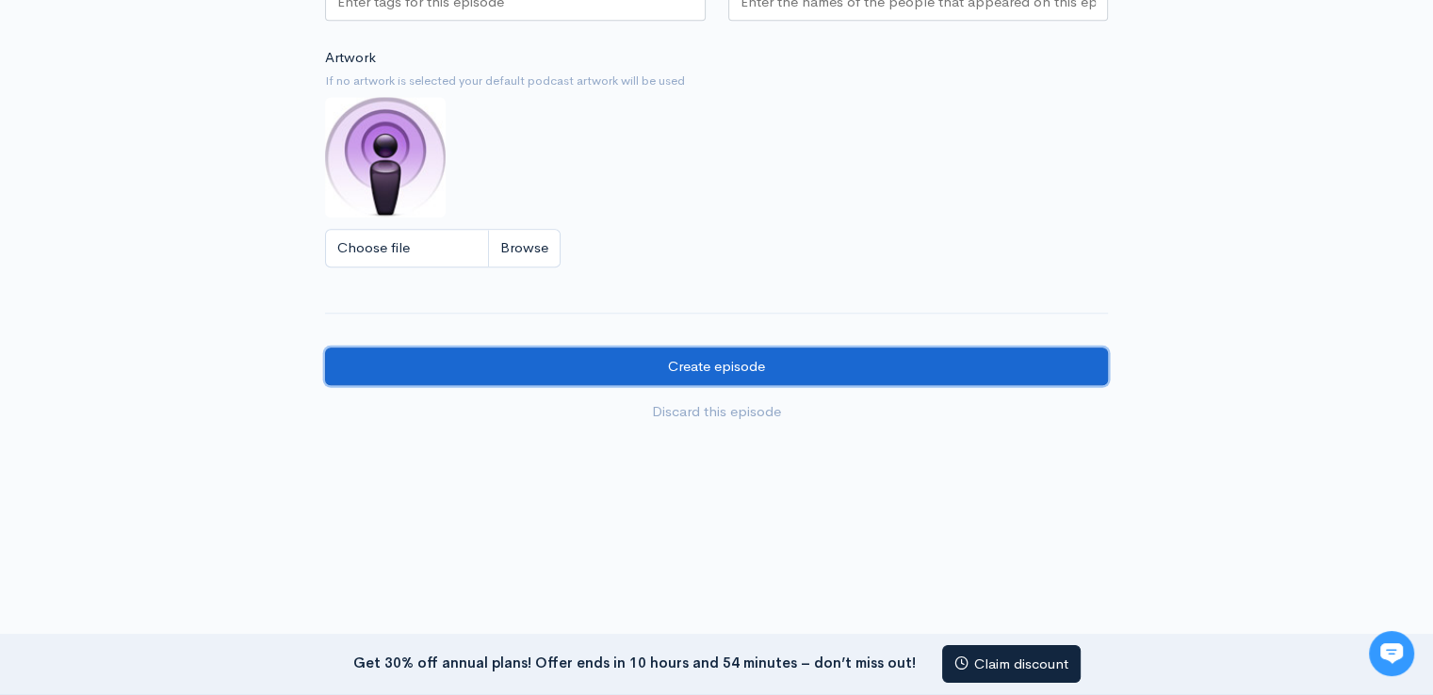
click at [739, 373] on input "Create episode" at bounding box center [716, 367] width 783 height 39
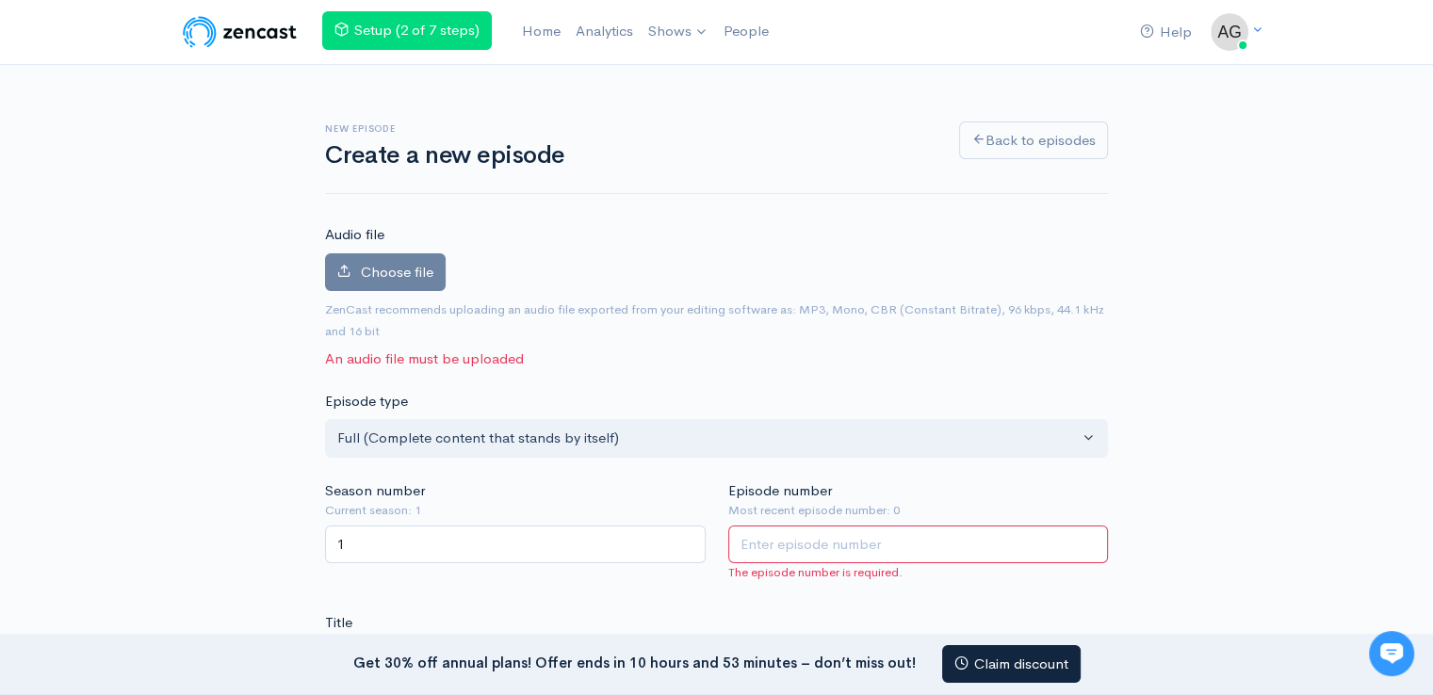
click at [777, 539] on input "Episode number" at bounding box center [918, 545] width 381 height 39
click at [787, 541] on input "Episode number" at bounding box center [918, 545] width 381 height 39
click at [415, 270] on span "Choose file" at bounding box center [397, 272] width 73 height 18
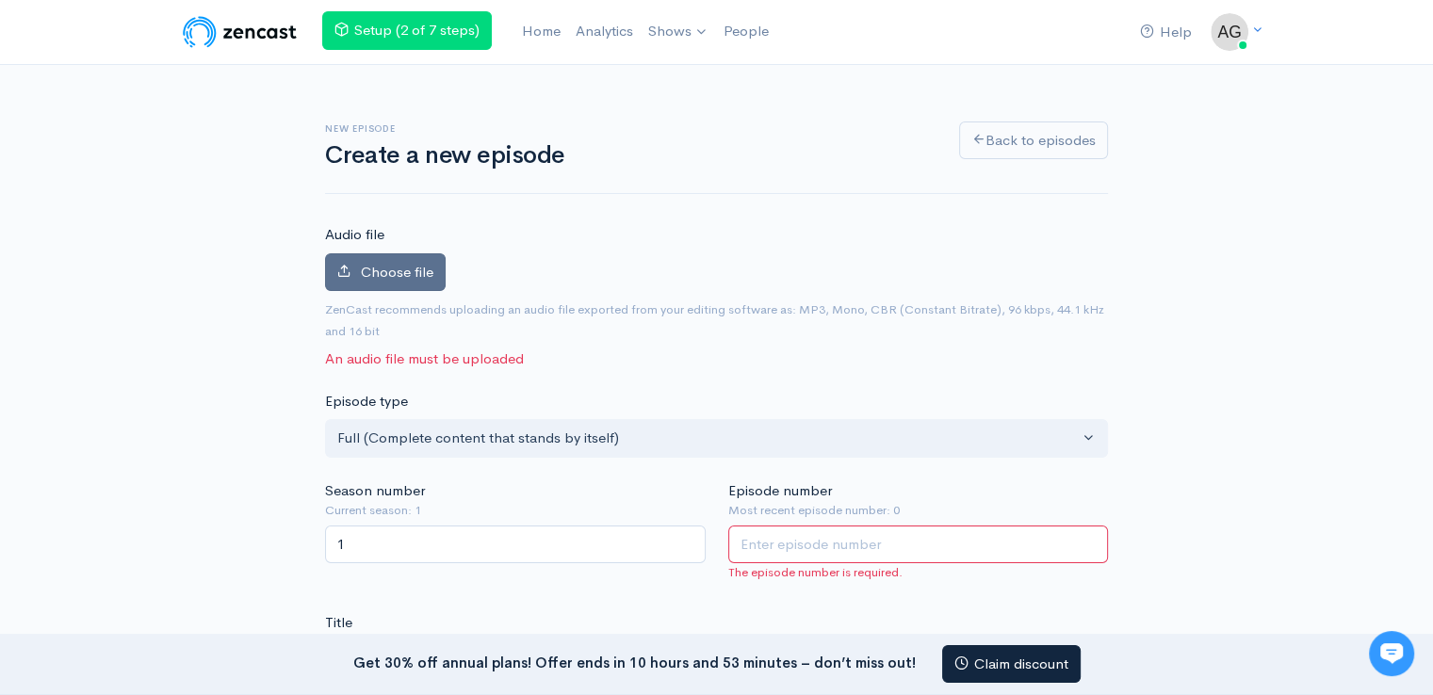
click at [0, 0] on input "Choose file" at bounding box center [0, 0] width 0 height 0
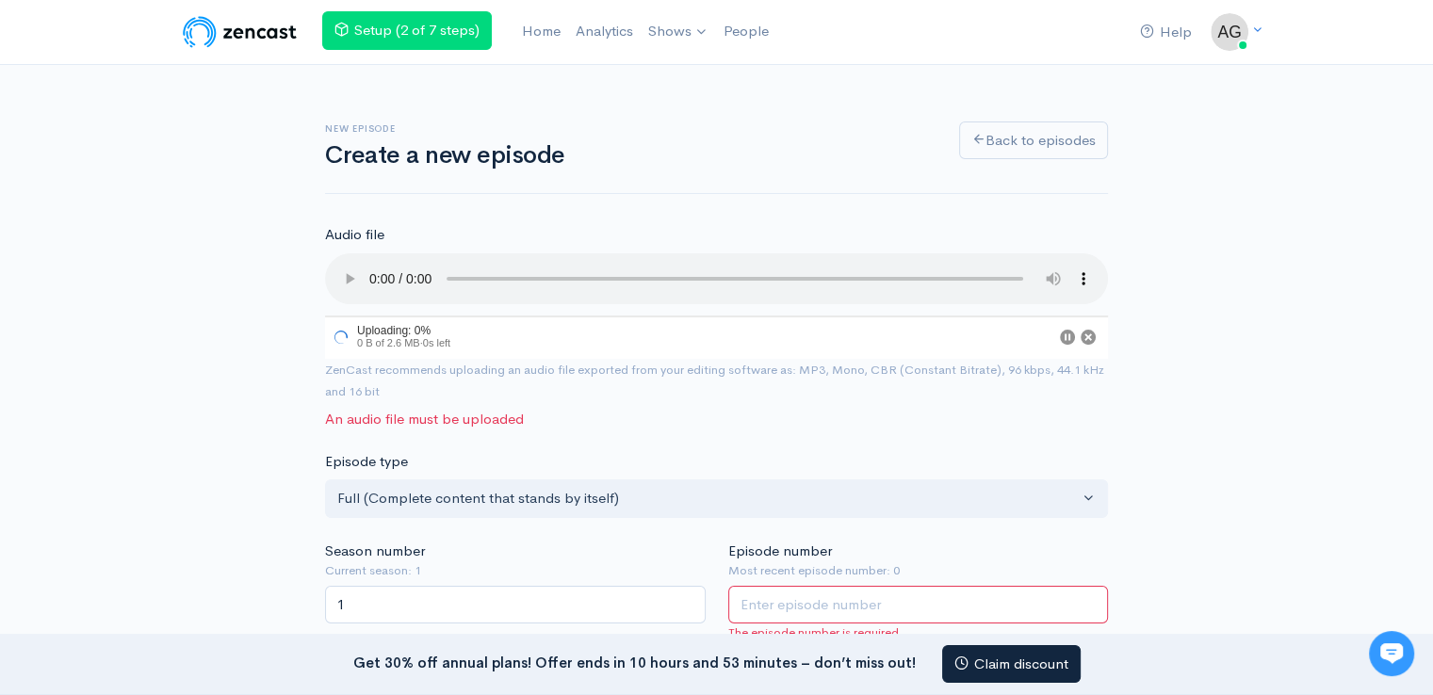
scroll to position [188, 0]
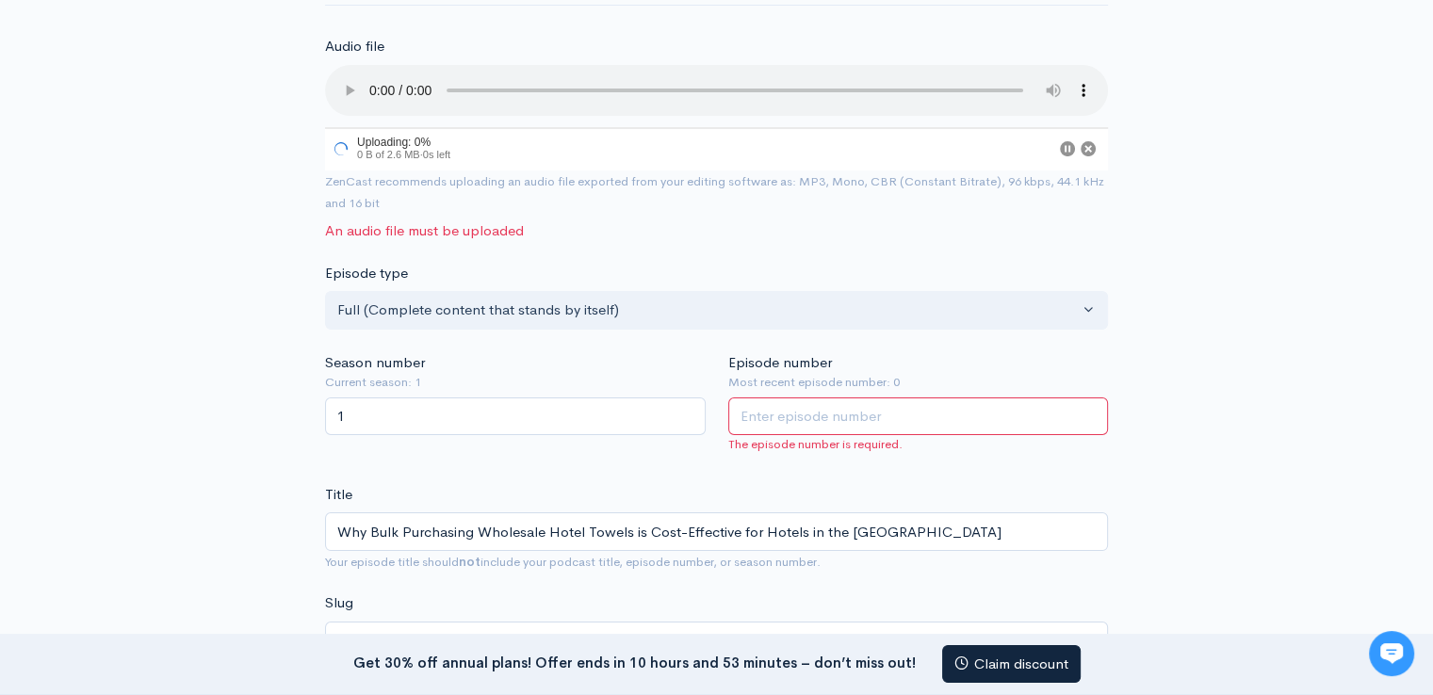
click at [799, 421] on input "Episode number" at bounding box center [918, 416] width 381 height 39
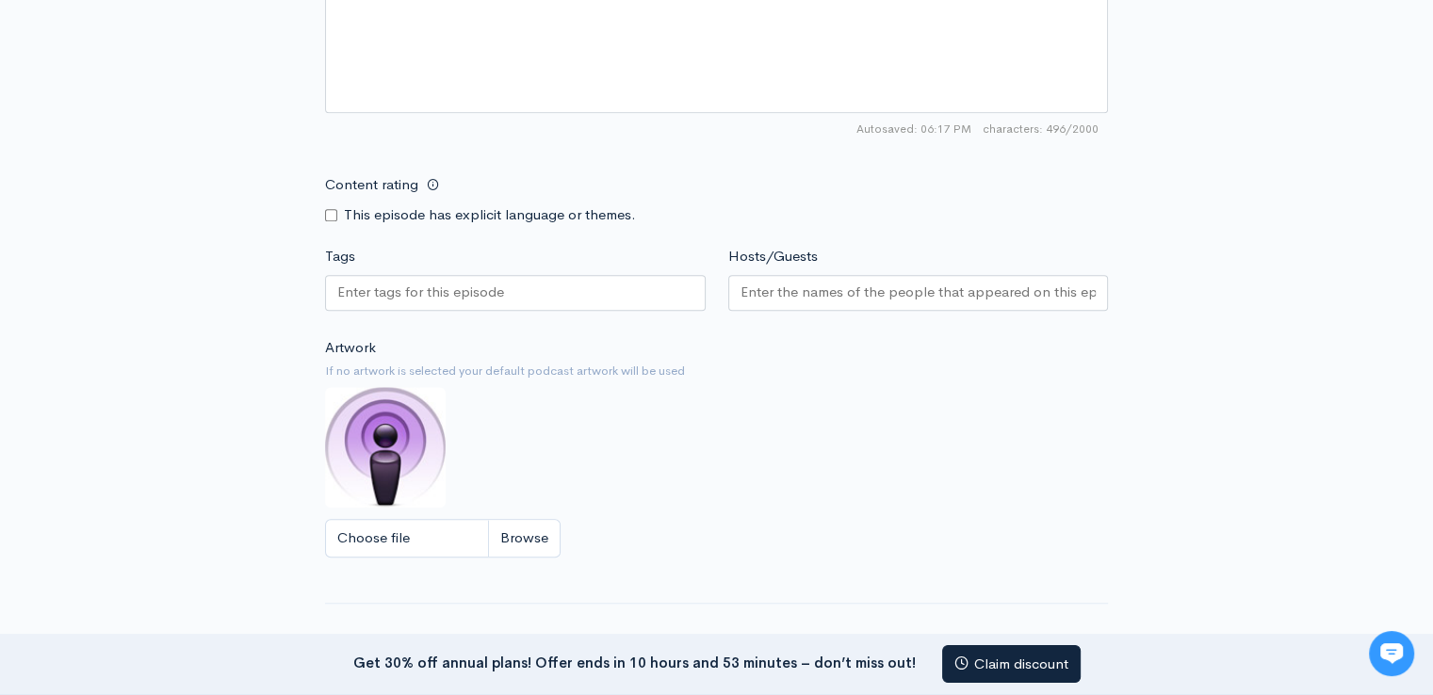
scroll to position [1703, 0]
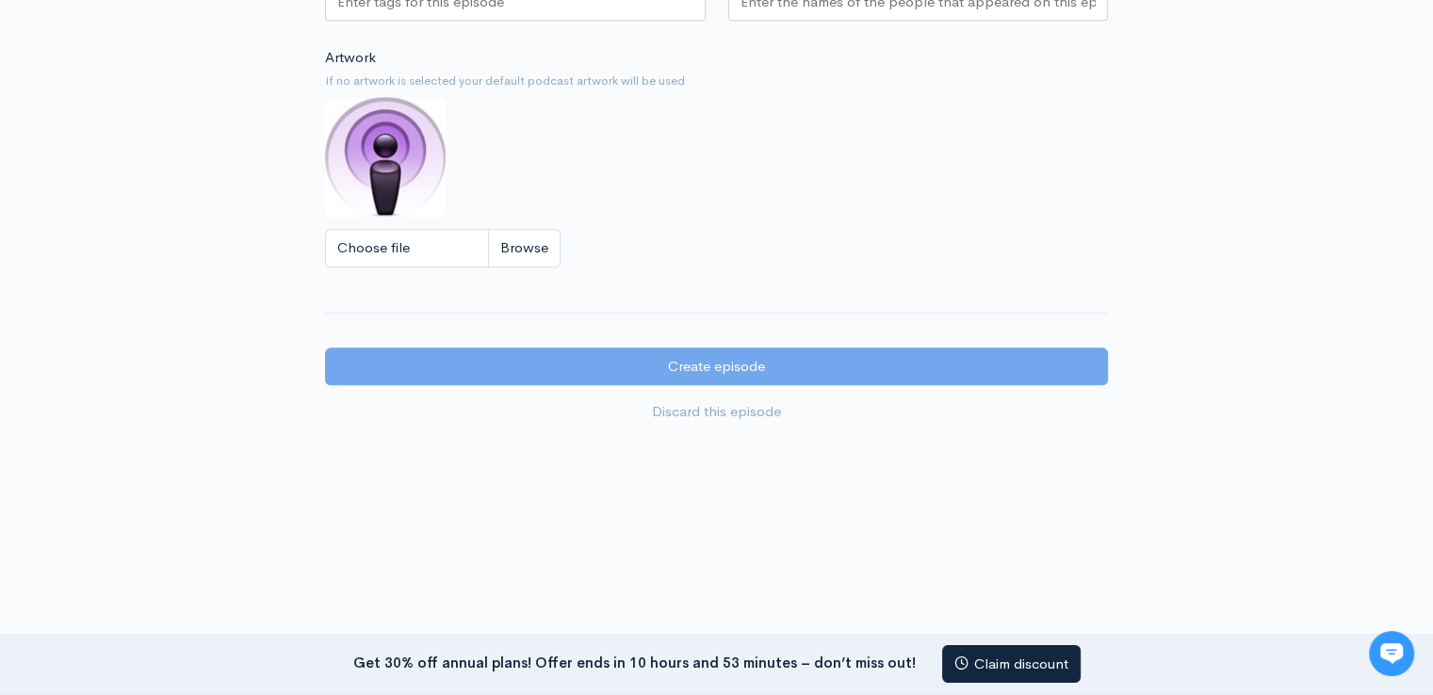
type input "1"
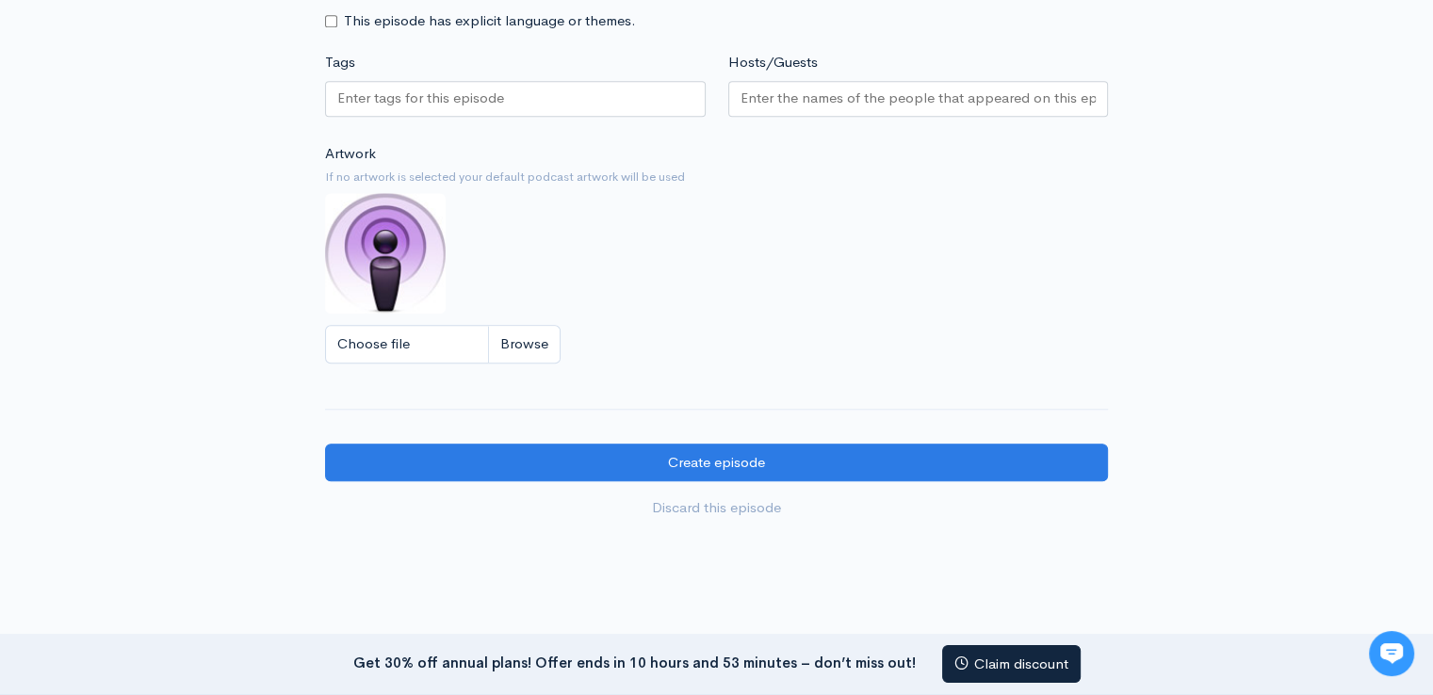
scroll to position [1745, 0]
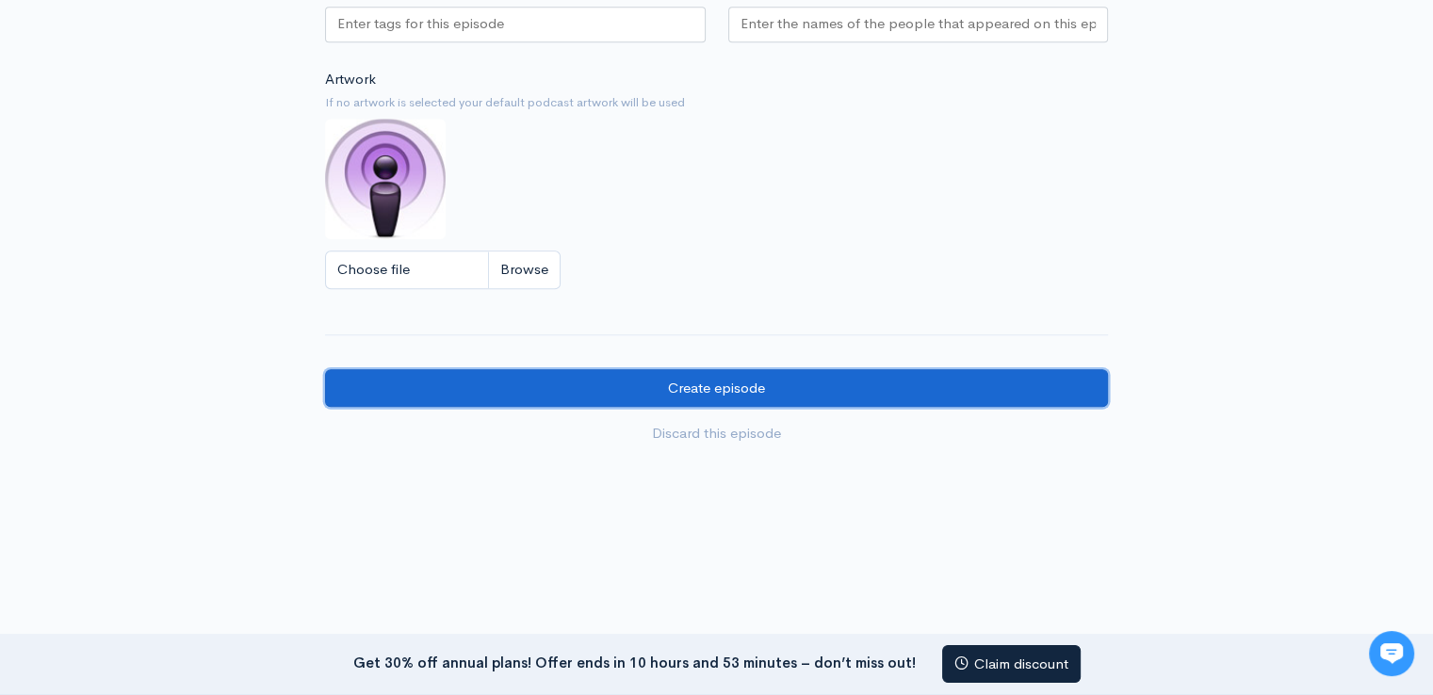
click at [724, 378] on input "Create episode" at bounding box center [716, 388] width 783 height 39
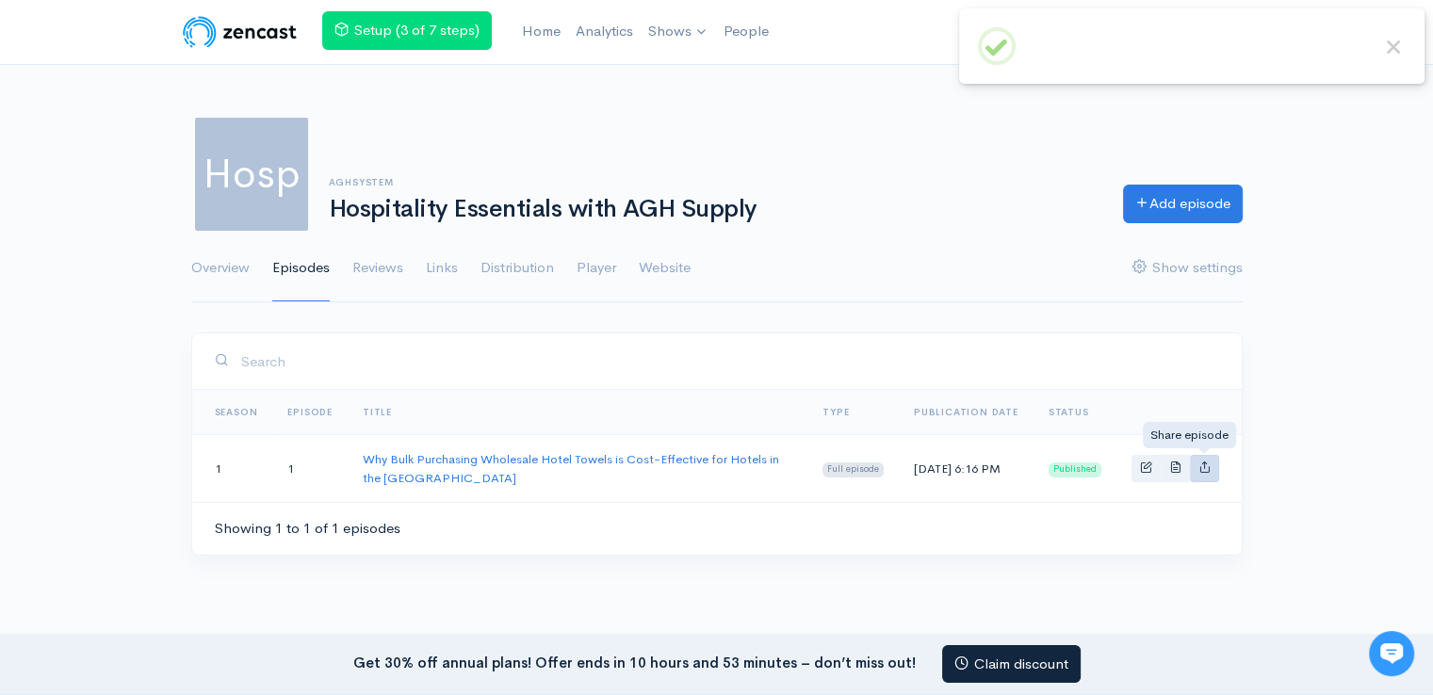
click at [1203, 468] on icon "Basic example" at bounding box center [1204, 467] width 12 height 12
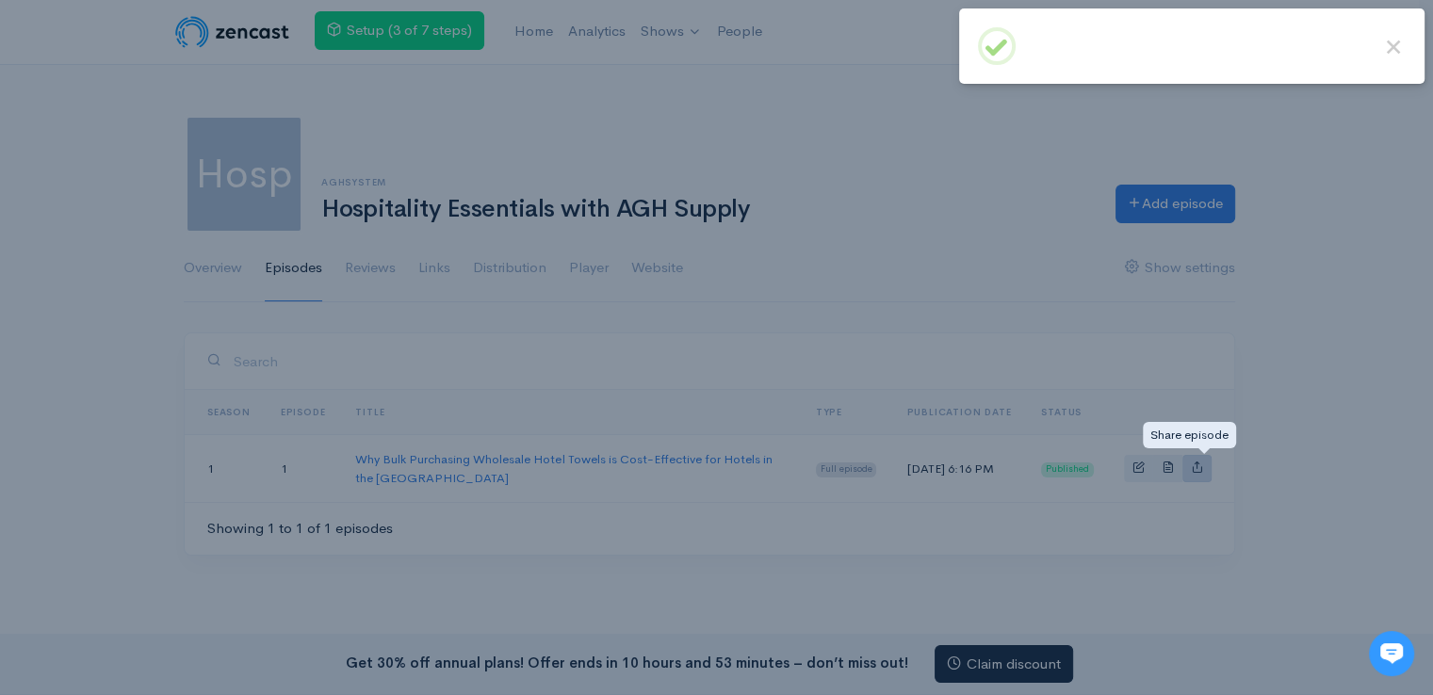
type input "[URL][DOMAIN_NAME]"
type input "<iframe src='[URL][DOMAIN_NAME]' width='100%' height='190' frameborder='0' scro…"
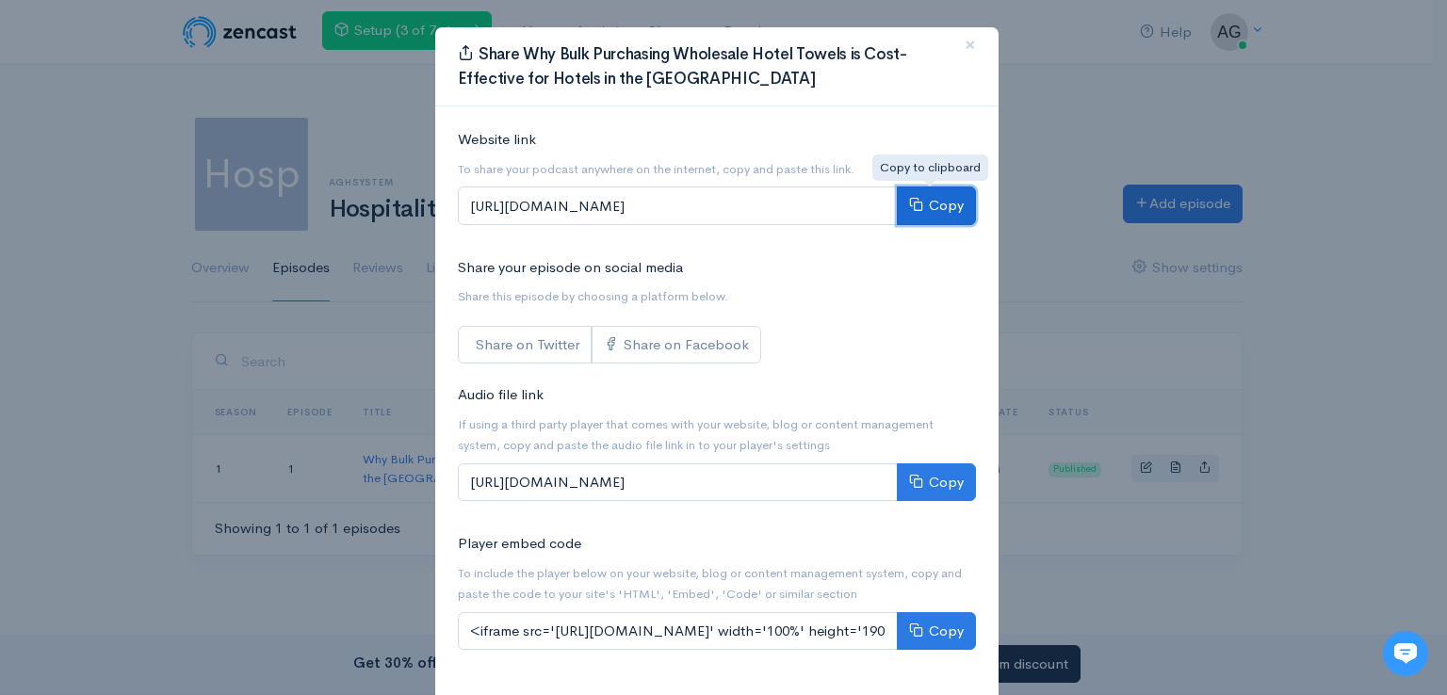
click at [924, 202] on button "Copy" at bounding box center [936, 205] width 79 height 39
click at [1250, 144] on div "Share Why Bulk Purchasing Wholesale Hotel Towels is Cost-Effective for Hotels i…" at bounding box center [723, 347] width 1447 height 695
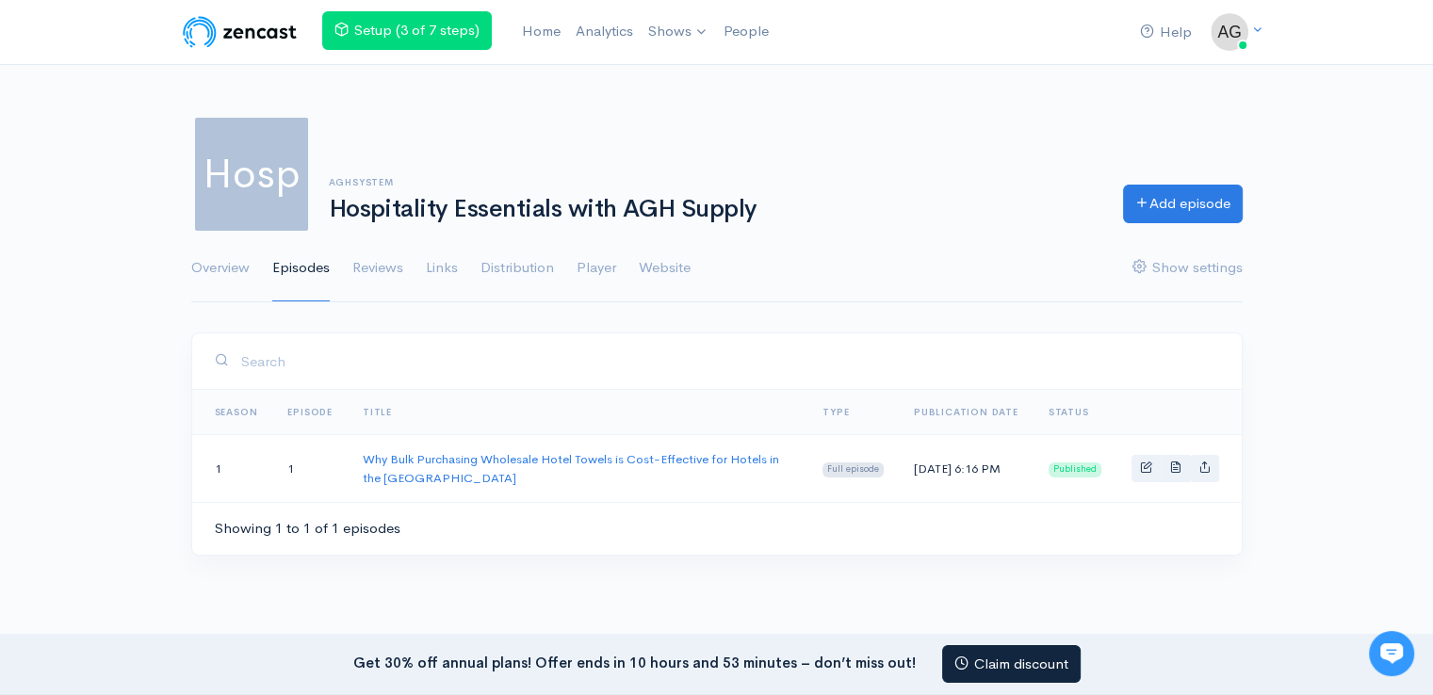
click at [230, 37] on img at bounding box center [240, 32] width 120 height 38
